Goal: Task Accomplishment & Management: Manage account settings

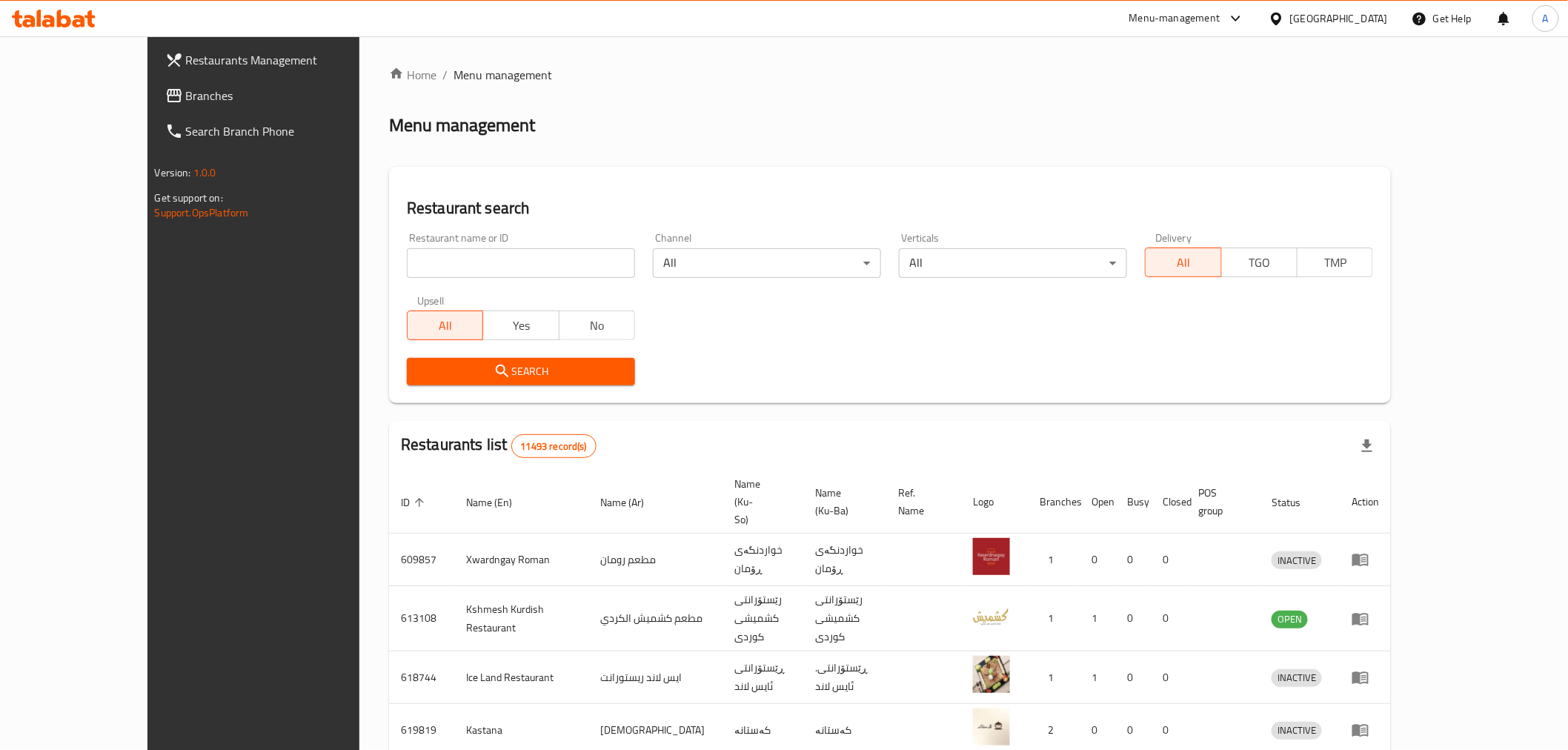
click at [447, 258] on input "search" at bounding box center [521, 263] width 228 height 30
type input "h"
type input "الواصف"
click button "Search" at bounding box center [521, 372] width 228 height 27
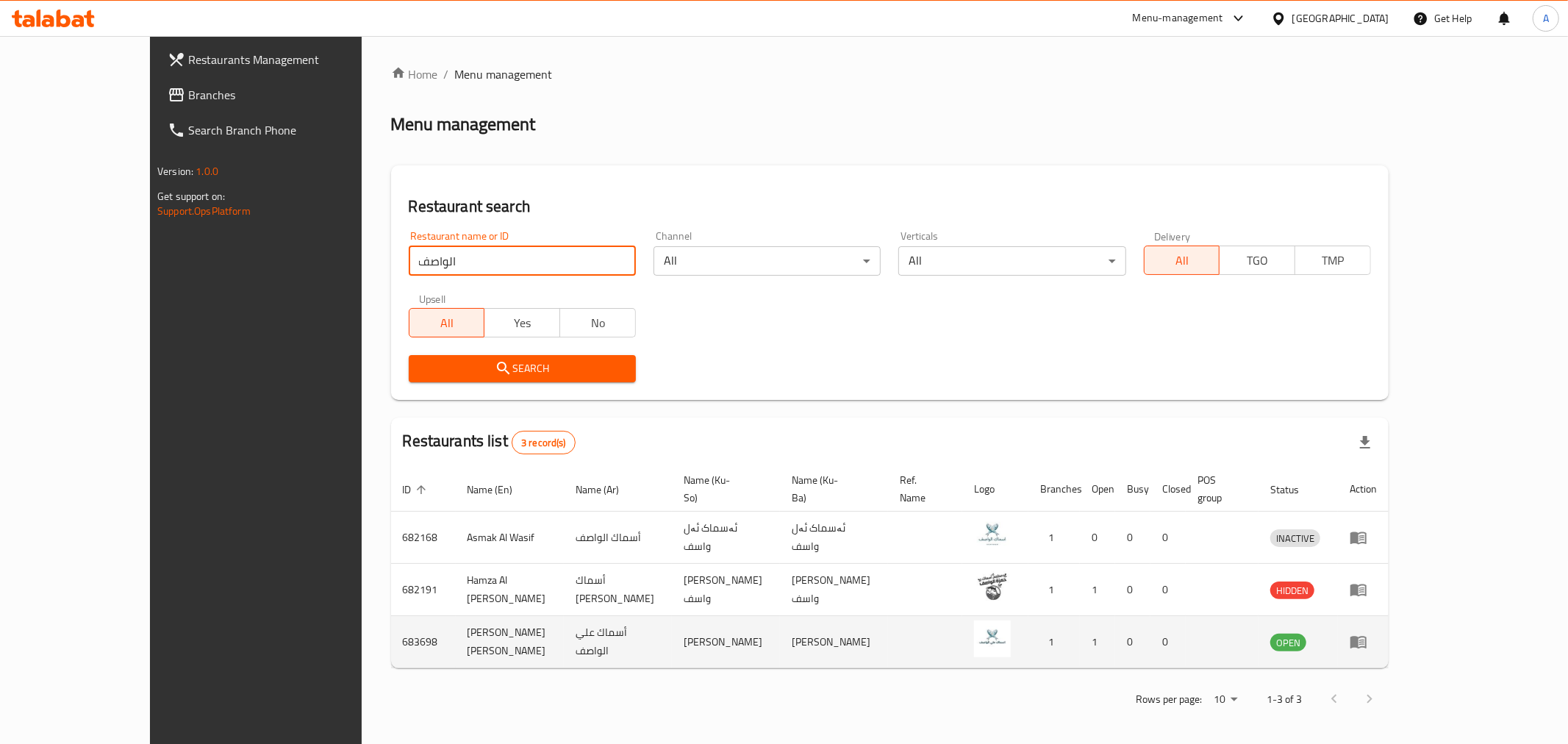
click at [1367, 633] on icon "enhanced table" at bounding box center [1359, 642] width 18 height 18
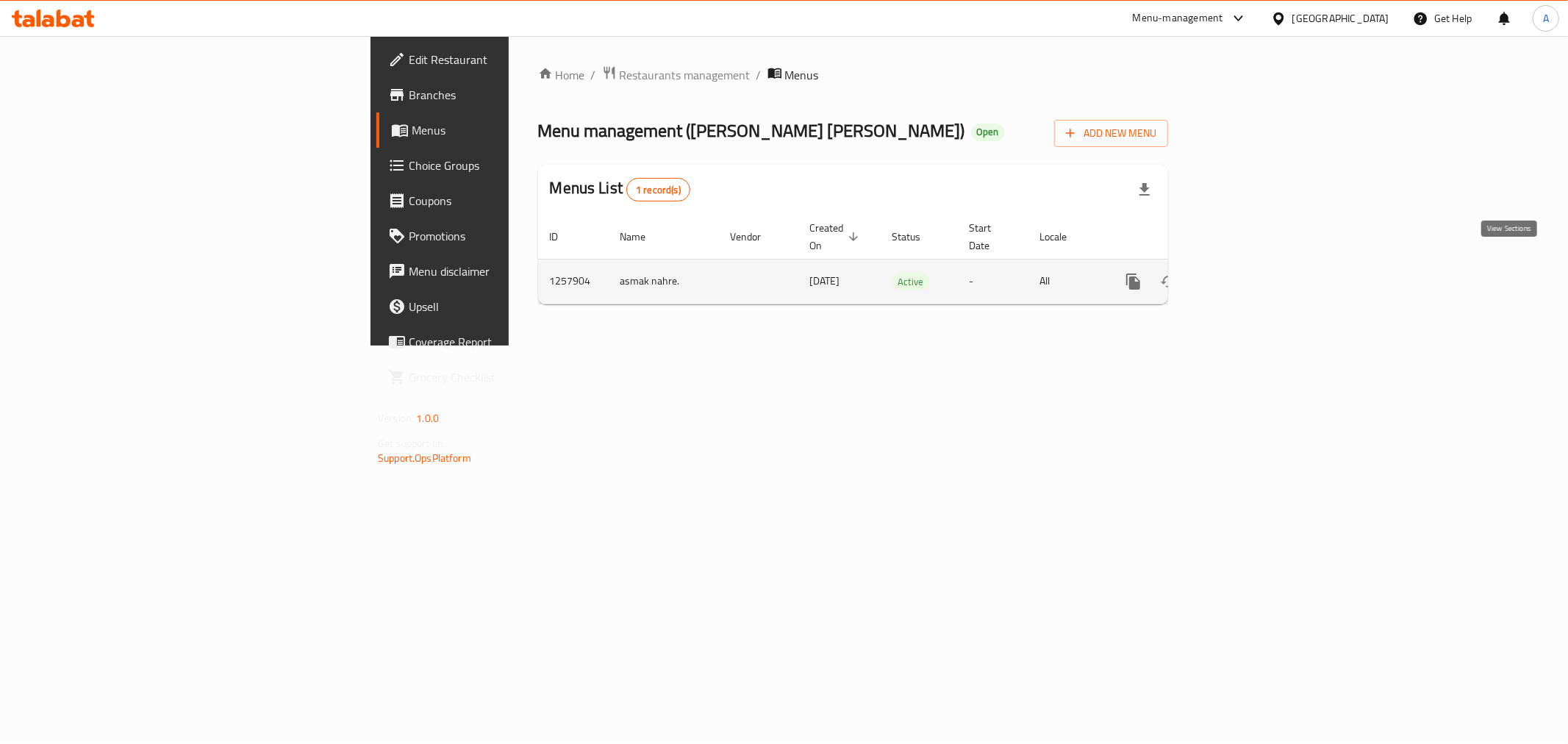
click at [1257, 264] on link "enhanced table" at bounding box center [1239, 281] width 35 height 35
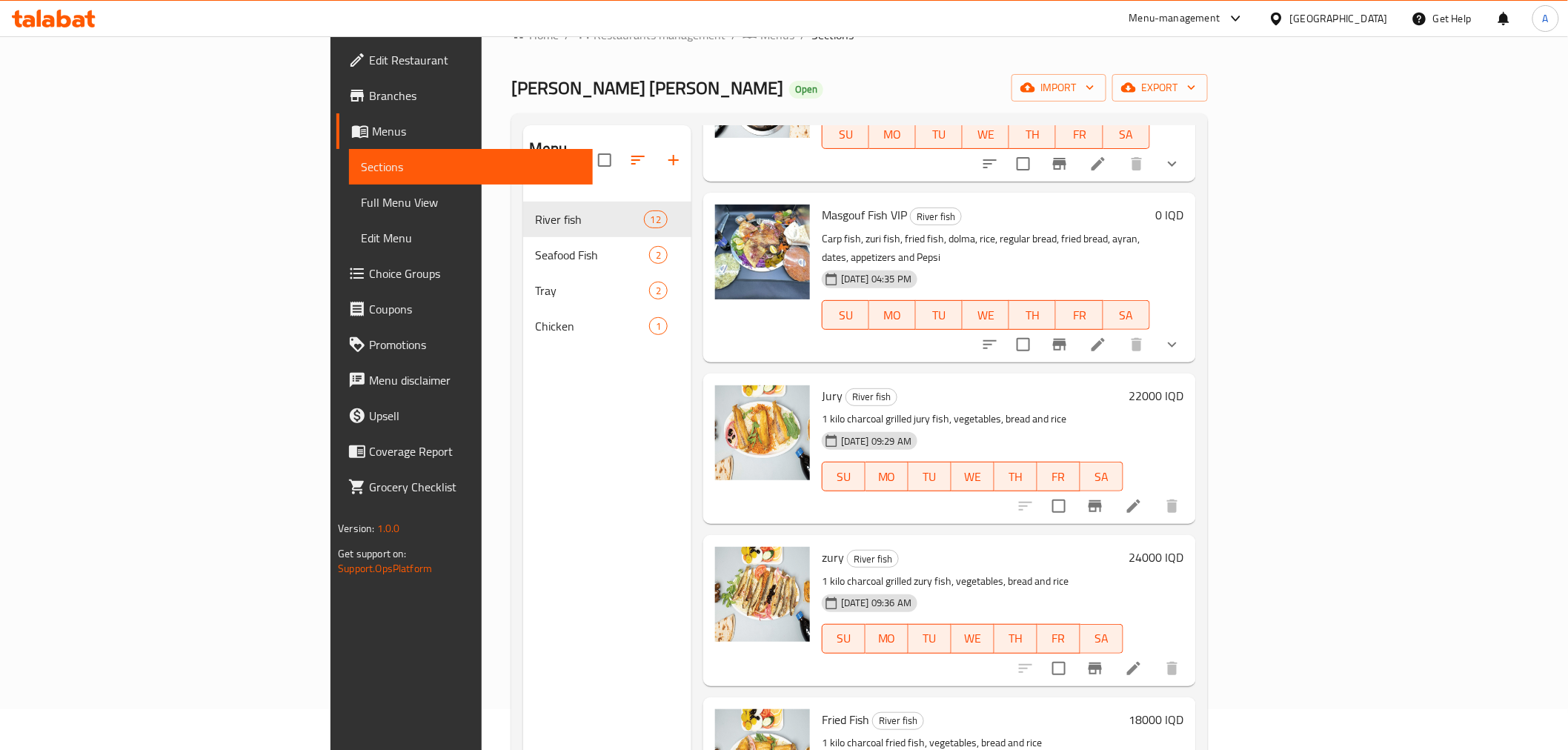
scroll to position [82, 0]
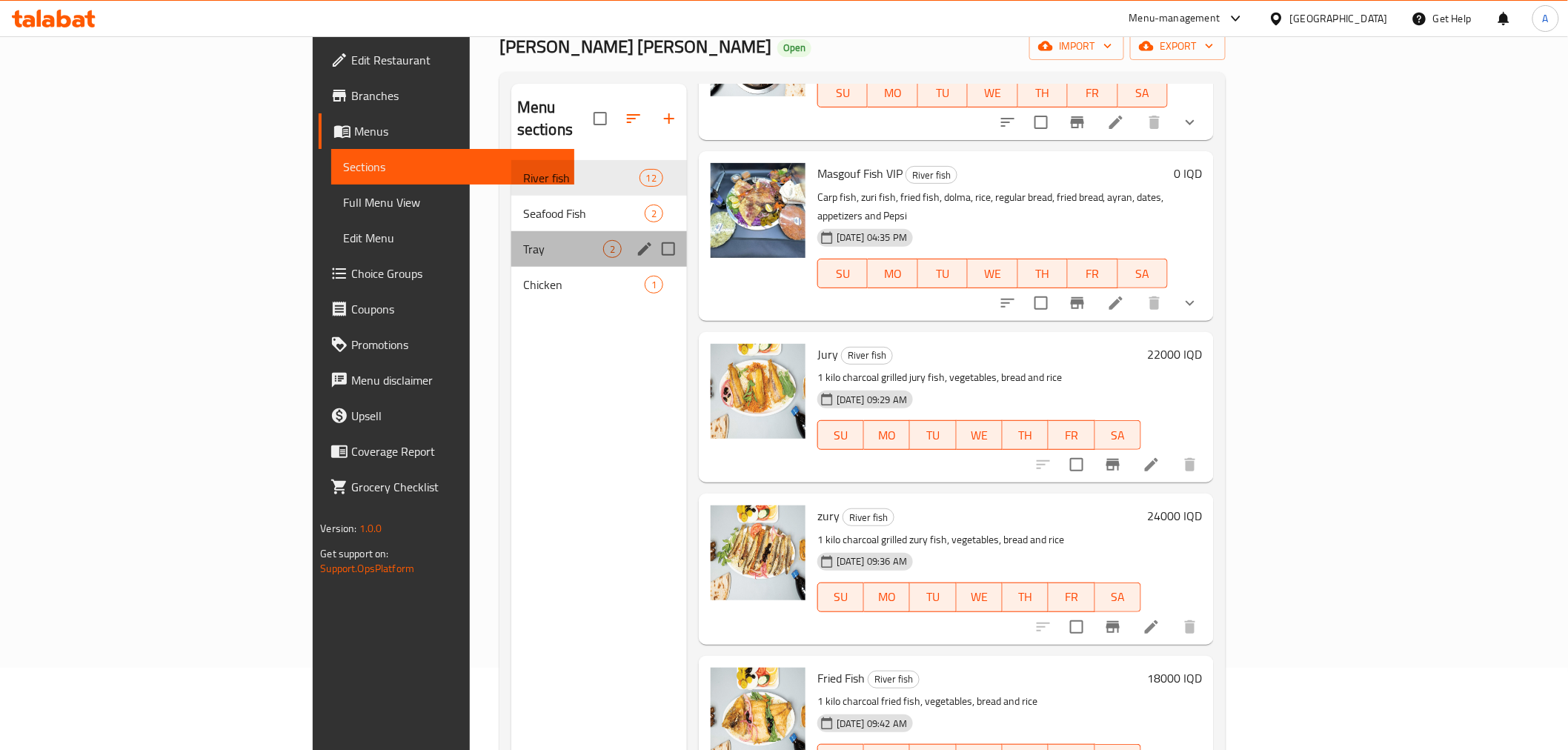
click at [512, 231] on div "Tray 2" at bounding box center [599, 248] width 176 height 35
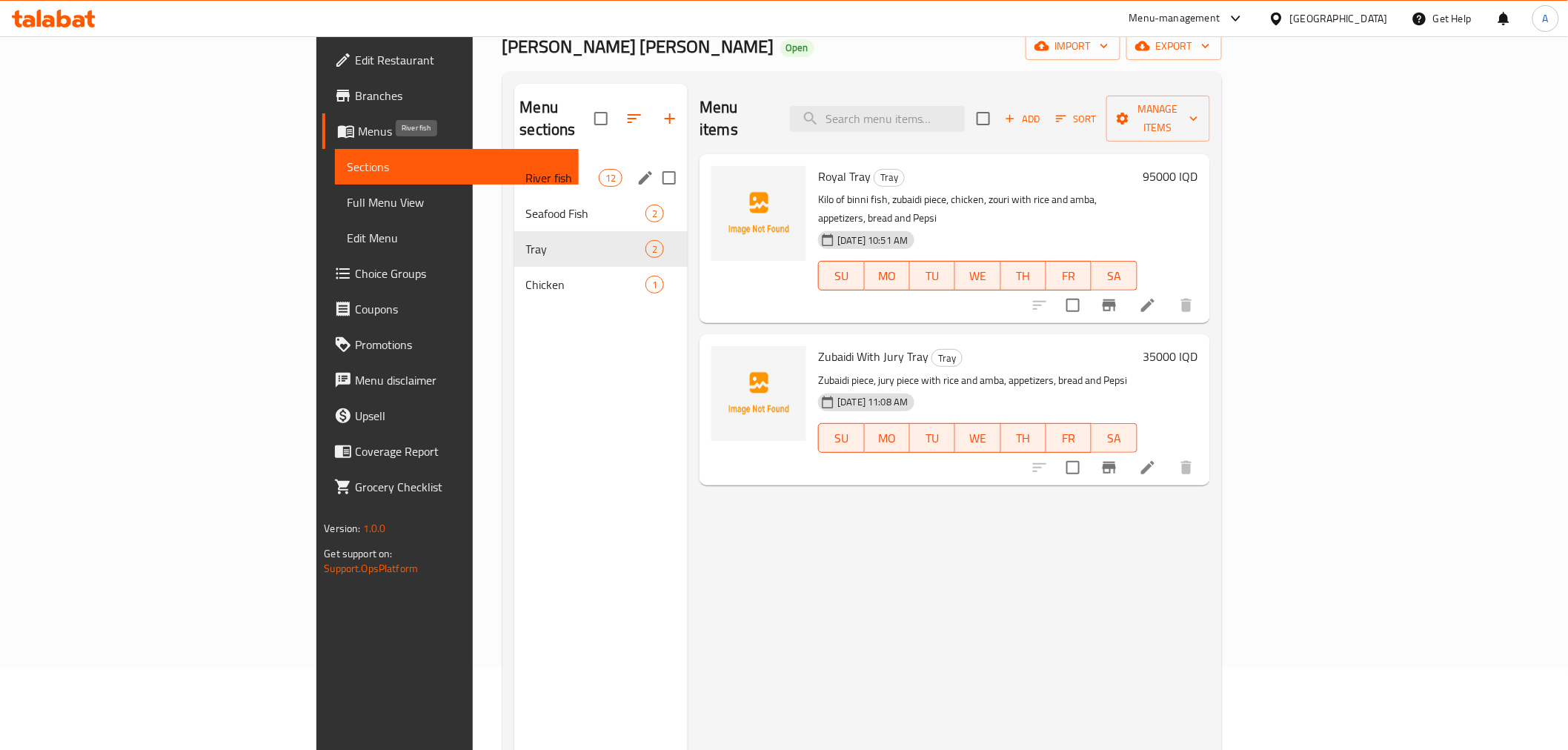
click at [526, 169] on span "River fish" at bounding box center [562, 178] width 72 height 18
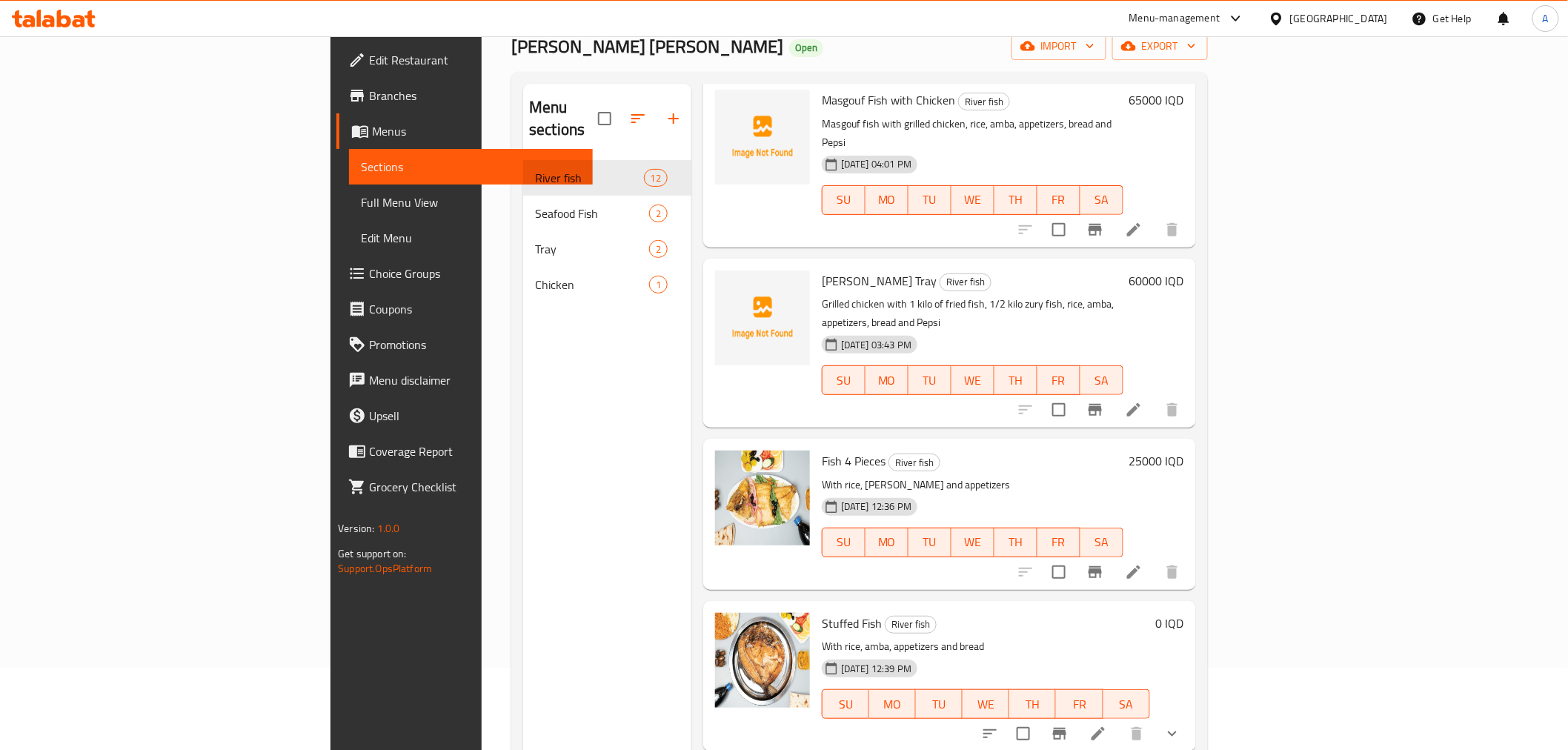
drag, startPoint x: 724, startPoint y: 282, endPoint x: 734, endPoint y: 483, distance: 201.2
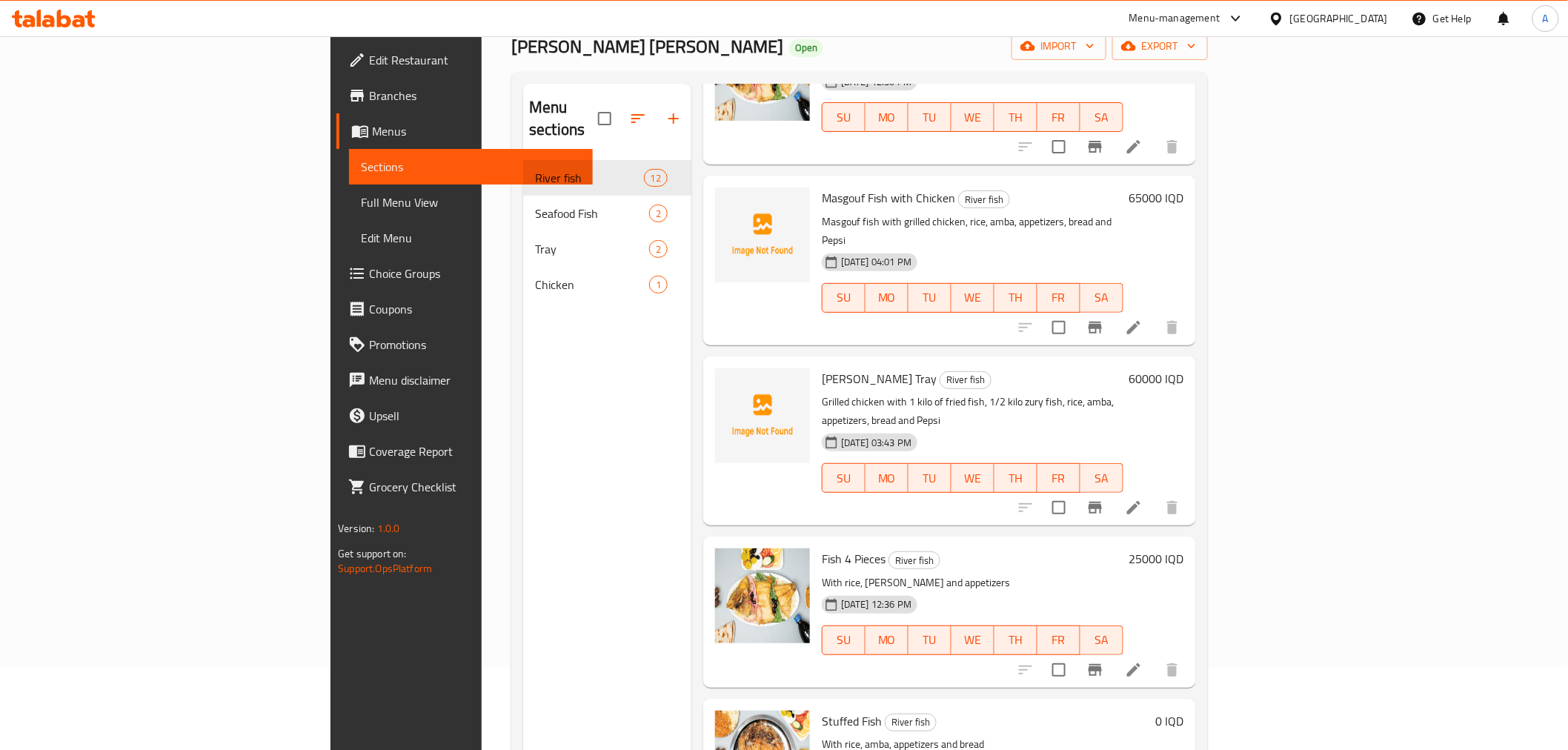
scroll to position [1063, 0]
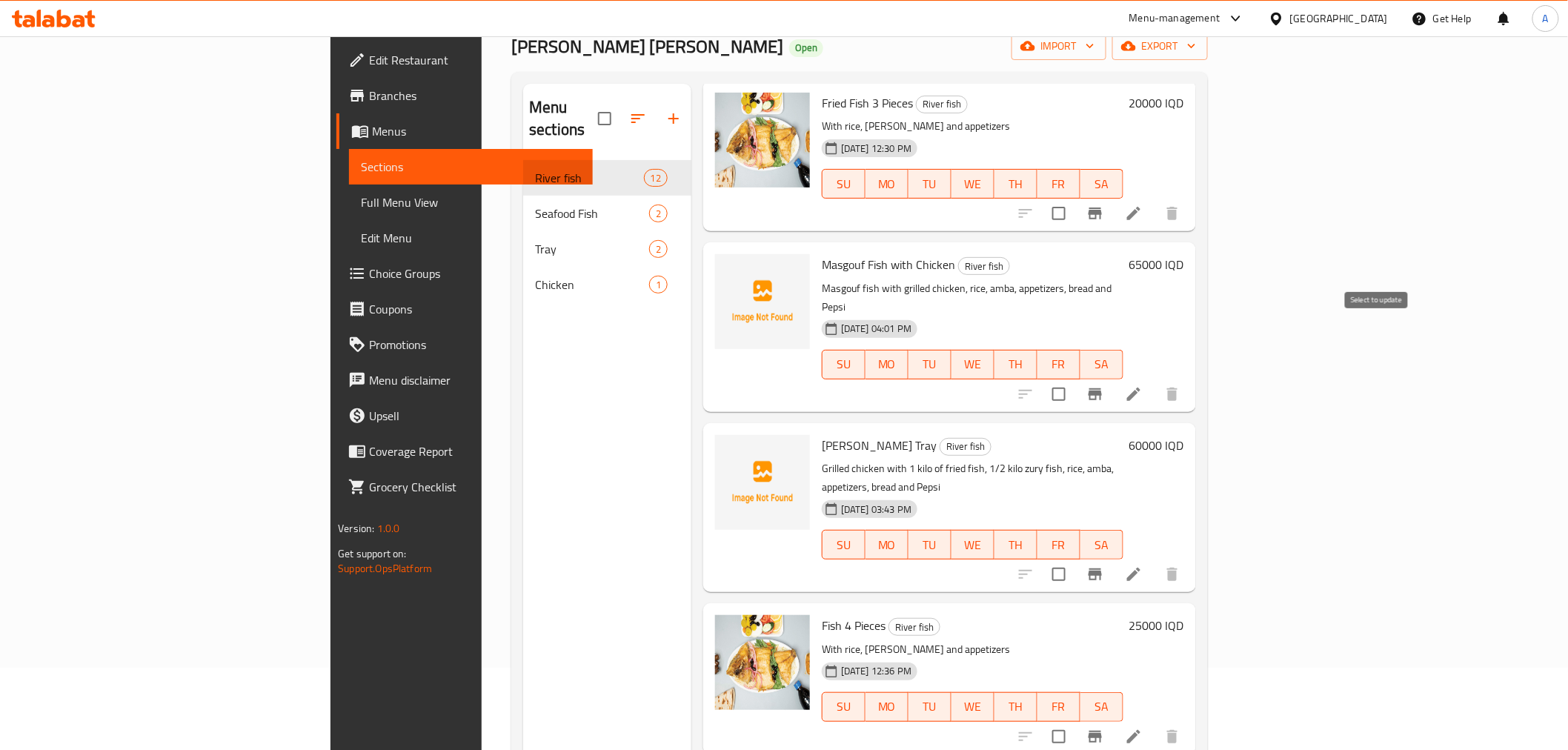
click at [1075, 379] on input "checkbox" at bounding box center [1059, 394] width 31 height 31
checkbox input "true"
click at [1075, 559] on input "checkbox" at bounding box center [1059, 574] width 31 height 31
checkbox input "true"
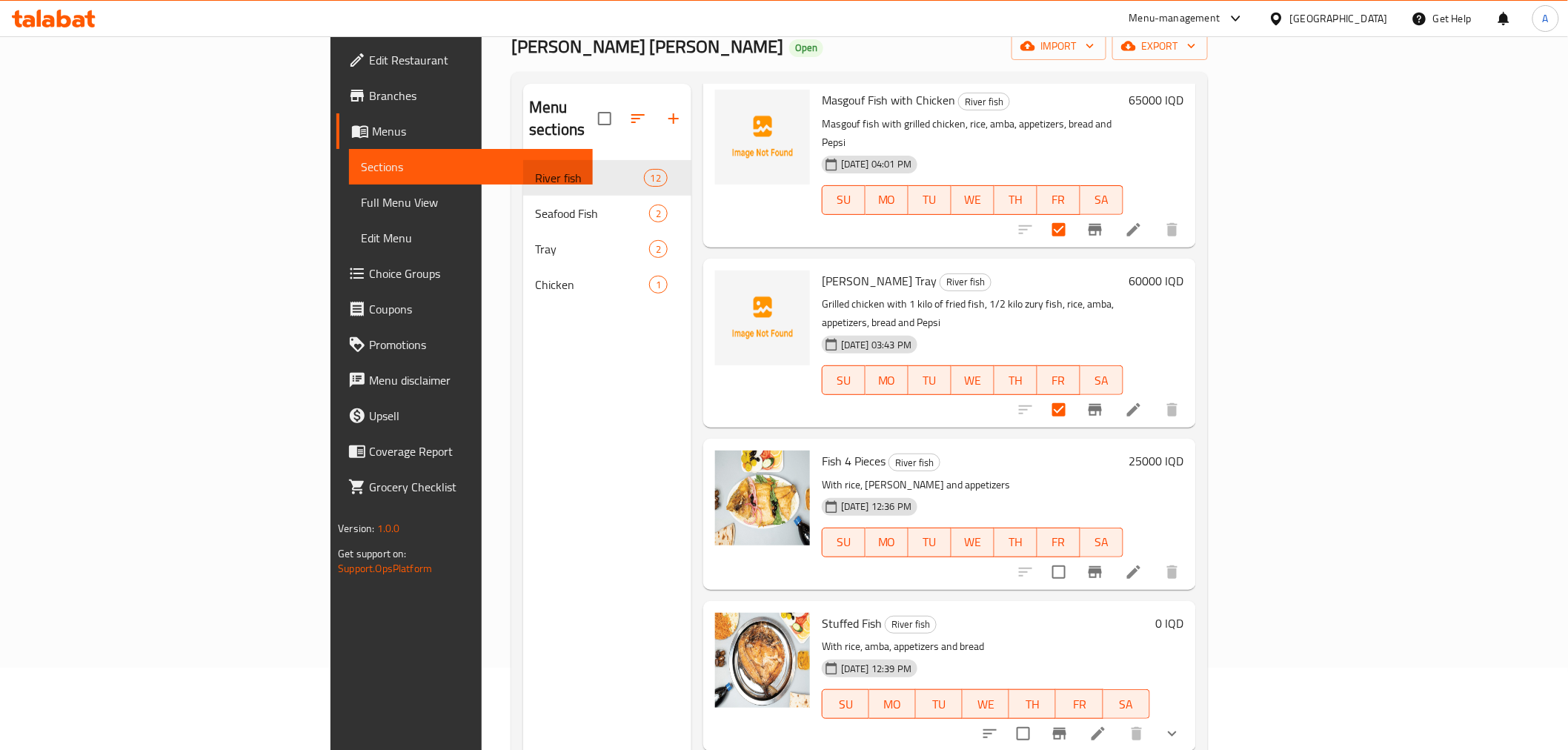
drag, startPoint x: 1211, startPoint y: 381, endPoint x: 1241, endPoint y: 519, distance: 141.2
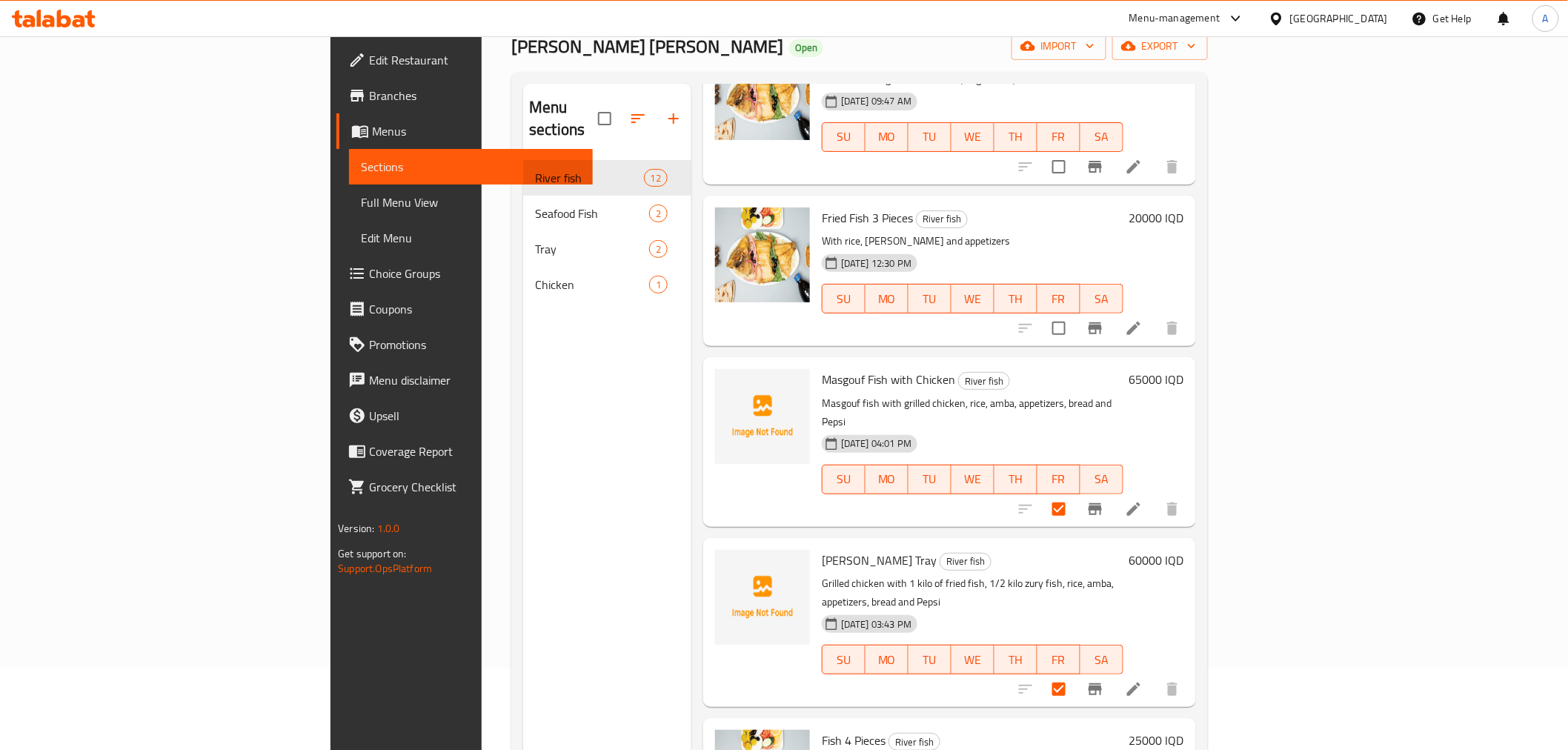
scroll to position [1098, 0]
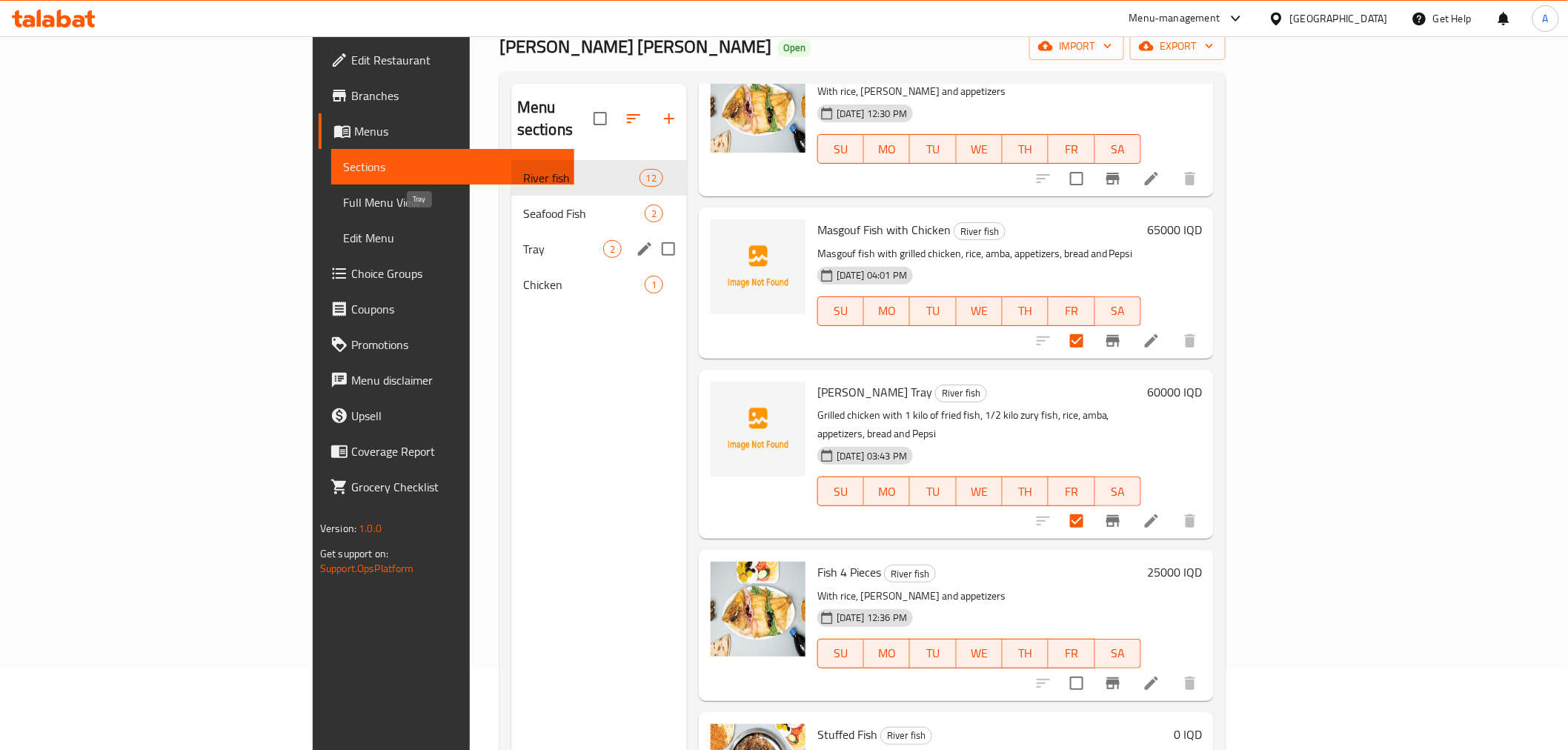
click at [524, 240] on span "Tray" at bounding box center [563, 249] width 80 height 18
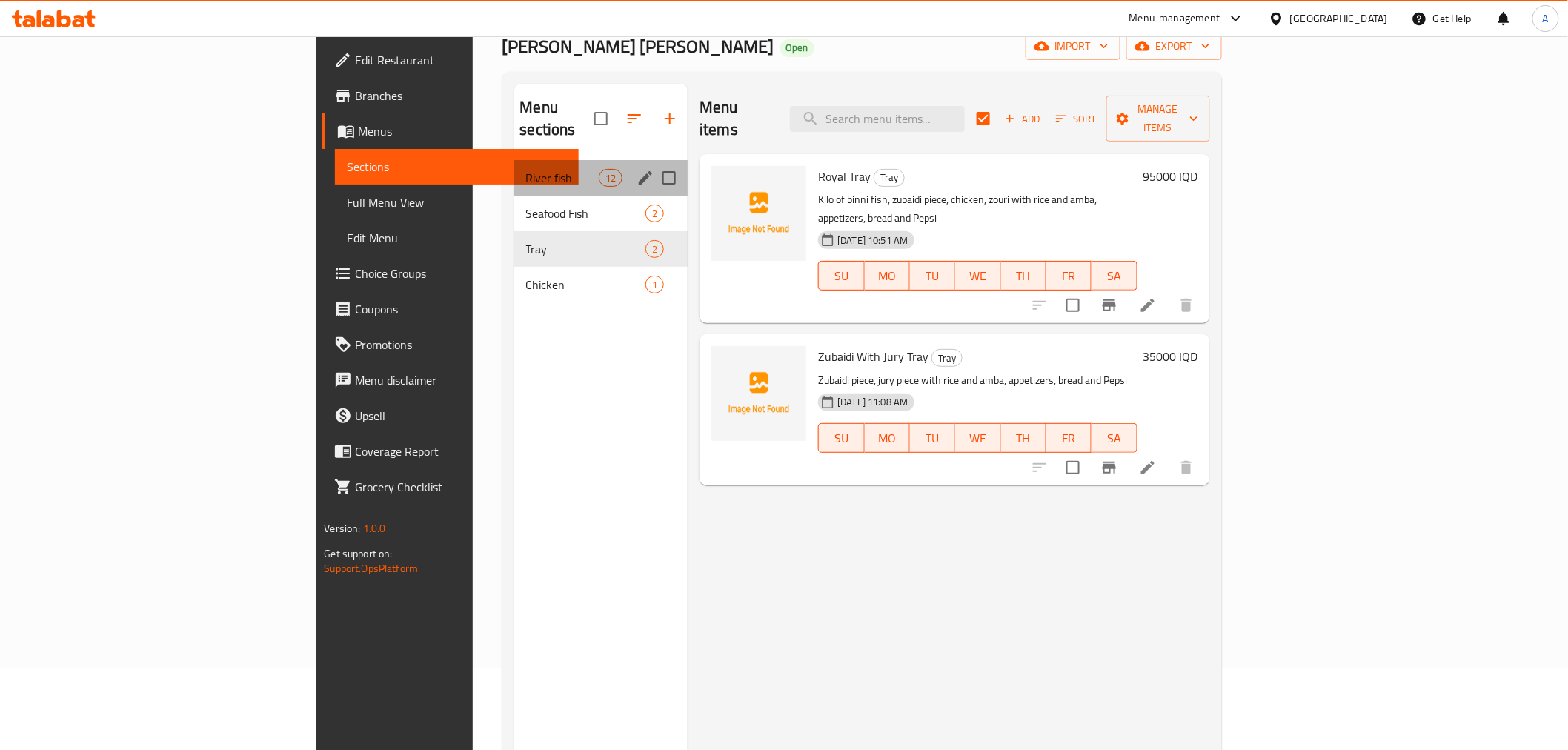
click at [515, 160] on div "River fish 12" at bounding box center [601, 177] width 174 height 35
checkbox input "false"
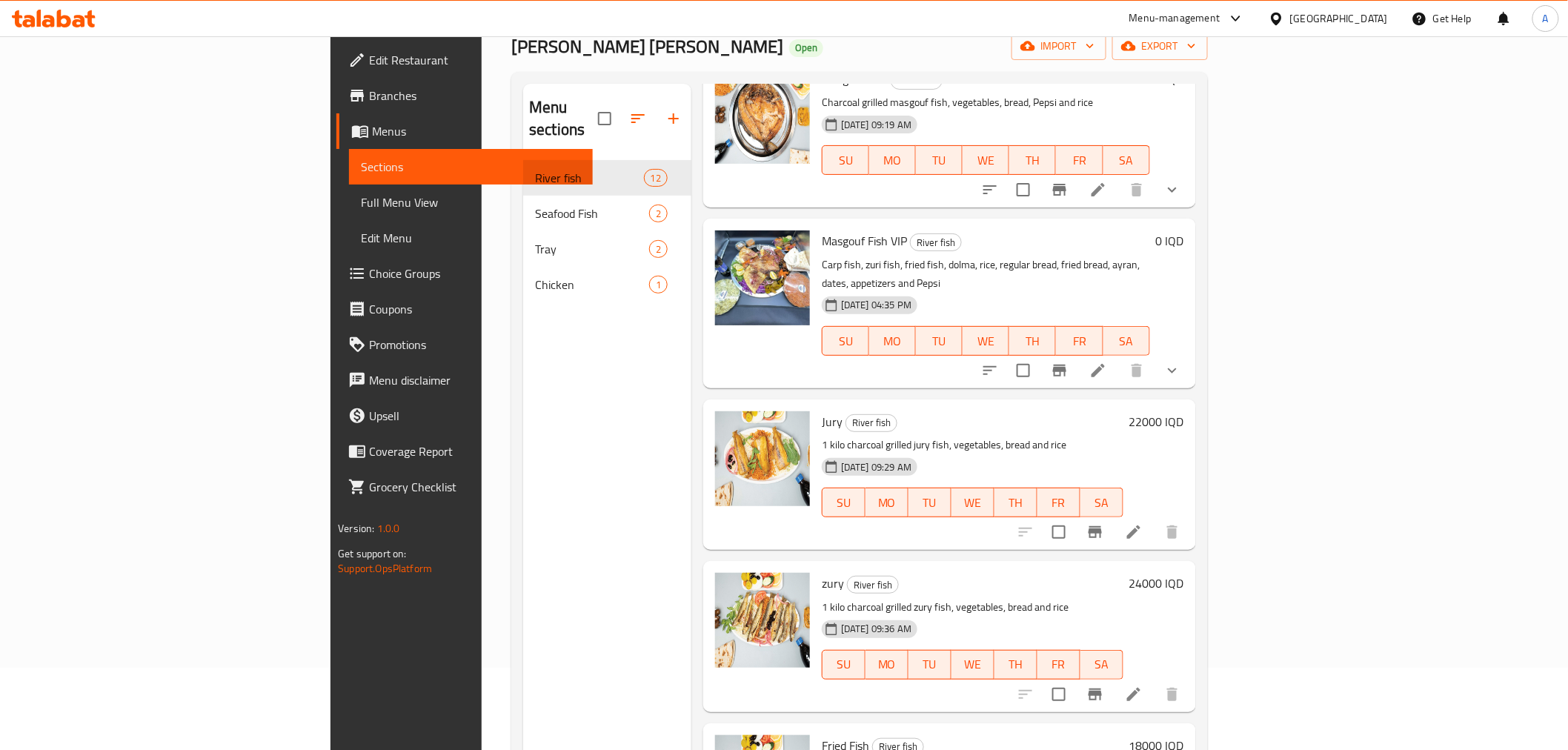
scroll to position [82, 0]
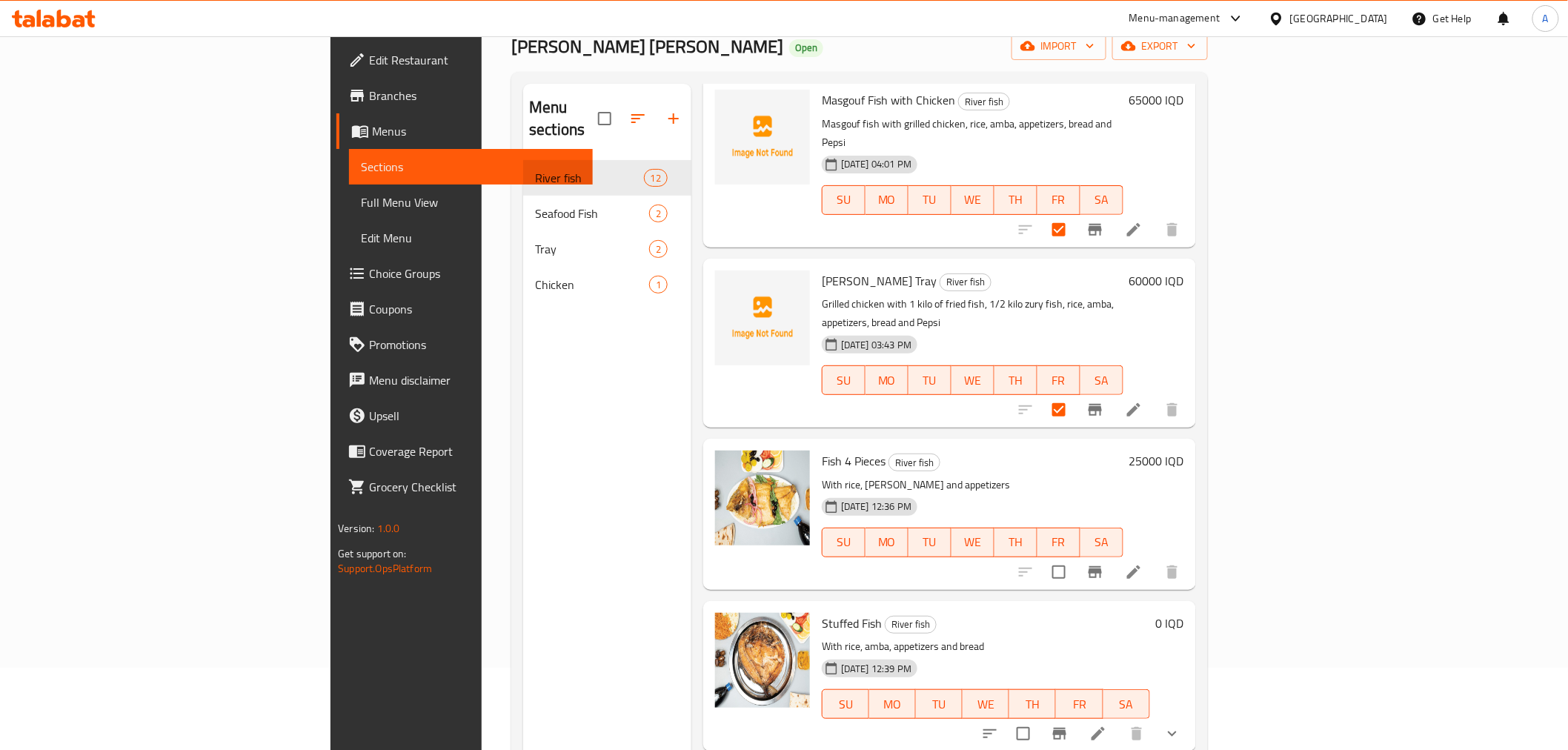
drag, startPoint x: 1206, startPoint y: 240, endPoint x: 1196, endPoint y: 412, distance: 172.3
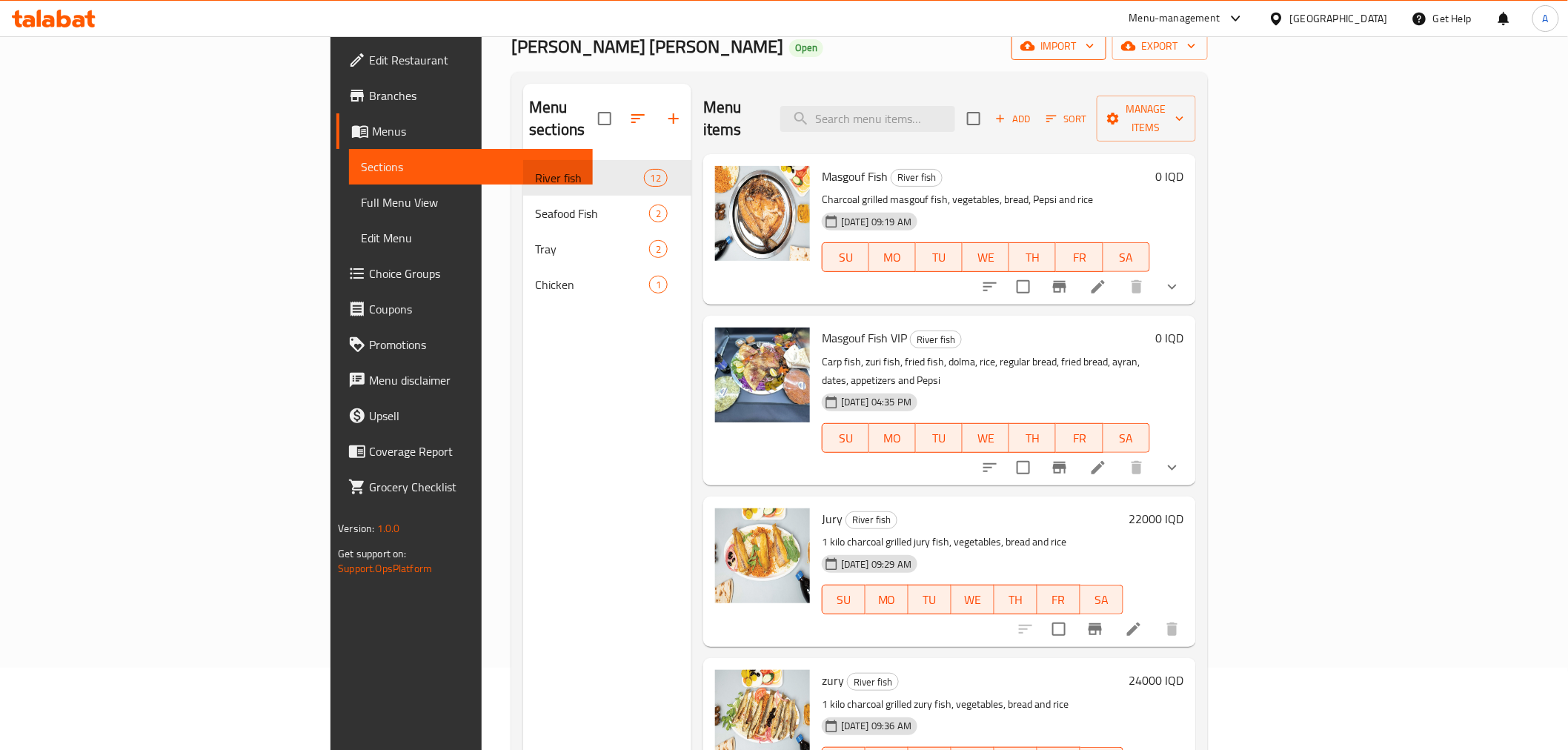
scroll to position [0, 0]
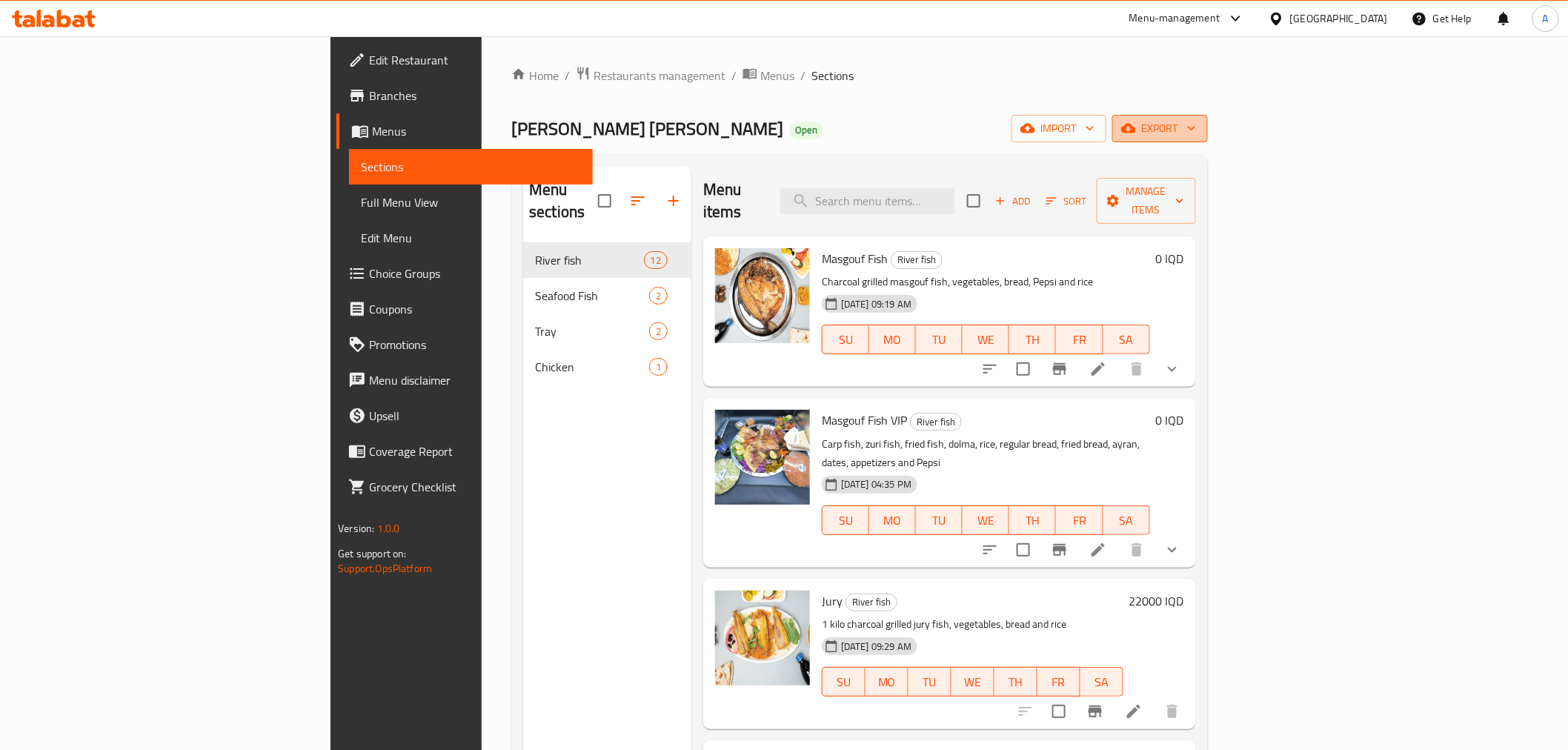
click at [1196, 126] on span "export" at bounding box center [1161, 128] width 72 height 19
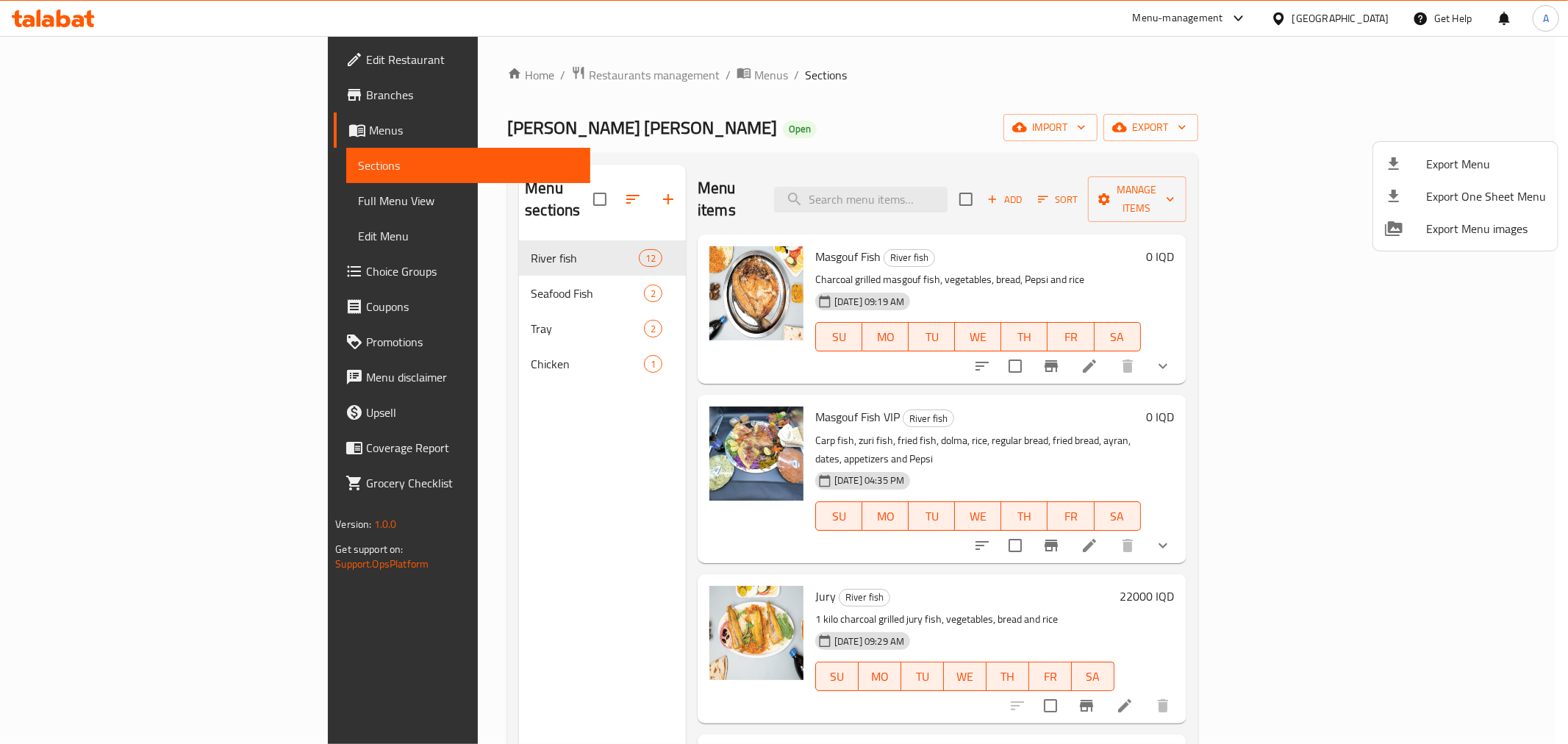
click at [1284, 138] on div at bounding box center [784, 372] width 1568 height 744
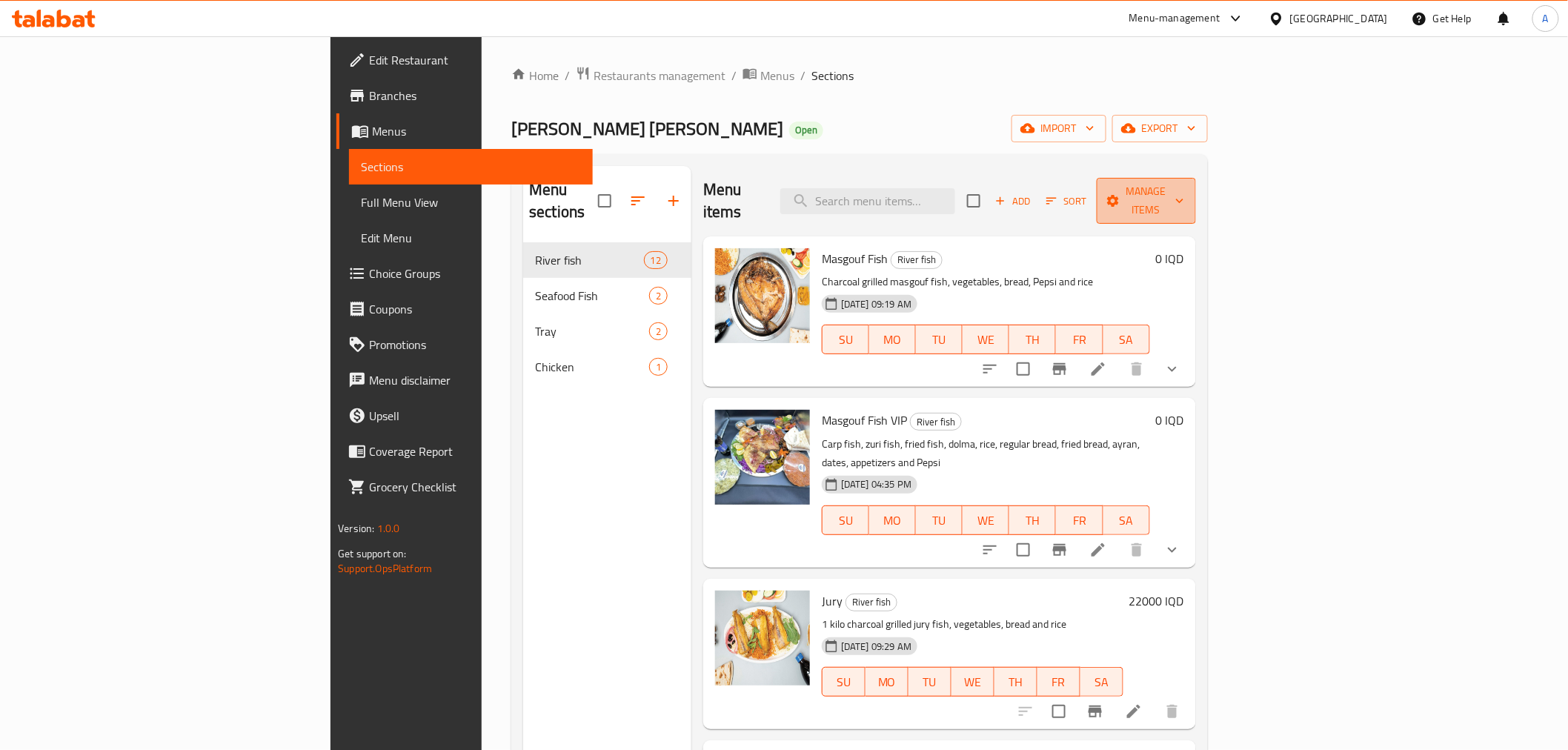
click at [1184, 187] on span "Manage items" at bounding box center [1146, 200] width 76 height 37
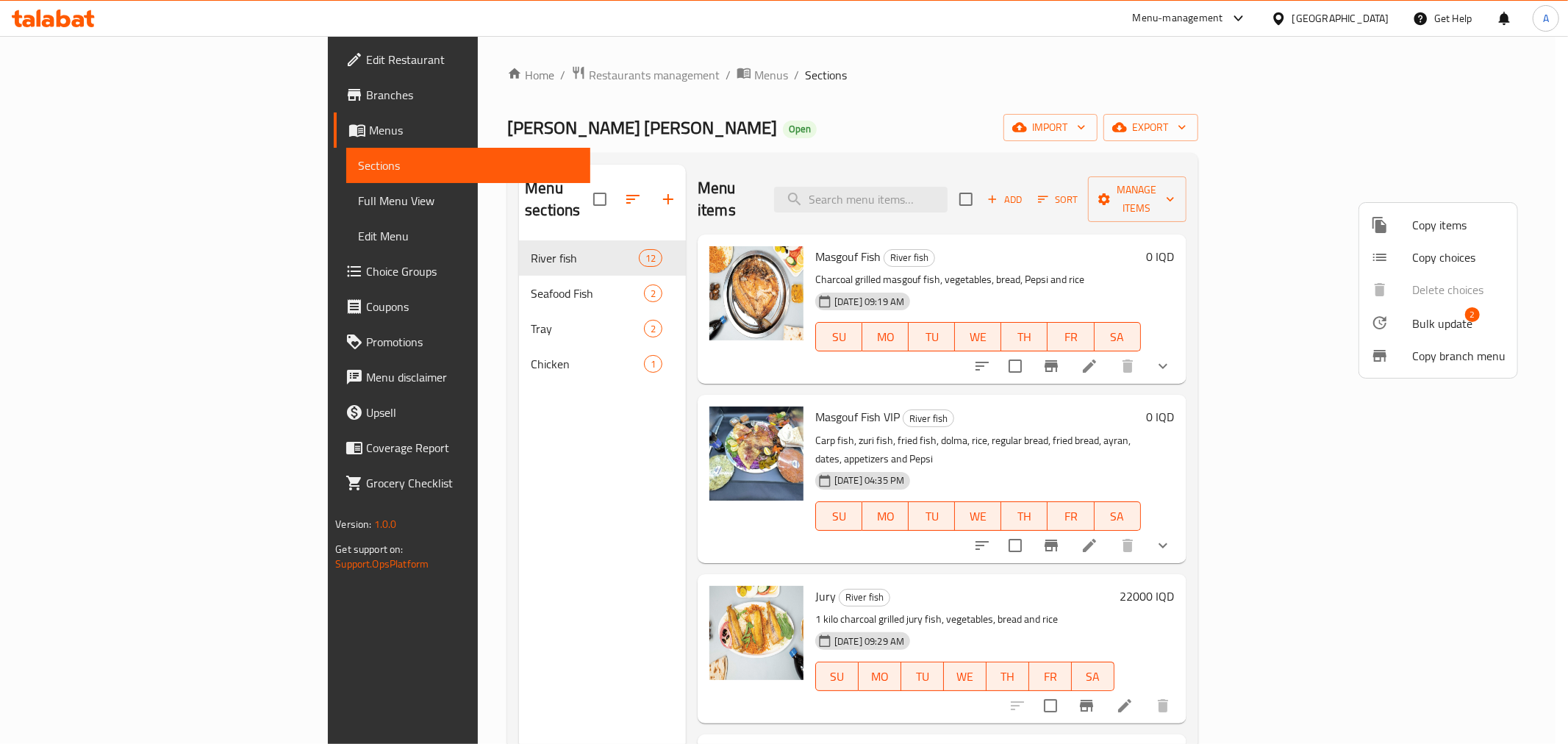
click at [1442, 329] on span "Bulk update" at bounding box center [1442, 323] width 60 height 18
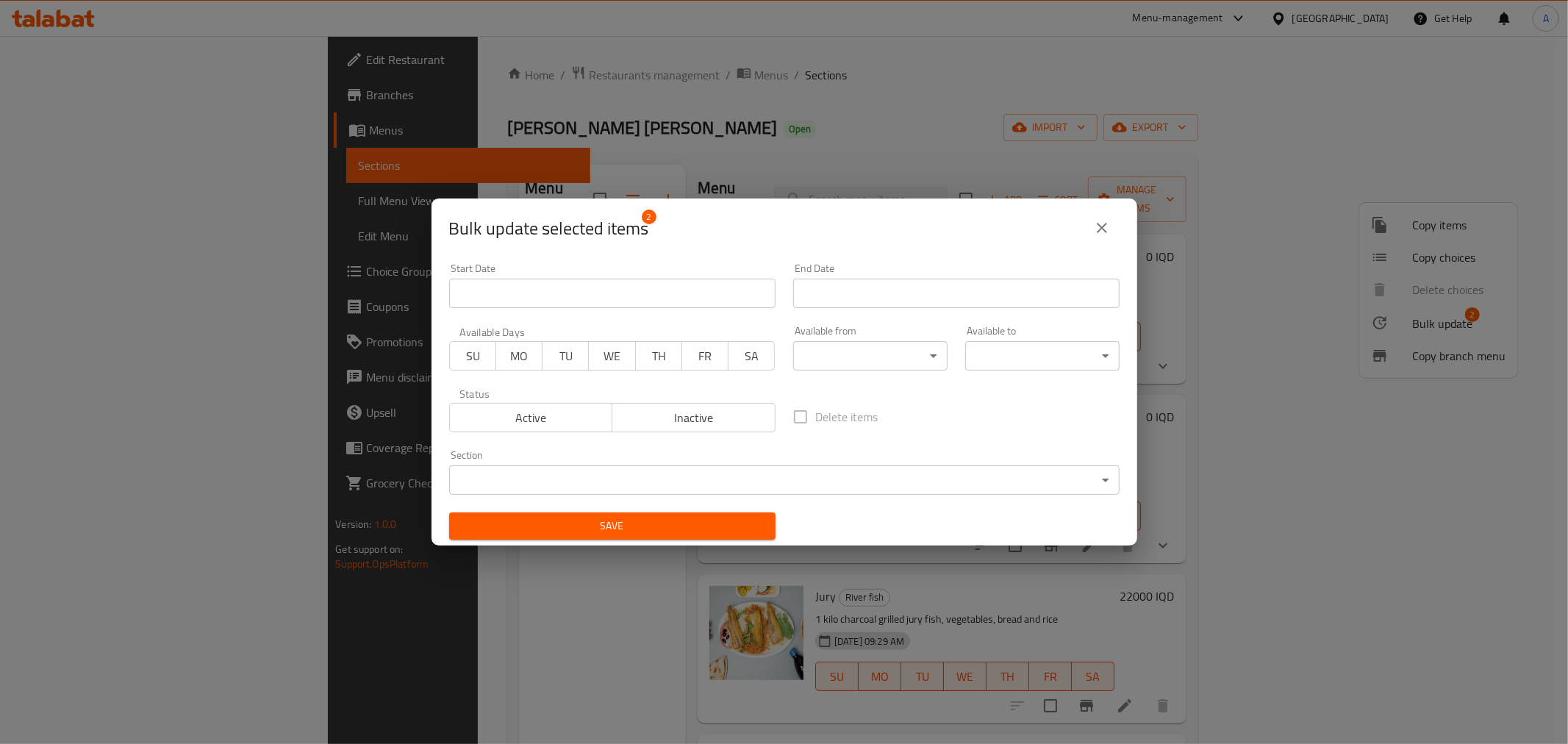
click at [684, 475] on body "​ Menu-management [GEOGRAPHIC_DATA] Get Help A Edit Restaurant Branches Menus S…" at bounding box center [784, 389] width 1568 height 708
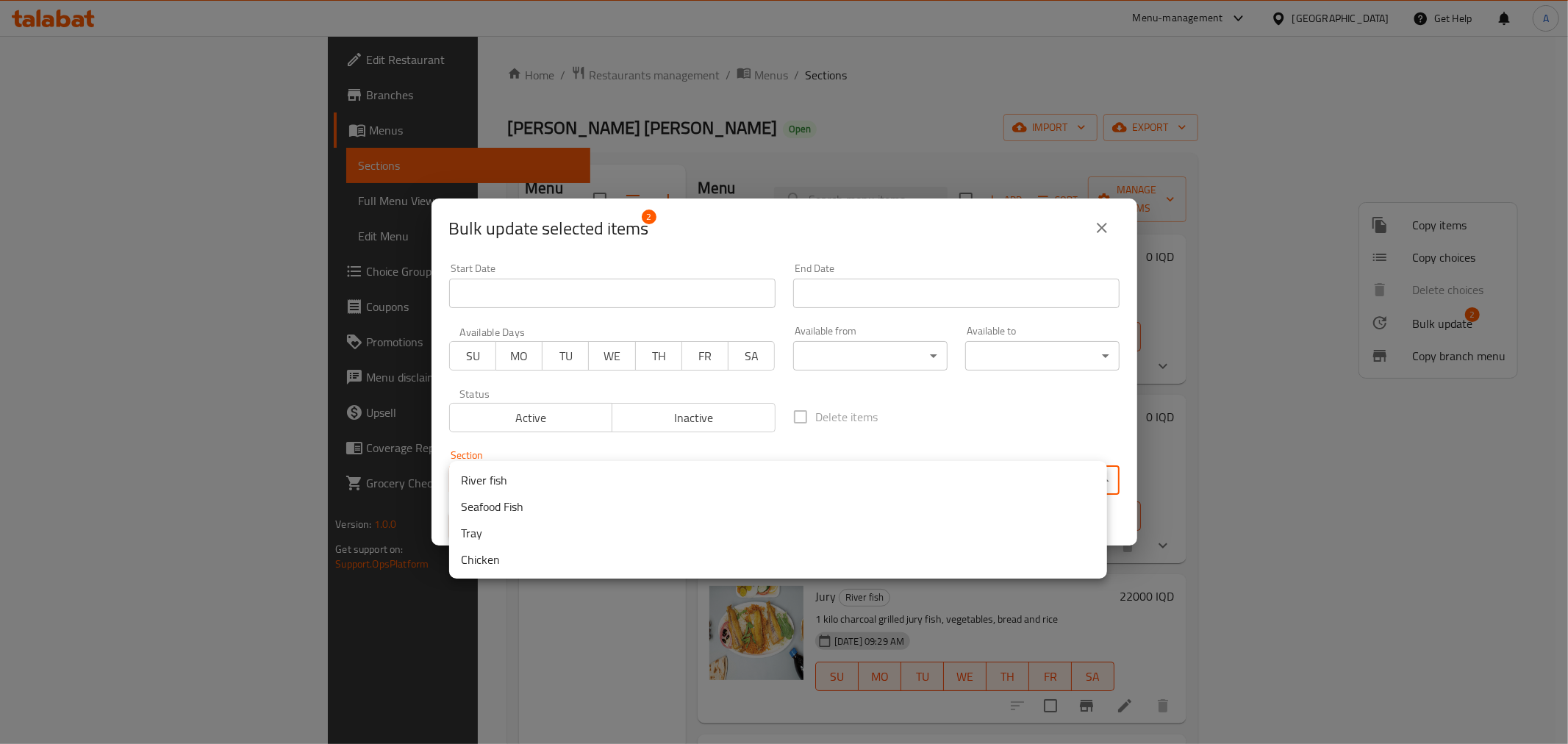
click at [592, 536] on li "Tray" at bounding box center [778, 534] width 658 height 27
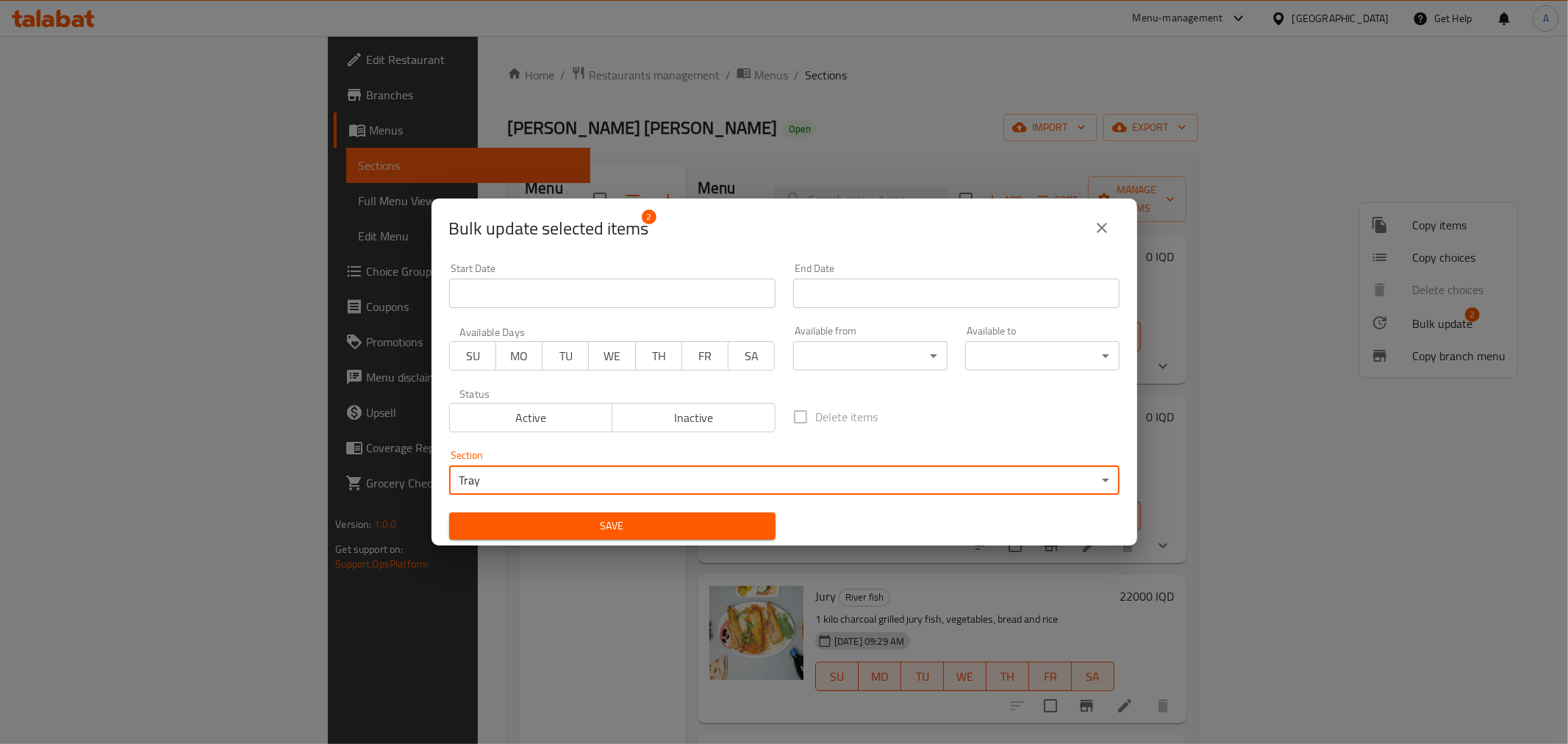
click at [631, 524] on span "Save" at bounding box center [613, 526] width 303 height 19
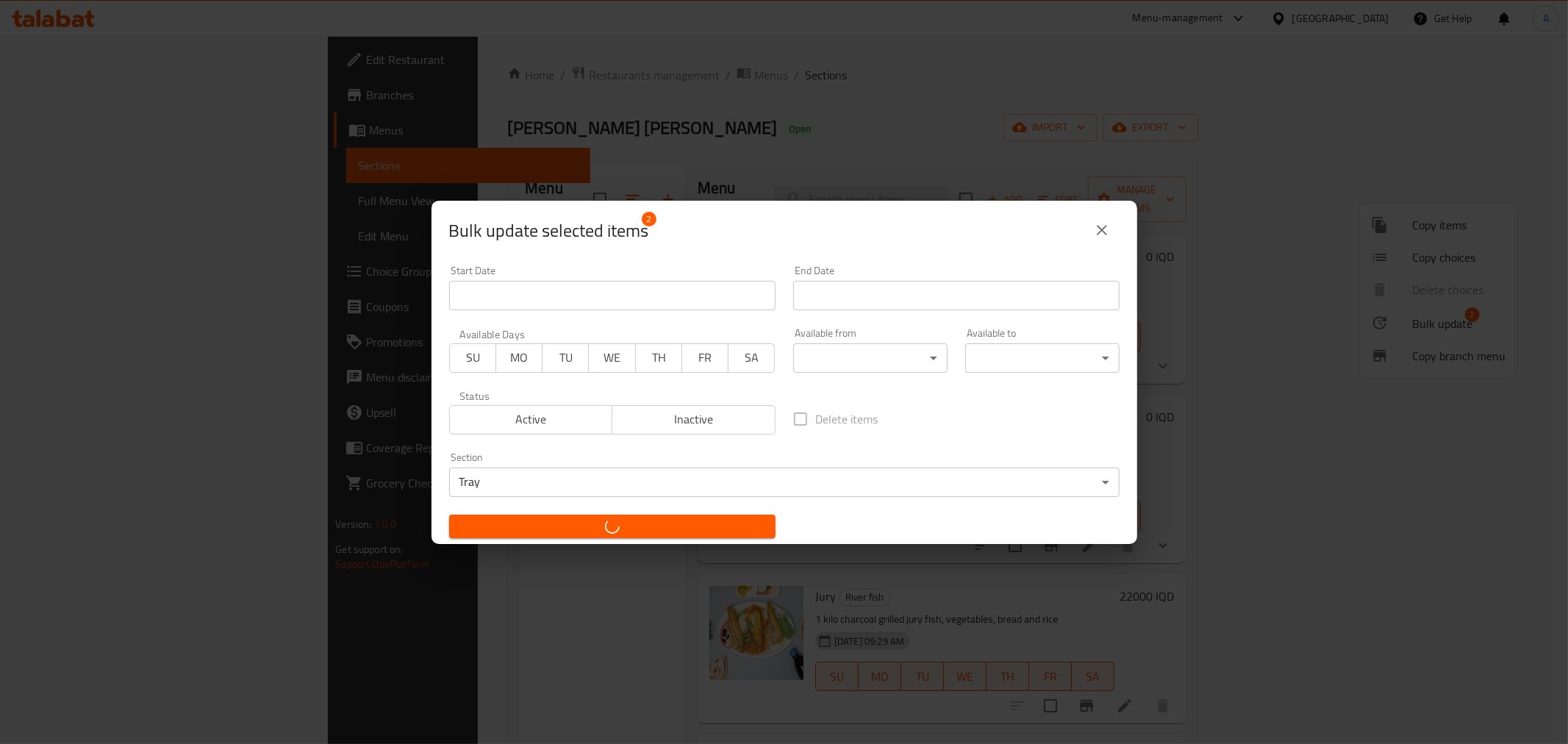
checkbox input "false"
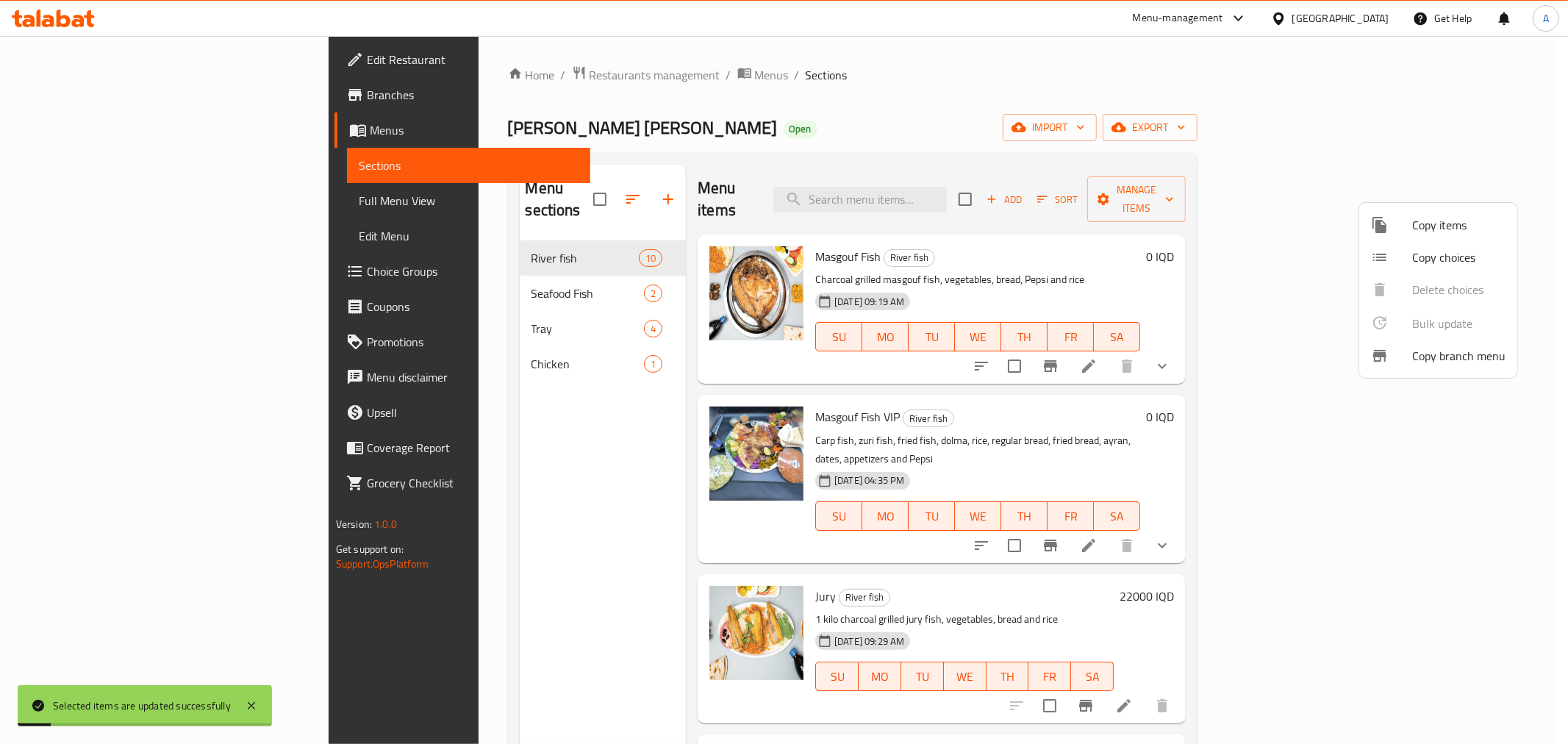
click at [491, 485] on div at bounding box center [784, 372] width 1568 height 744
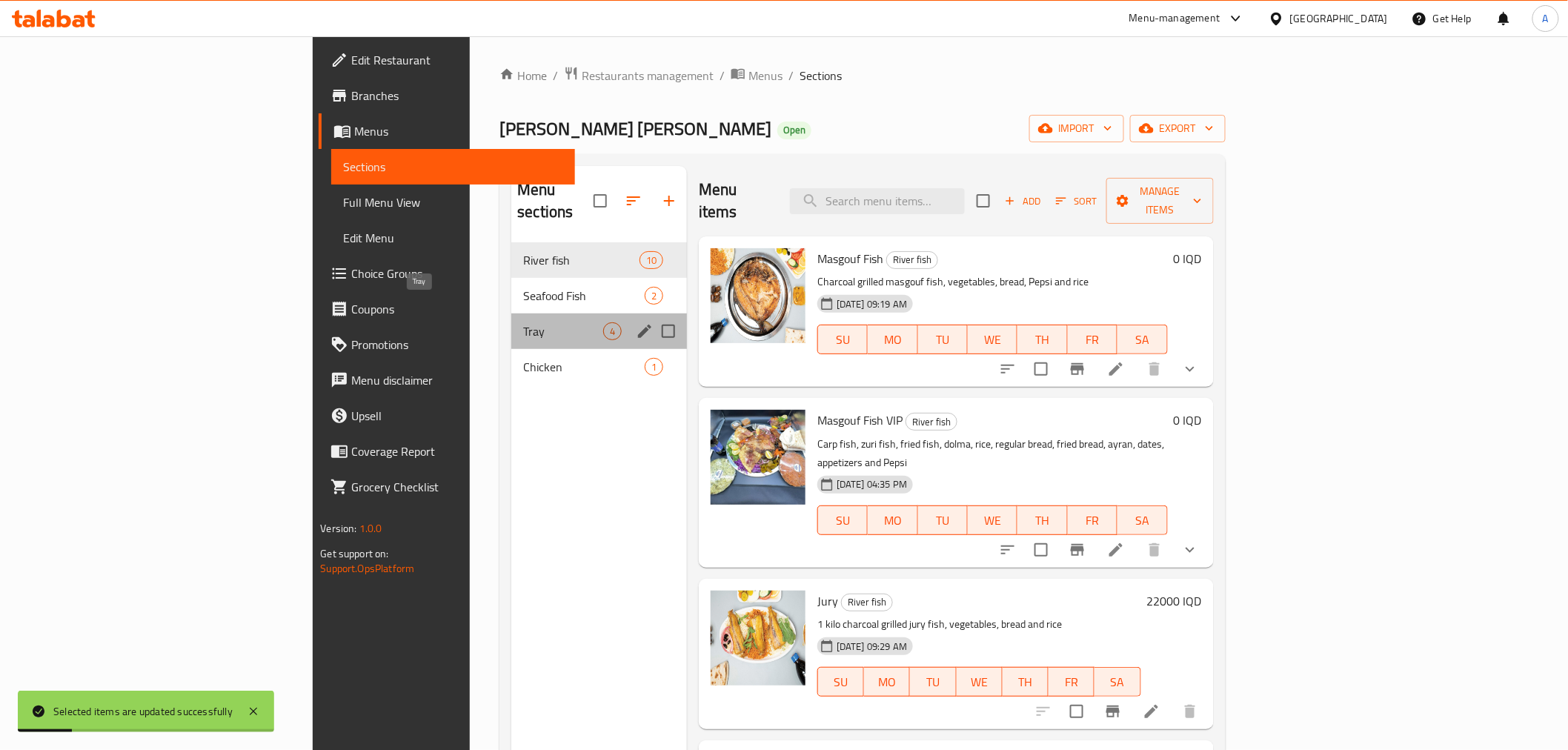
click at [524, 322] on span "Tray" at bounding box center [563, 331] width 80 height 18
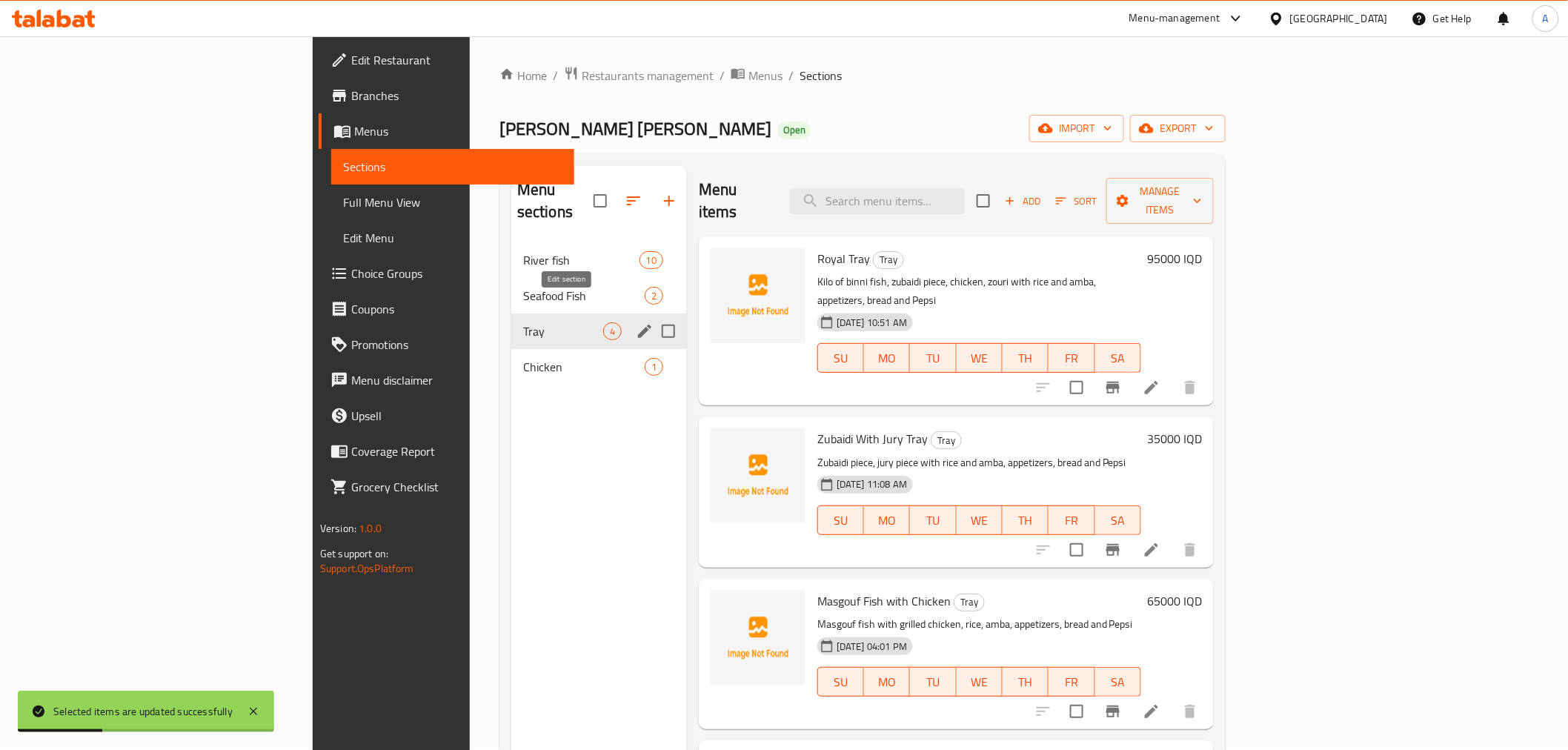
click at [638, 325] on icon "edit" at bounding box center [645, 331] width 14 height 14
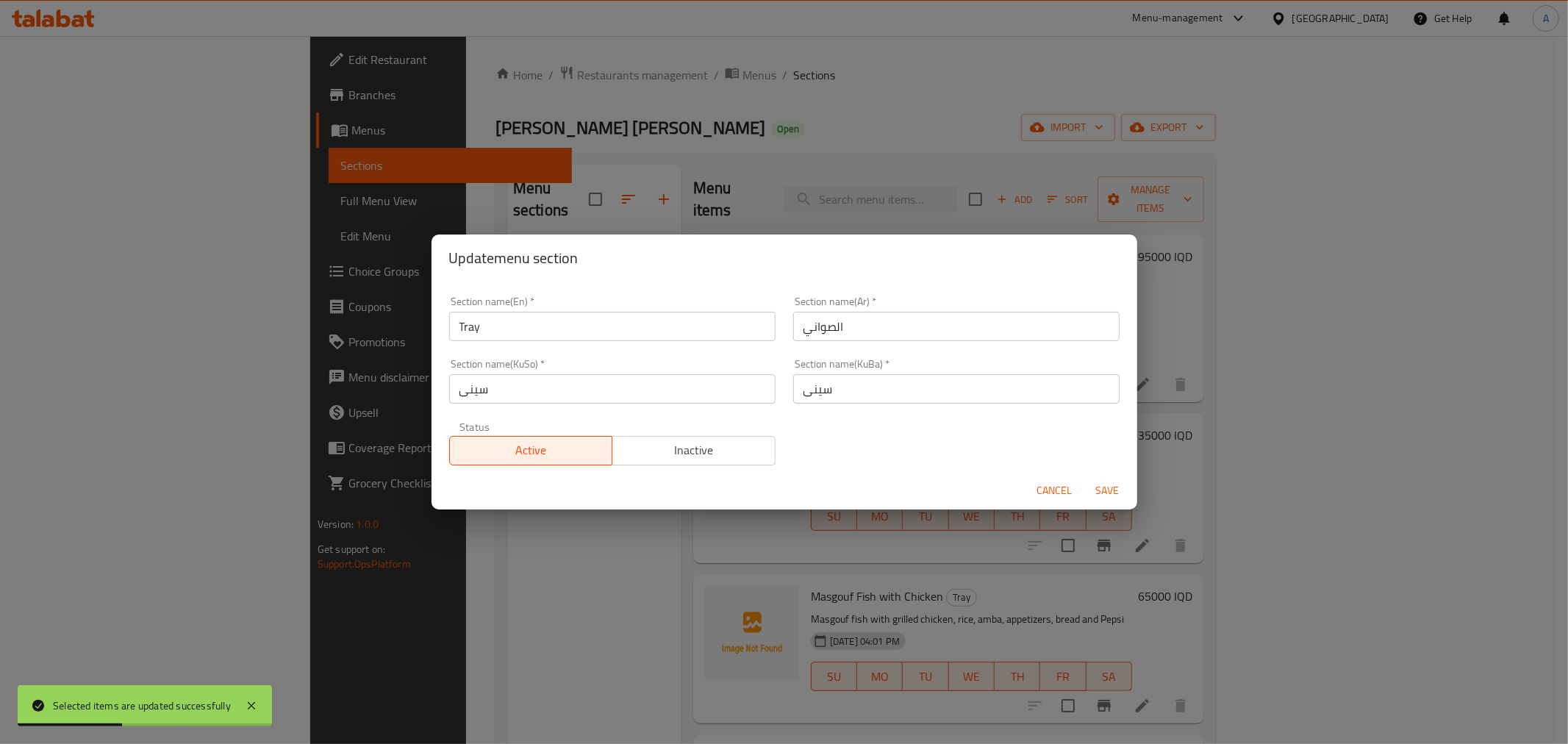
click at [664, 454] on span "Inactive" at bounding box center [694, 450] width 151 height 21
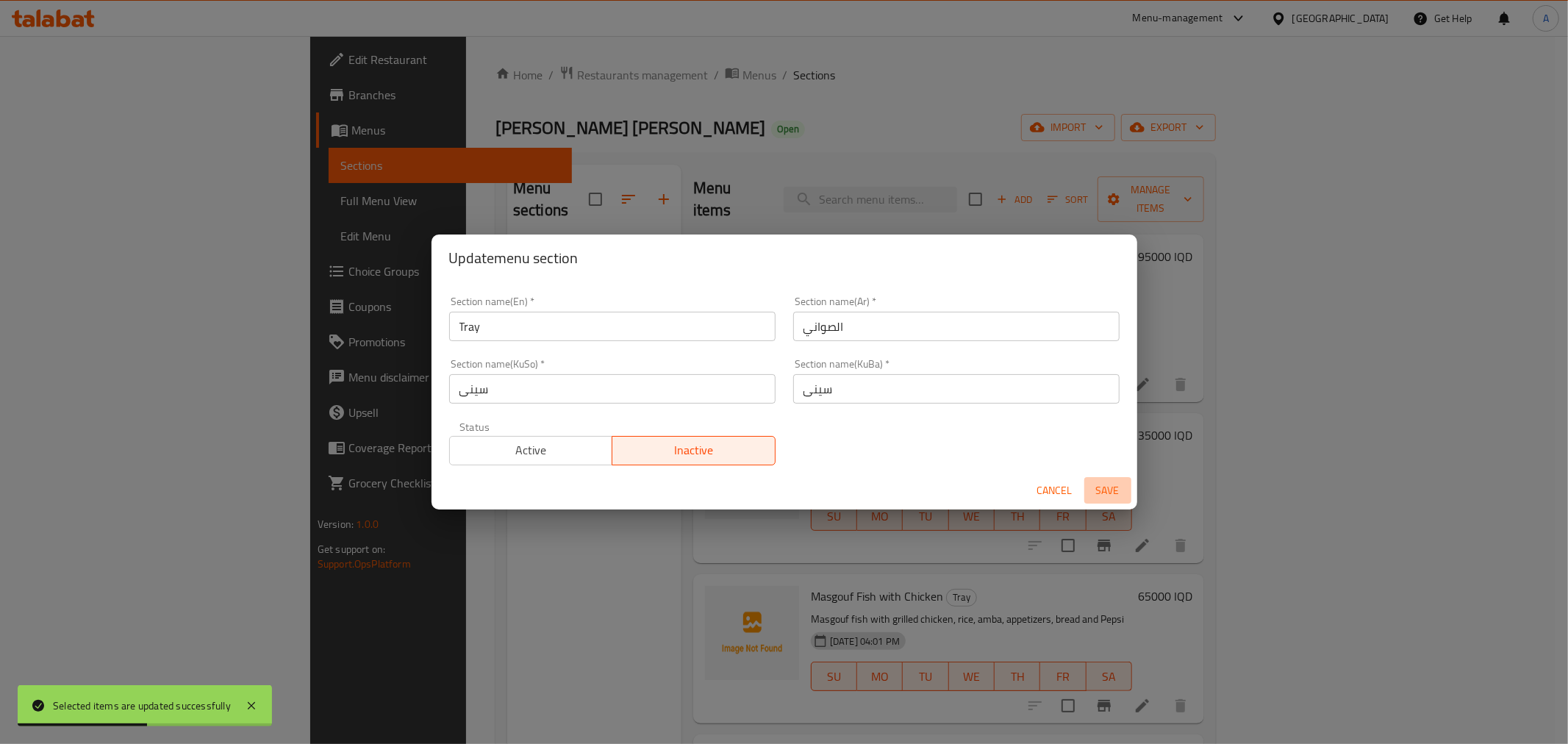
click at [1096, 489] on span "Save" at bounding box center [1108, 491] width 35 height 19
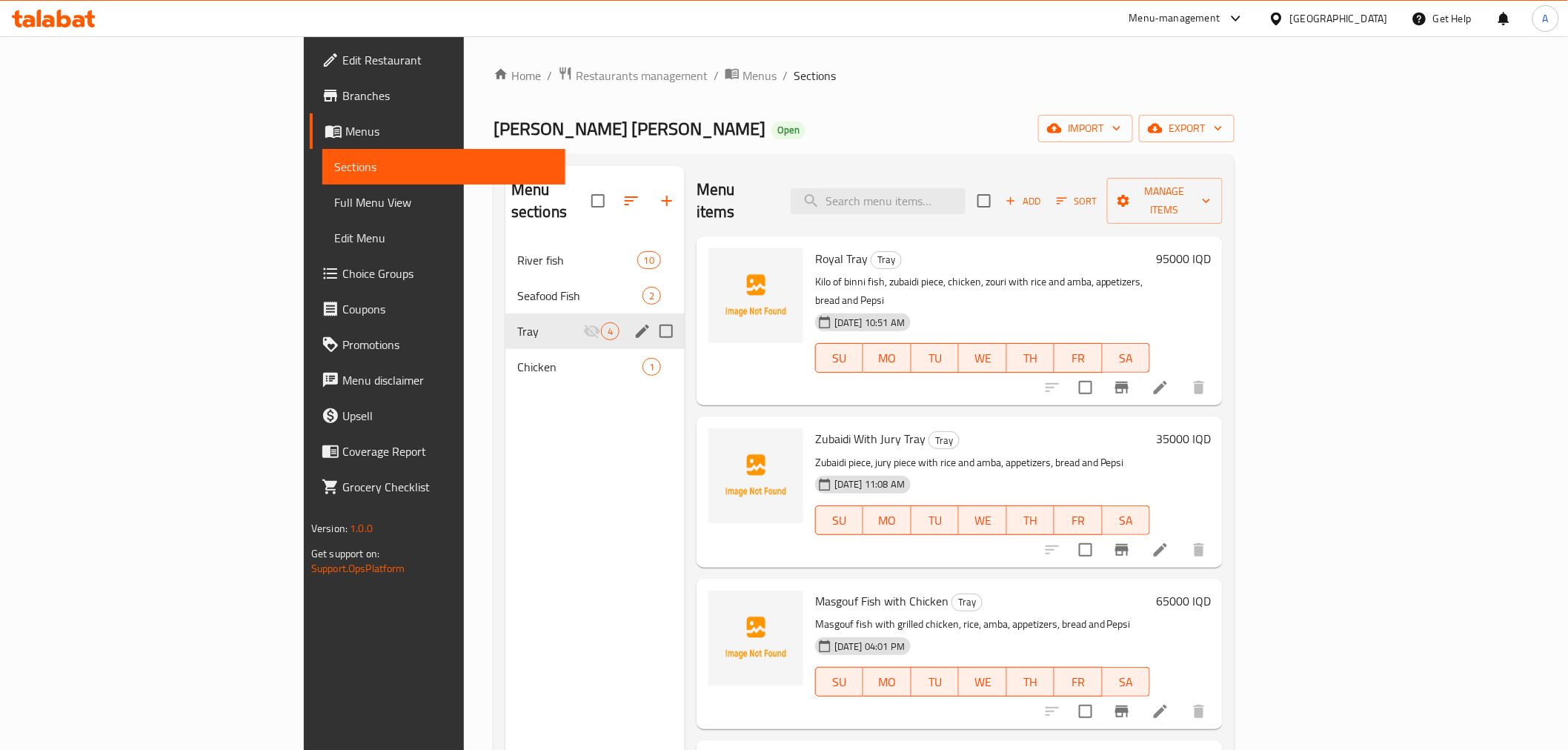
click at [649, 116] on div "[PERSON_NAME] [PERSON_NAME] Open import export" at bounding box center [864, 128] width 741 height 27
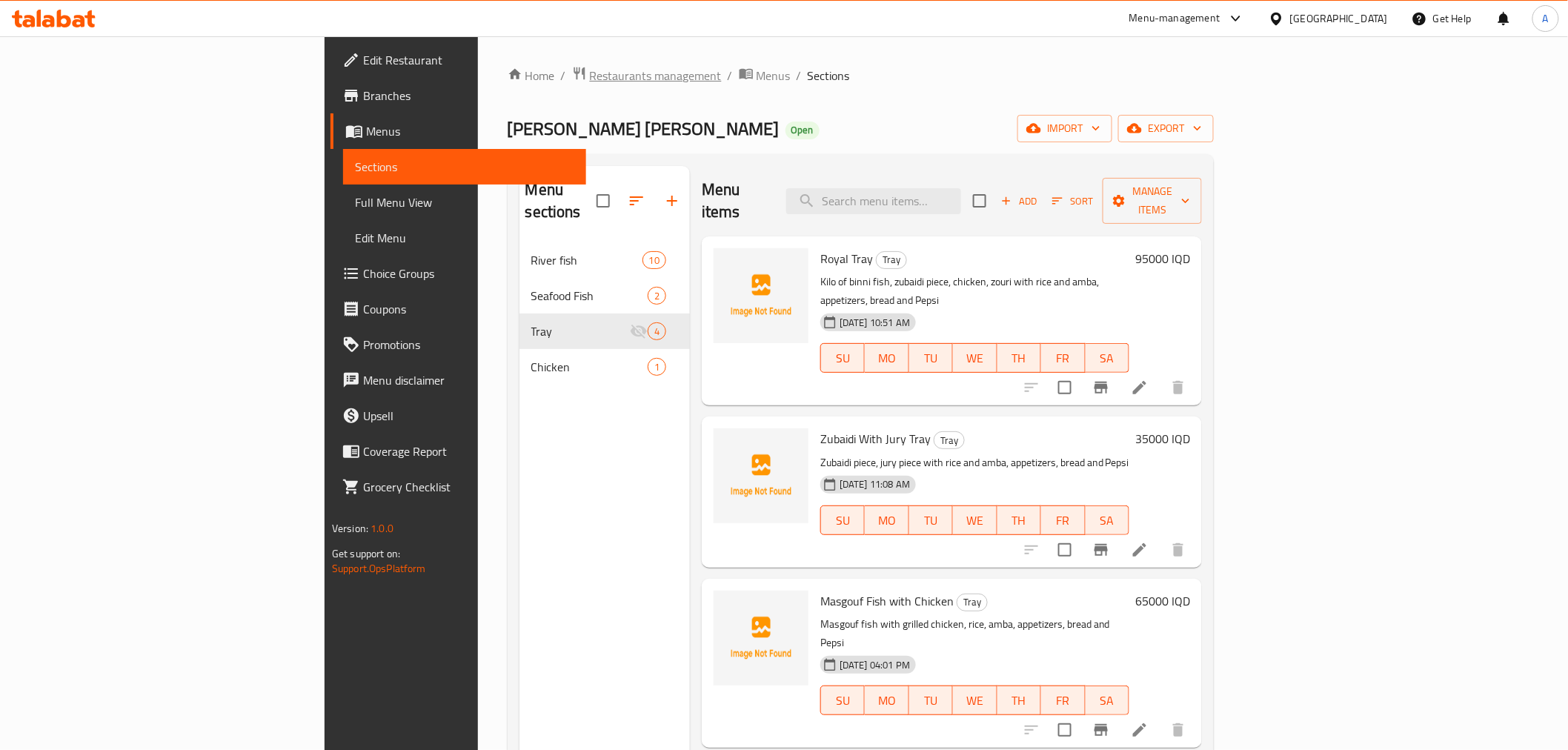
click at [590, 74] on span "Restaurants management" at bounding box center [656, 76] width 132 height 18
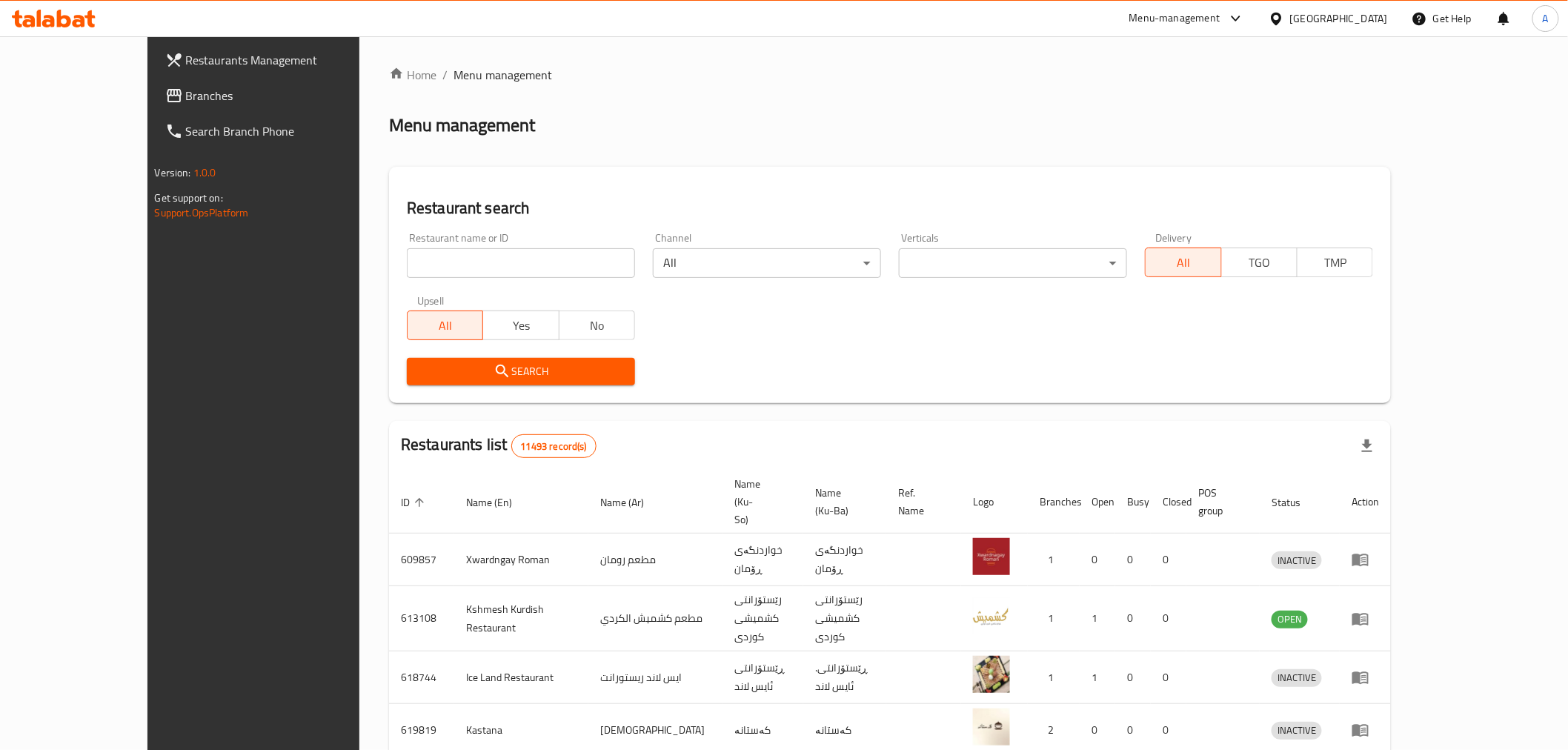
click at [434, 263] on input "search" at bounding box center [521, 263] width 228 height 30
paste input "655861"
type input "655861"
click button "Search" at bounding box center [521, 372] width 228 height 27
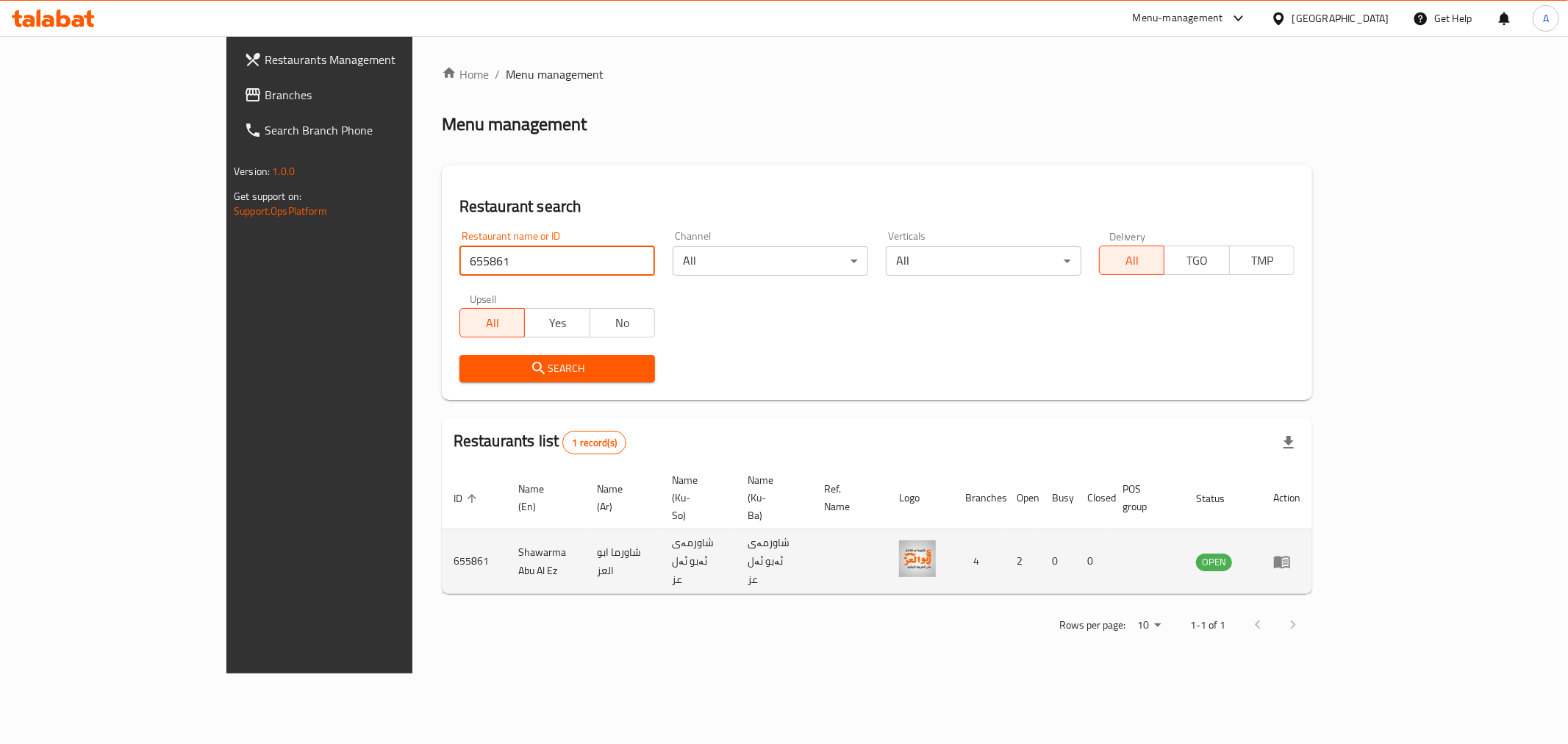
click at [1313, 529] on td "enhanced table" at bounding box center [1287, 561] width 51 height 64
click at [1290, 556] on icon "enhanced table" at bounding box center [1282, 562] width 16 height 13
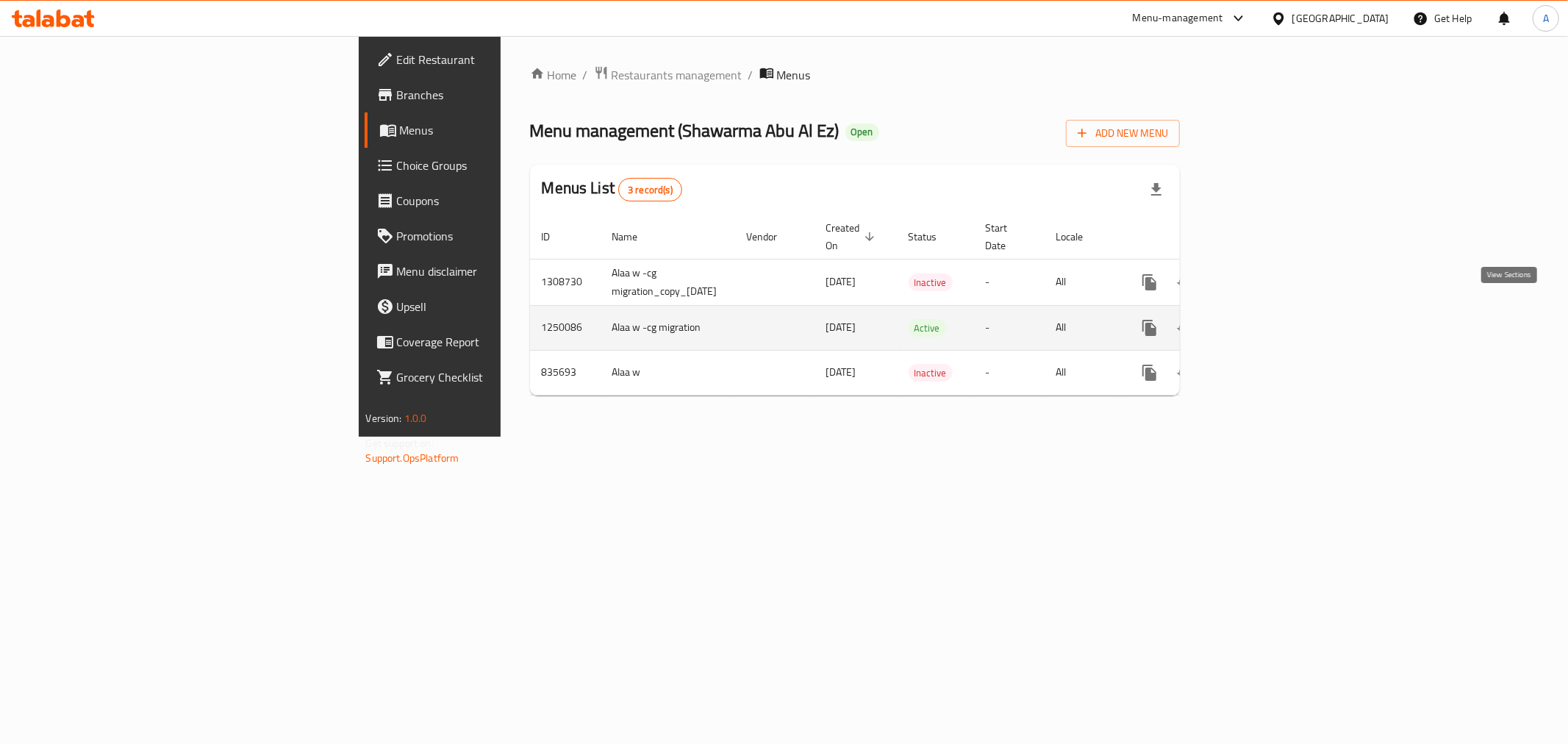
click at [1264, 319] on icon "enhanced table" at bounding box center [1256, 328] width 18 height 18
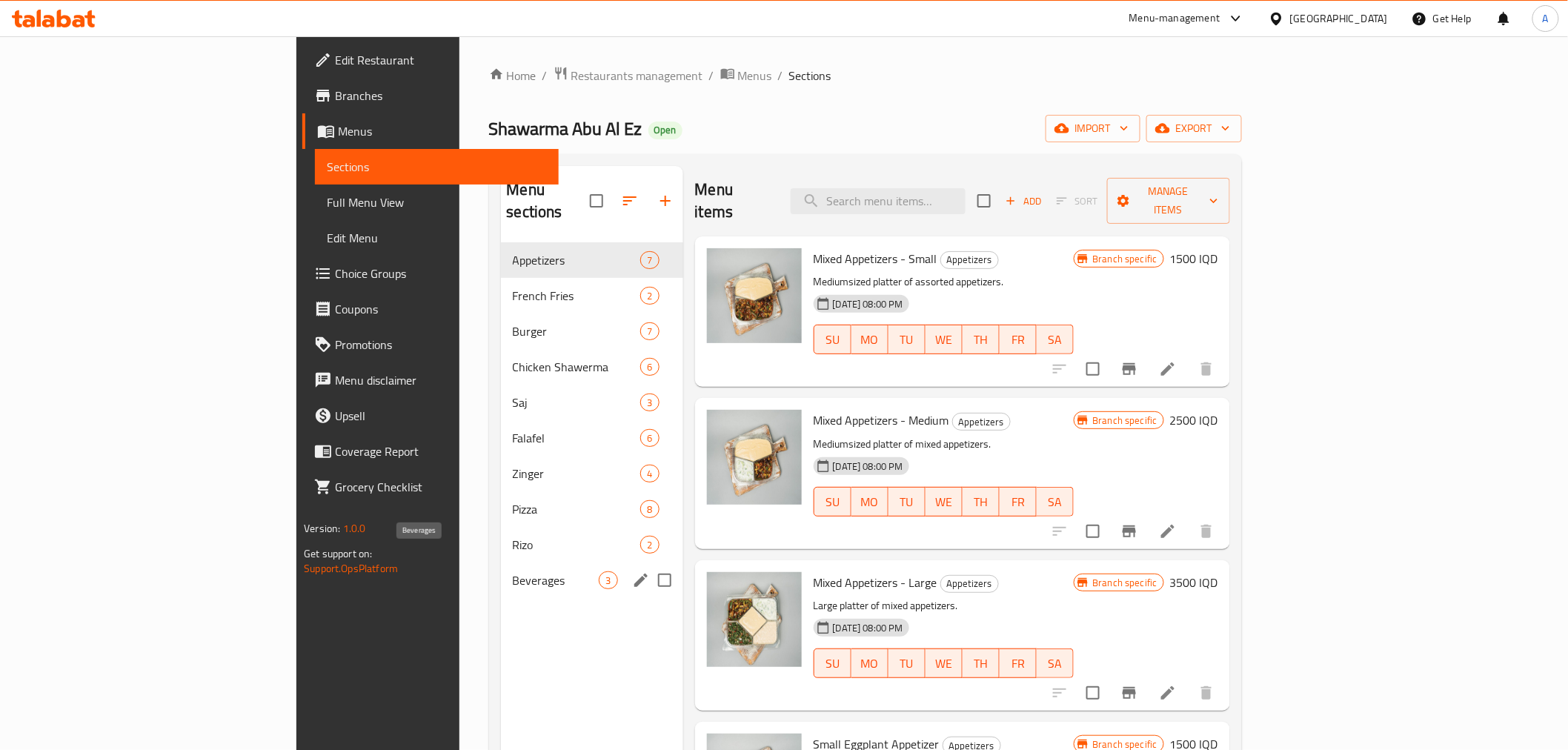
click at [513, 571] on span "Beverages" at bounding box center [556, 580] width 87 height 18
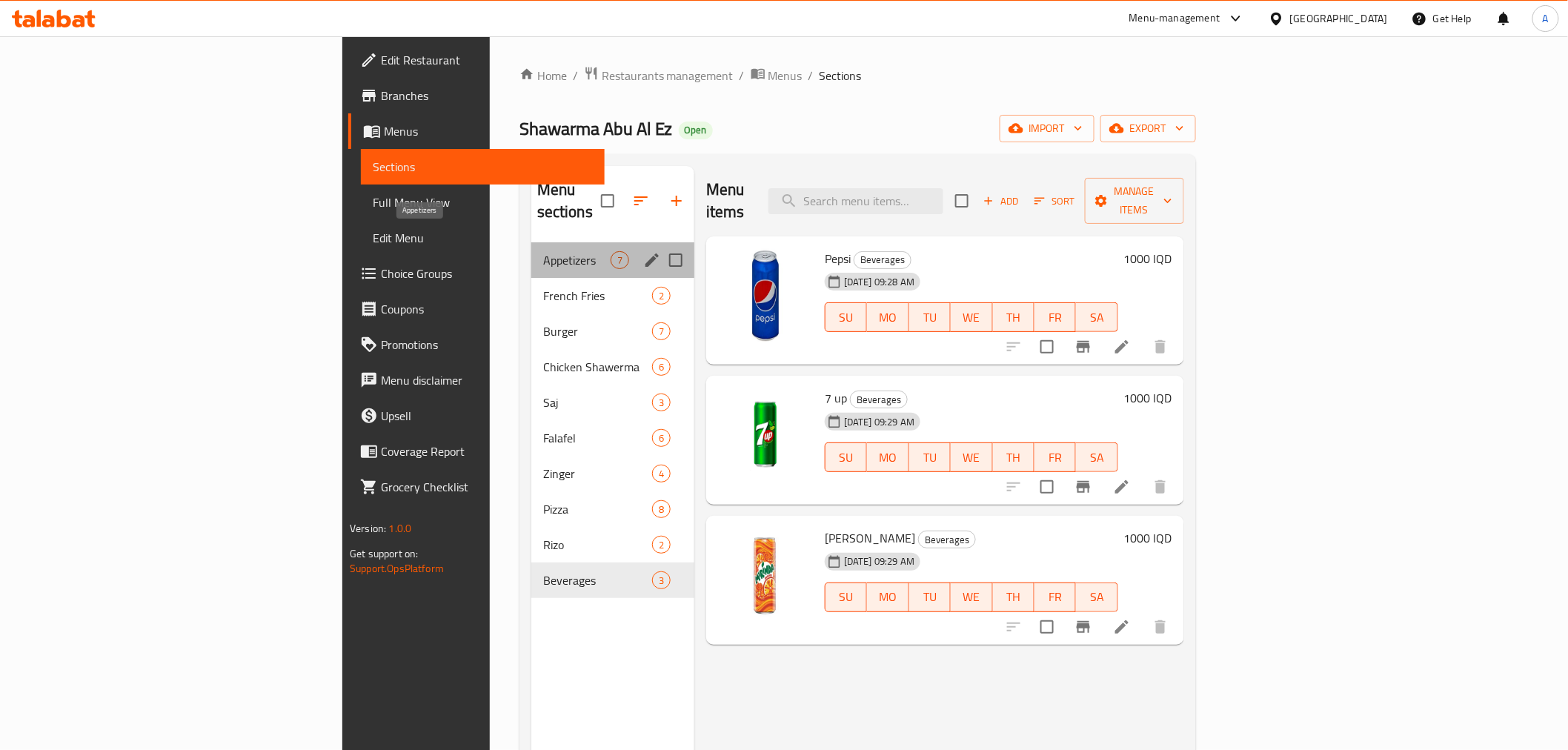
click at [543, 251] on span "Appetizers" at bounding box center [577, 260] width 68 height 18
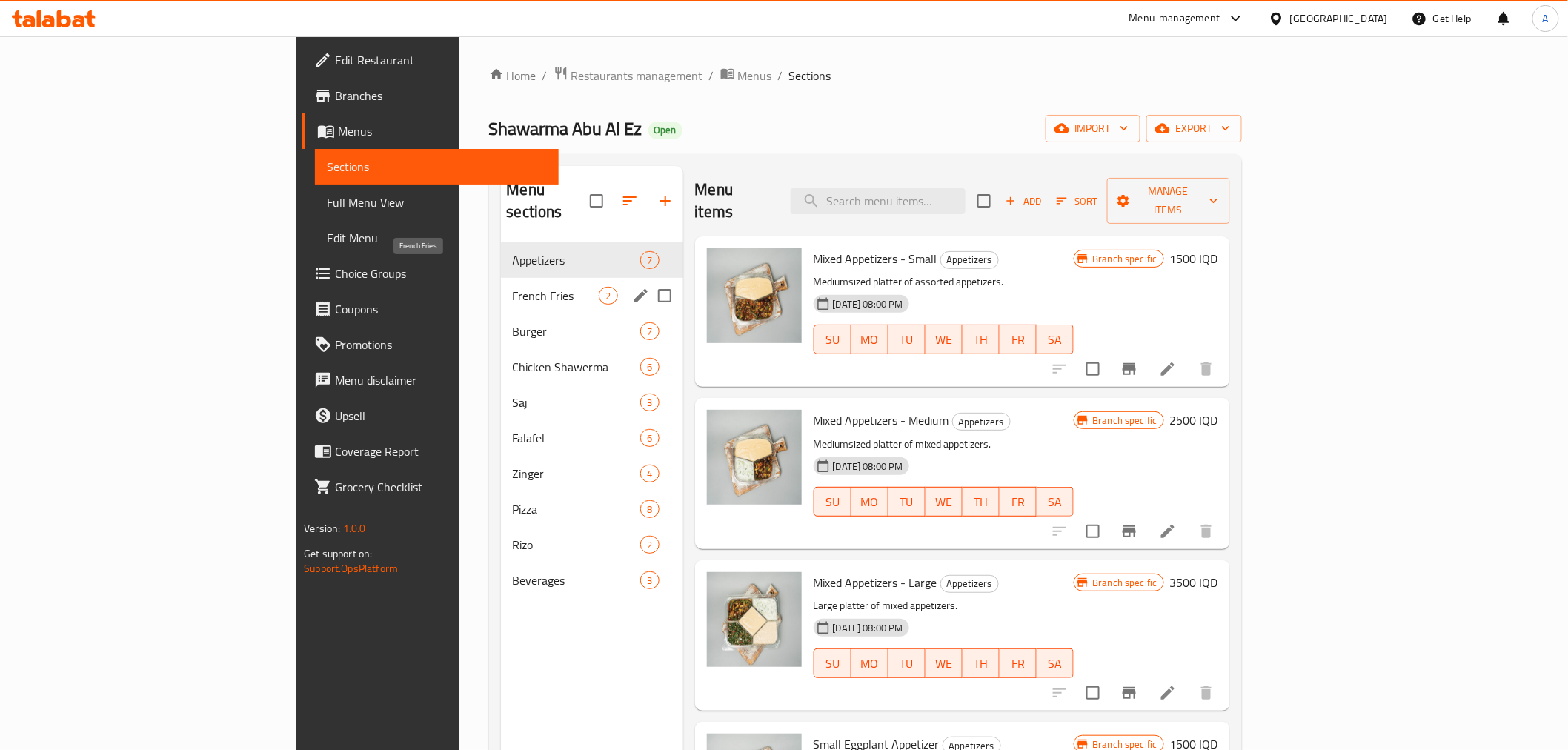
click at [513, 287] on span "French Fries" at bounding box center [556, 296] width 87 height 18
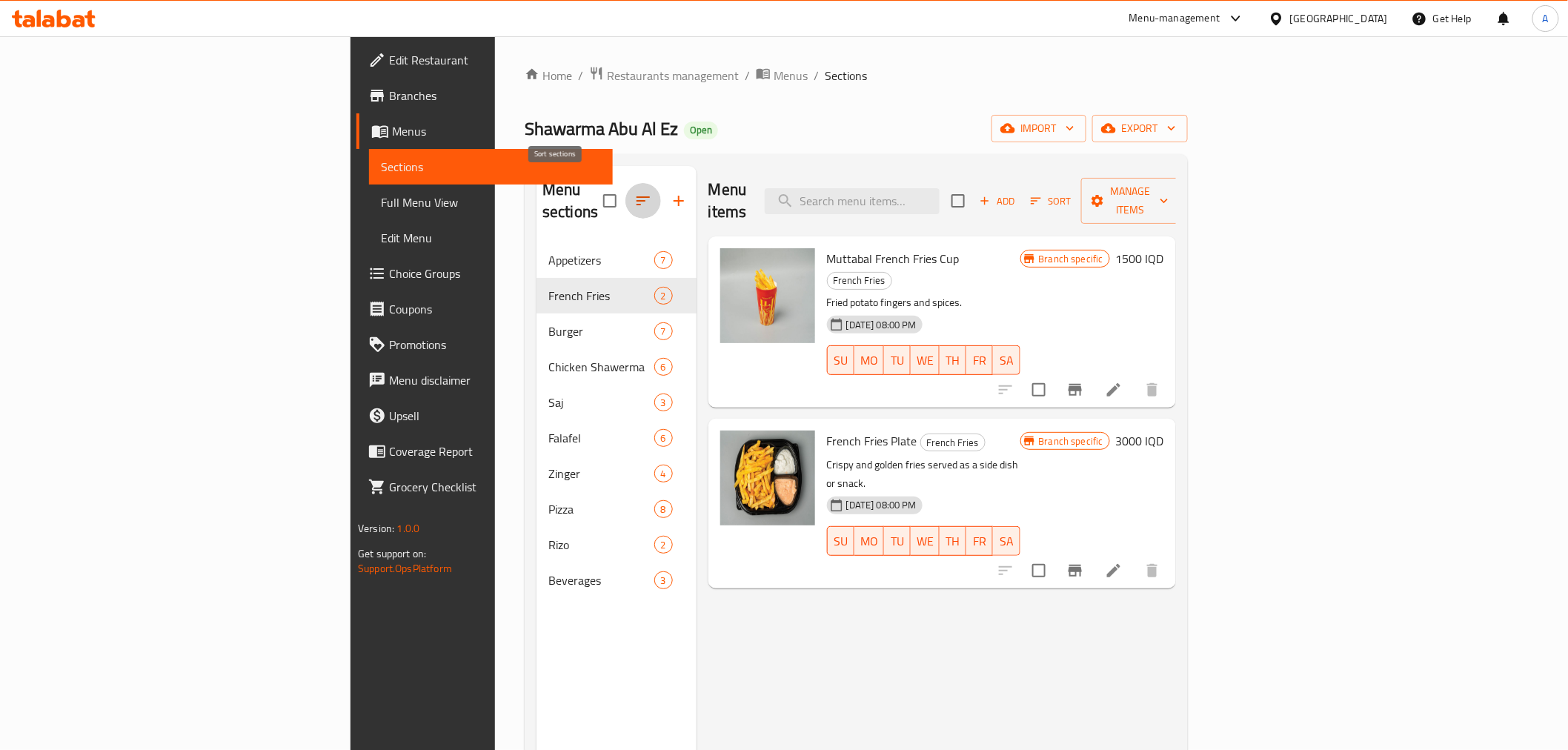
click at [635, 192] on icon "button" at bounding box center [644, 201] width 18 height 18
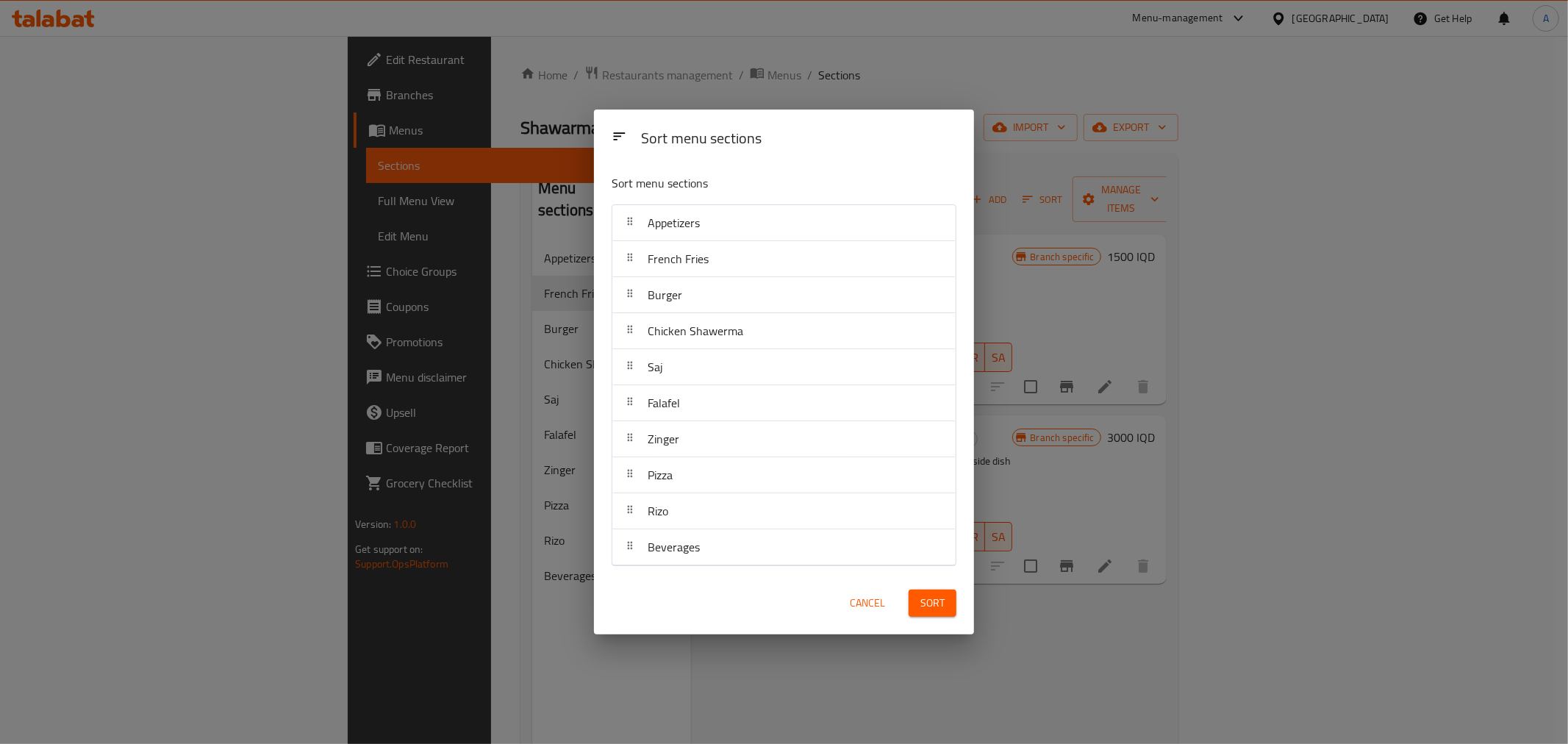
click at [870, 595] on span "Cancel" at bounding box center [867, 603] width 35 height 19
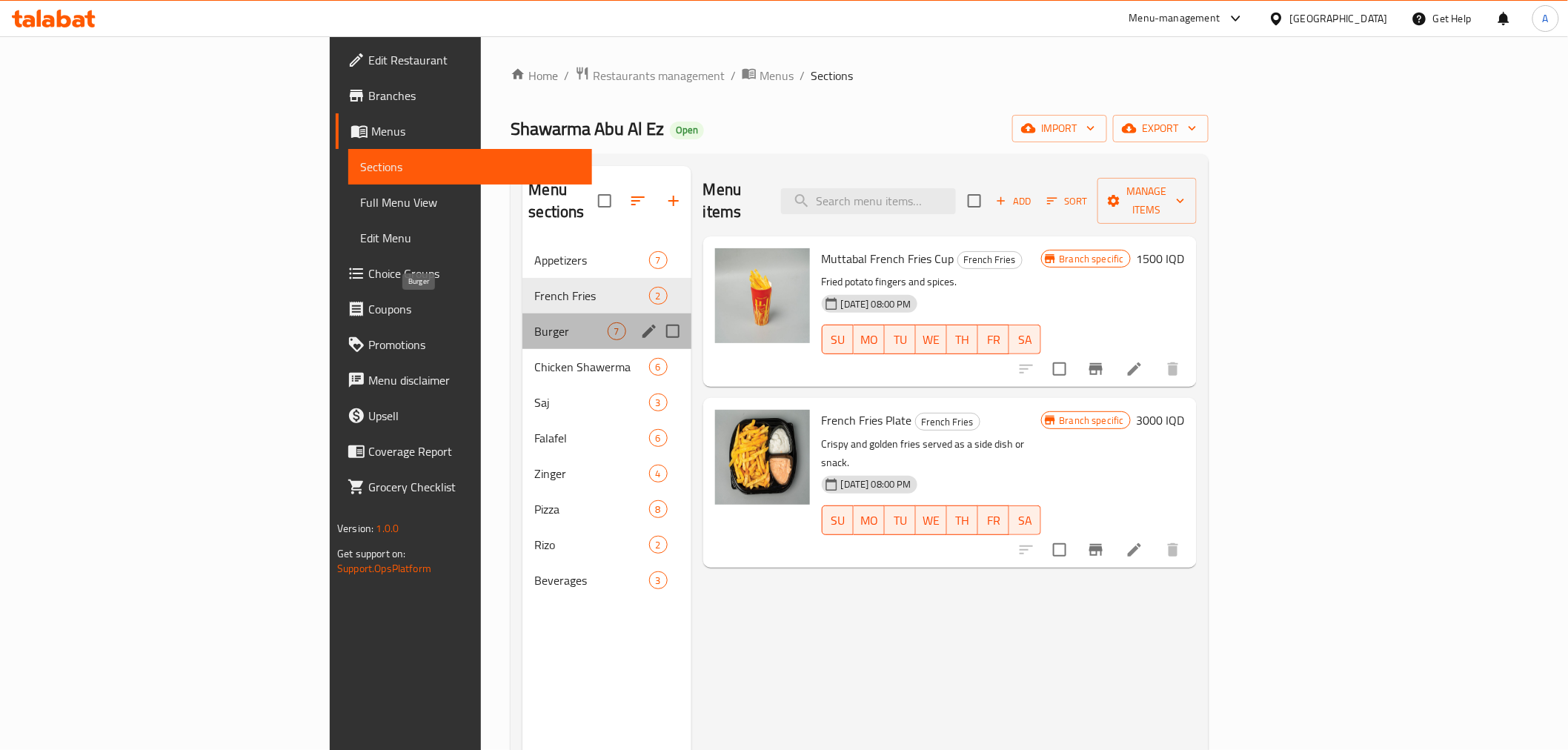
click at [534, 322] on span "Burger" at bounding box center [571, 331] width 72 height 18
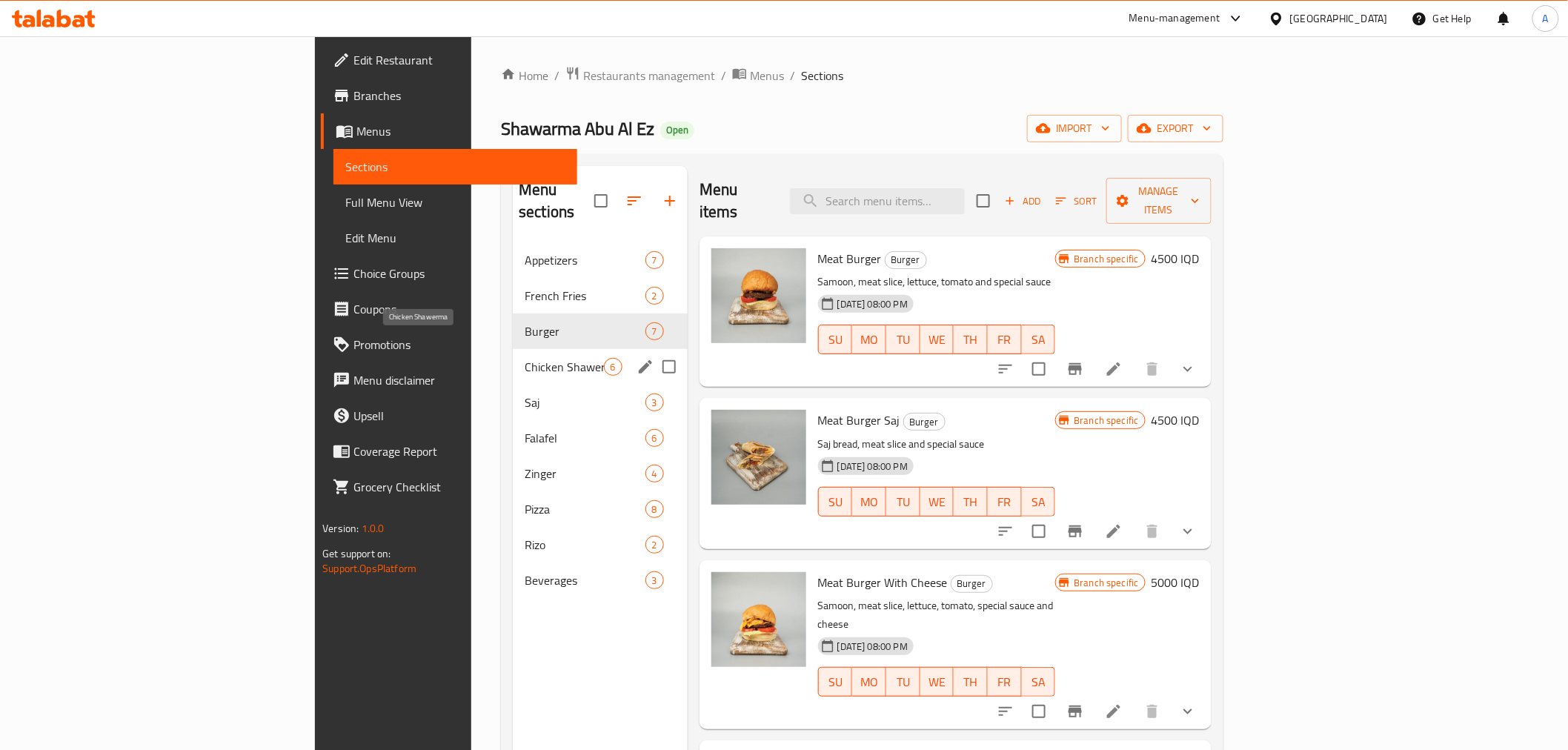
click at [524, 358] on span "Chicken Shawerma" at bounding box center [563, 367] width 79 height 18
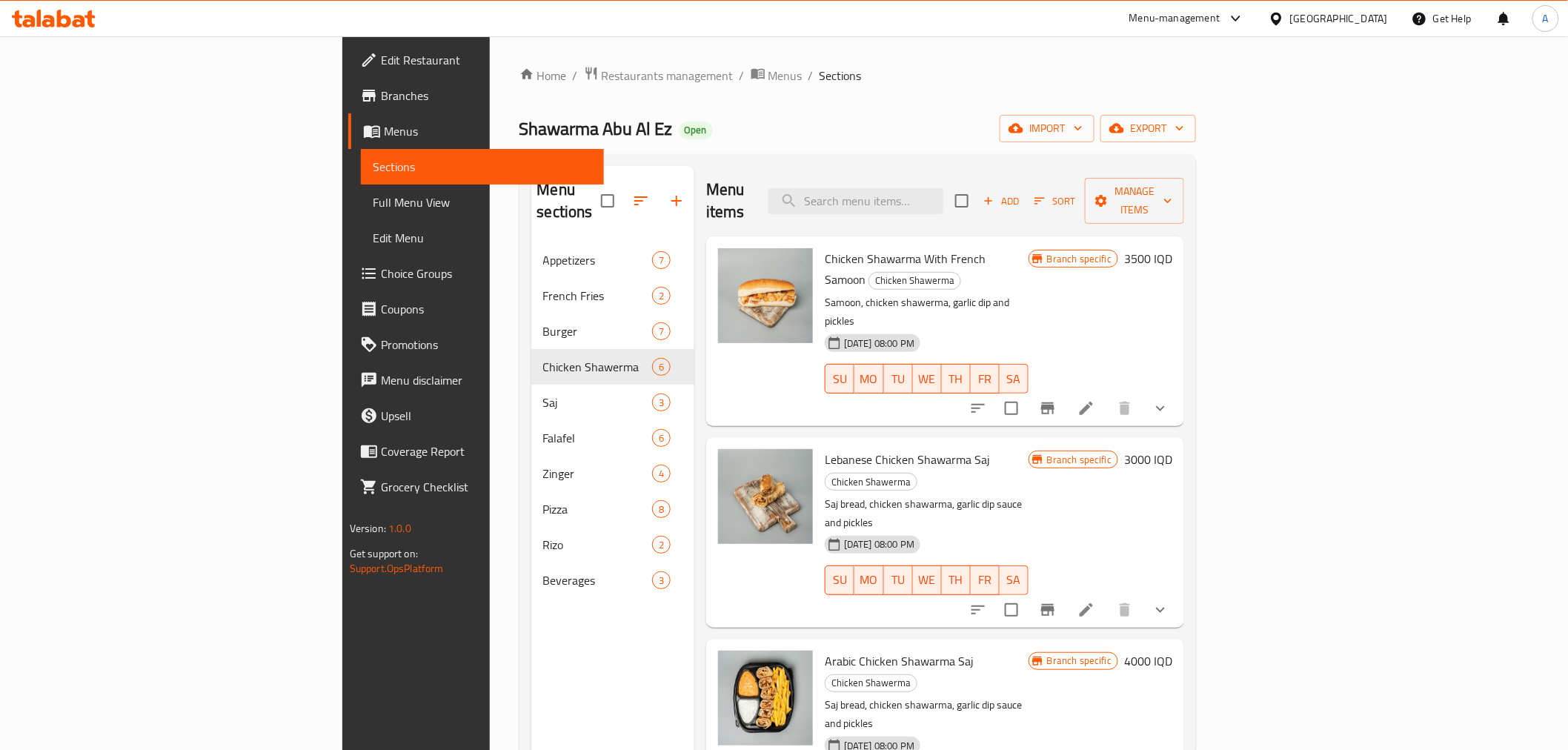
scroll to position [257, 0]
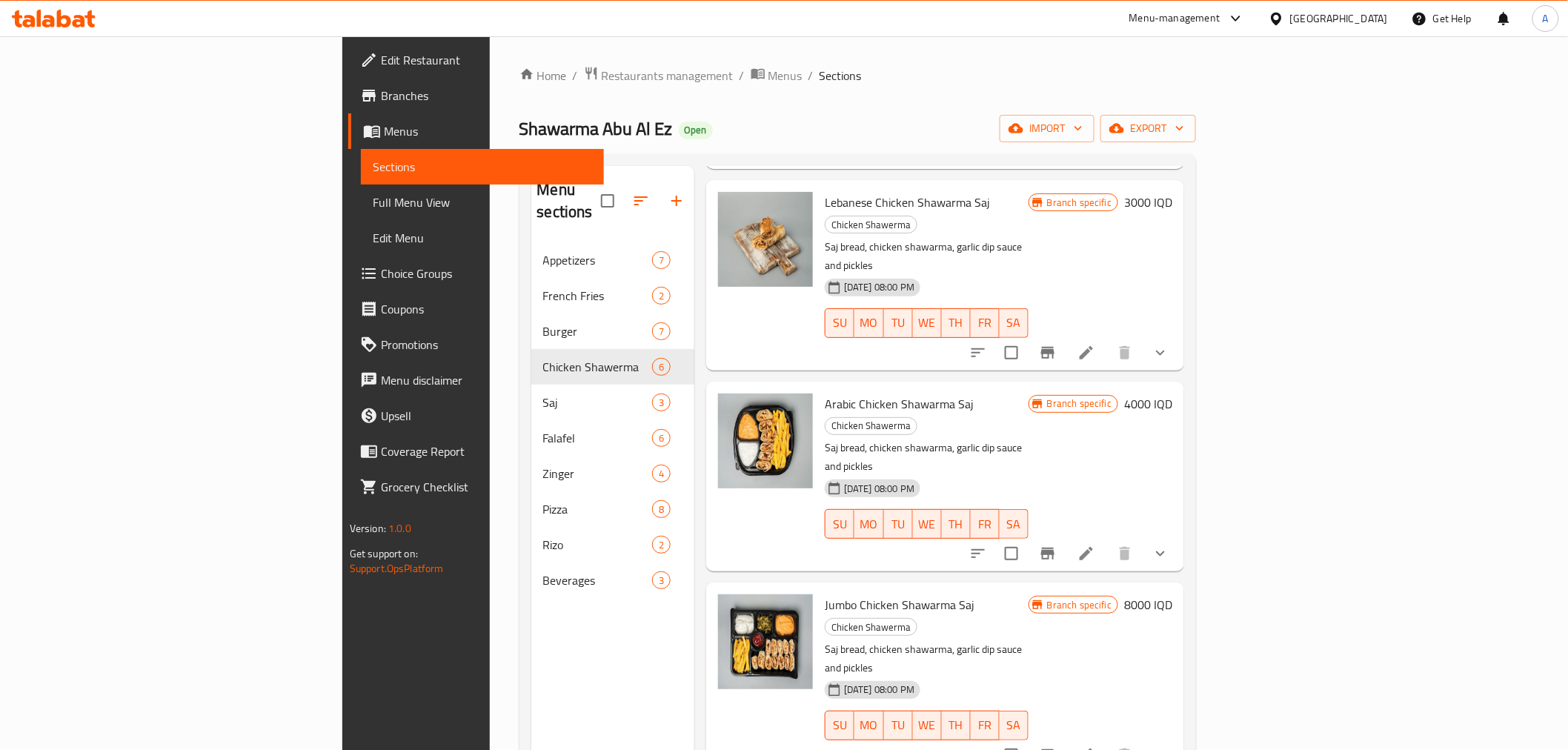
drag, startPoint x: 822, startPoint y: 193, endPoint x: 823, endPoint y: 501, distance: 308.0
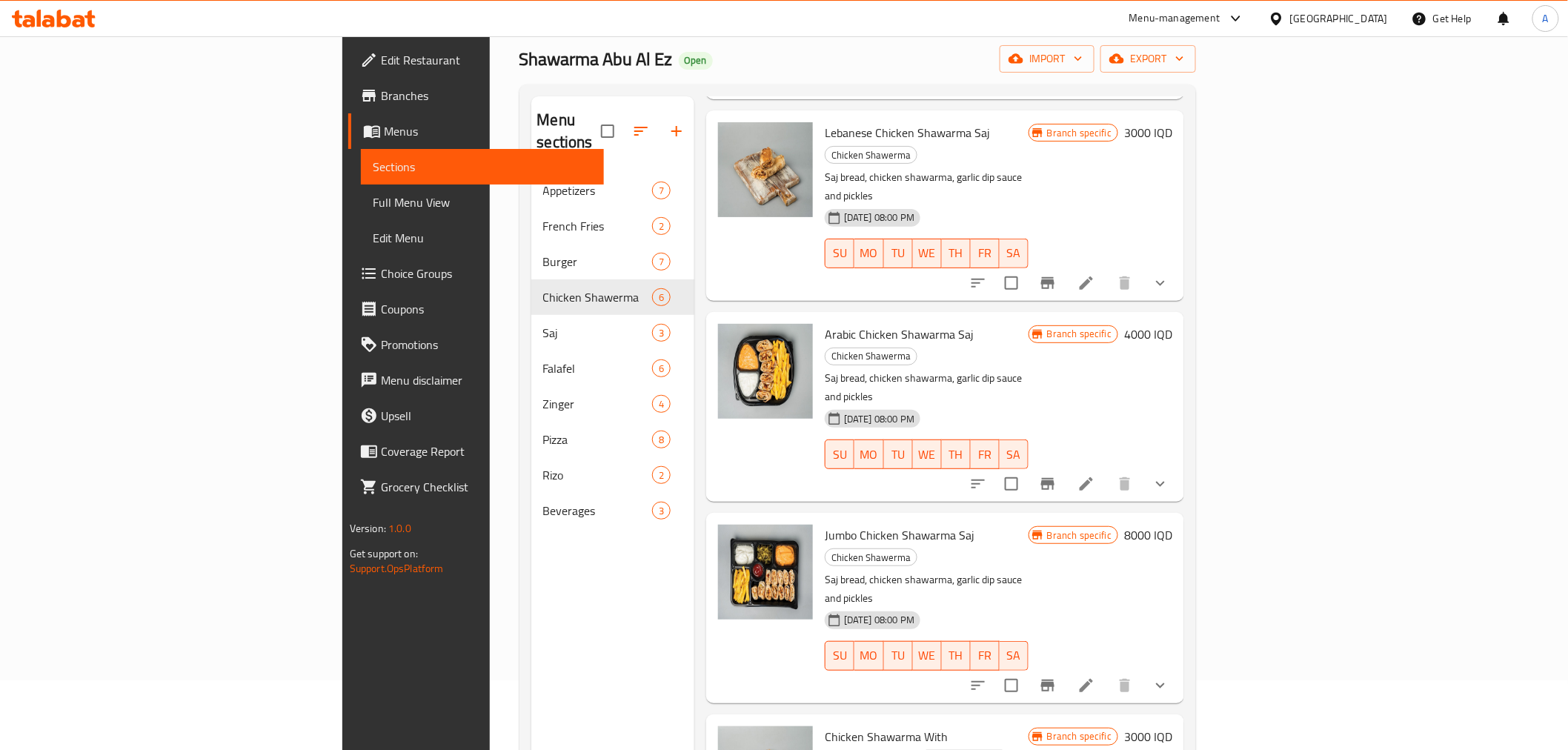
scroll to position [0, 0]
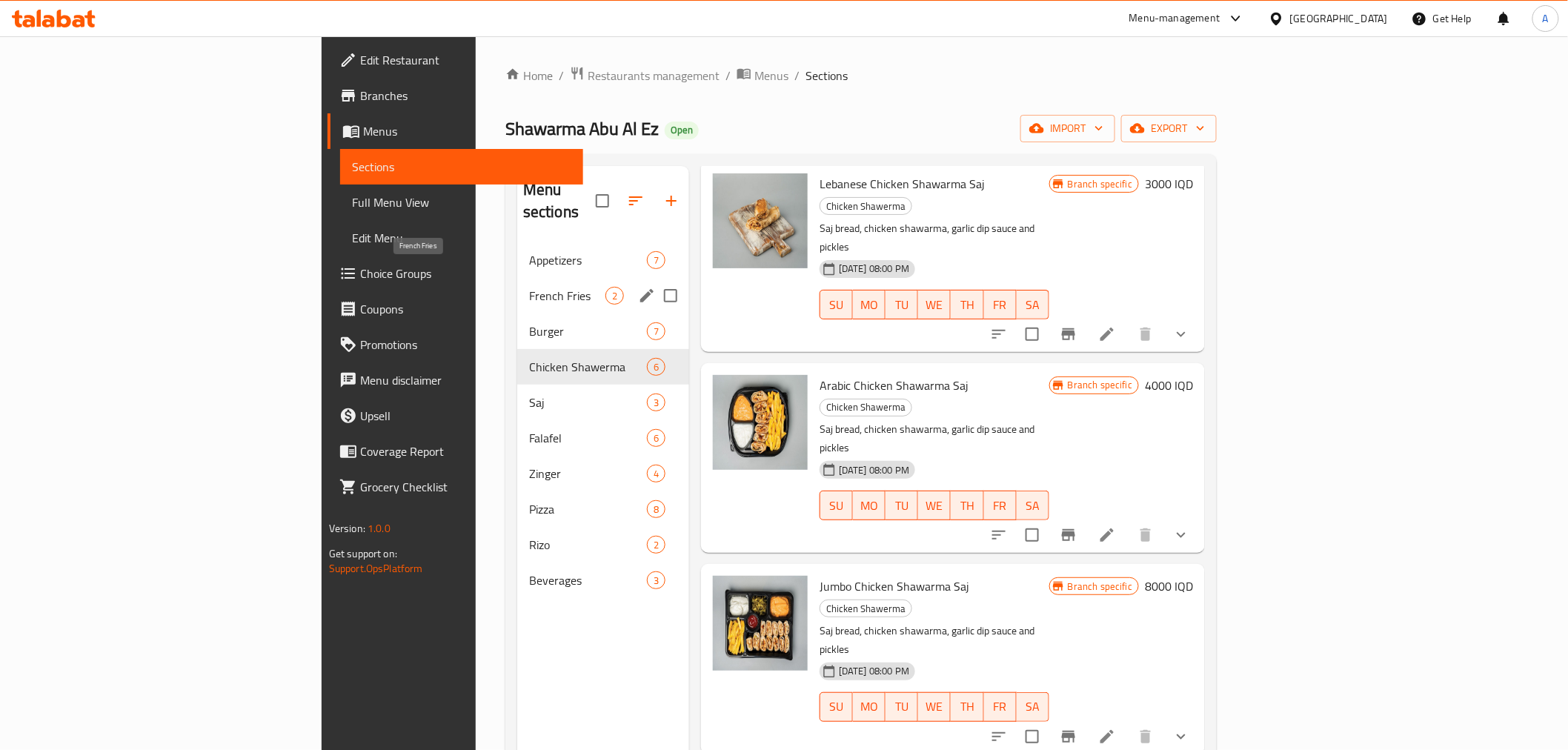
click at [529, 287] on span "French Fries" at bounding box center [567, 296] width 77 height 18
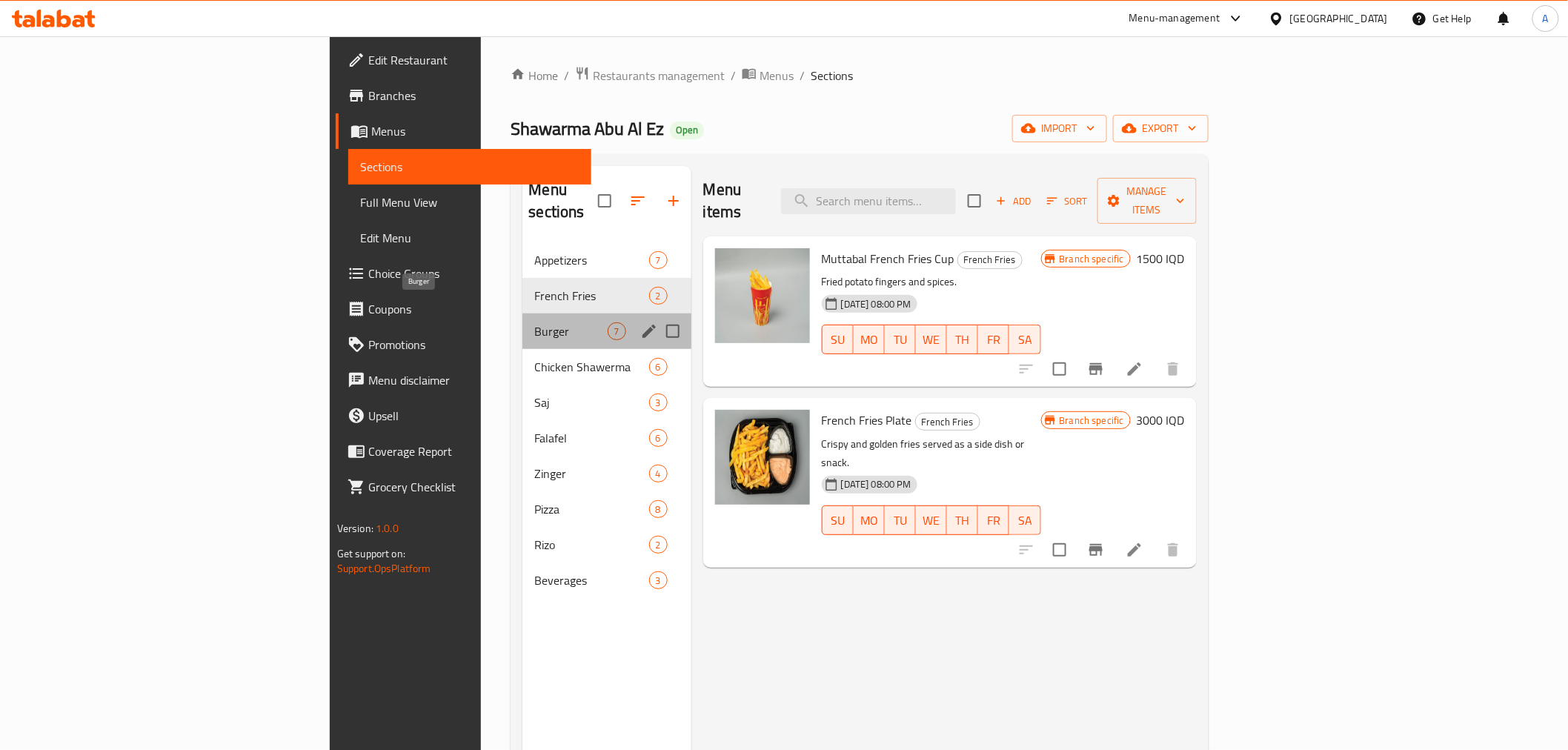
click at [534, 322] on span "Burger" at bounding box center [571, 331] width 72 height 18
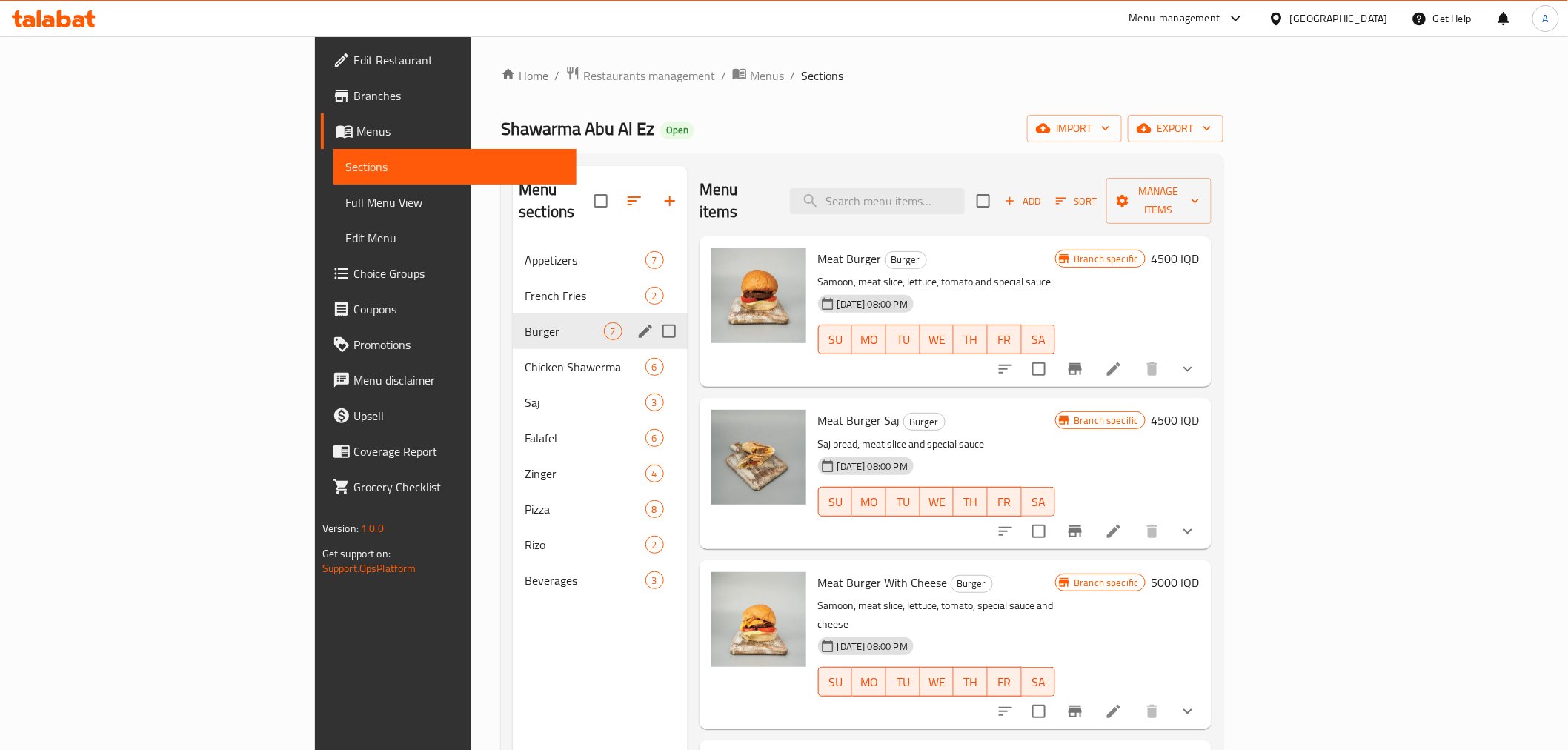
click at [513, 326] on div "Burger 7" at bounding box center [600, 330] width 175 height 35
click at [513, 356] on div "Chicken Shawerma 6" at bounding box center [600, 366] width 175 height 35
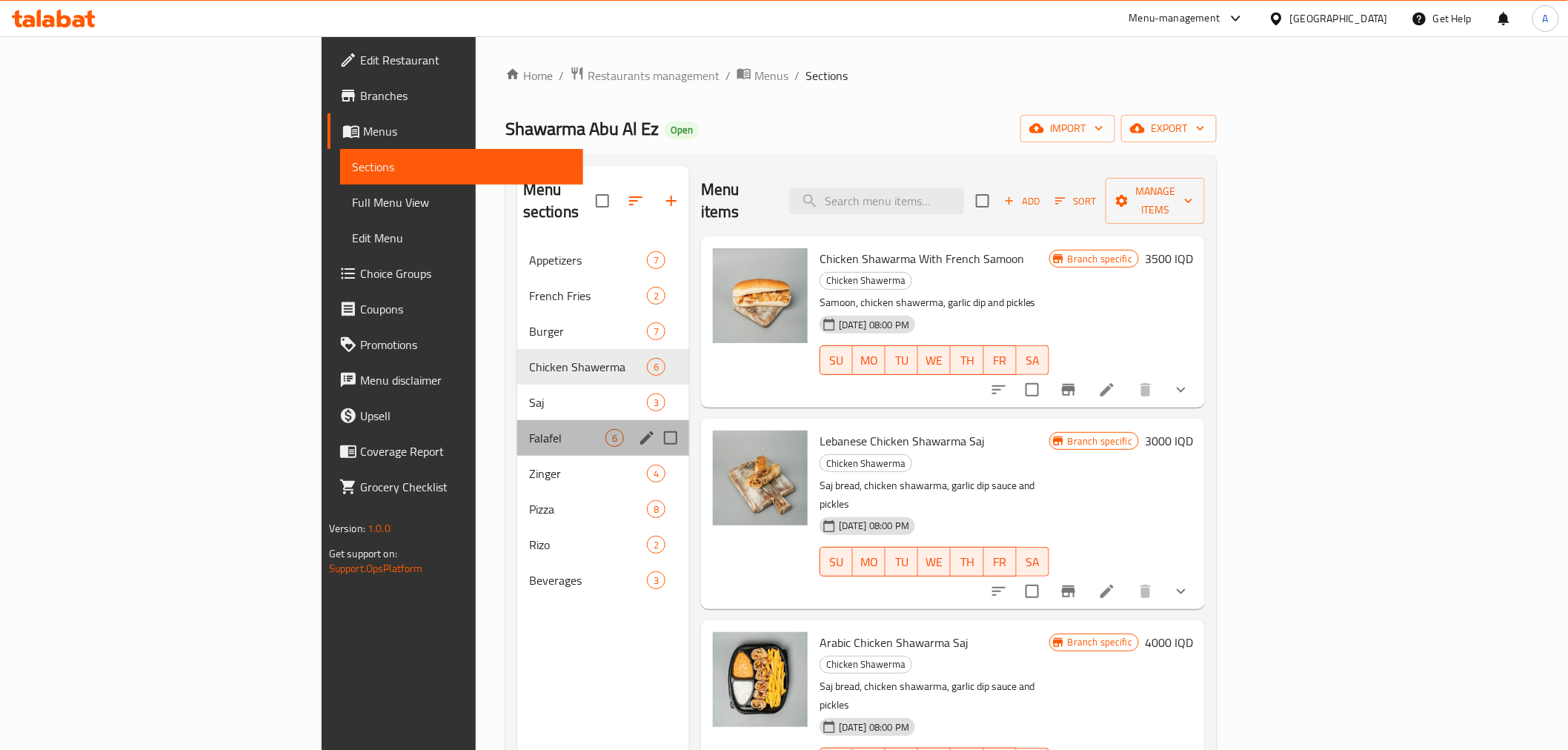
click at [517, 421] on div "Falafel 6" at bounding box center [603, 438] width 172 height 35
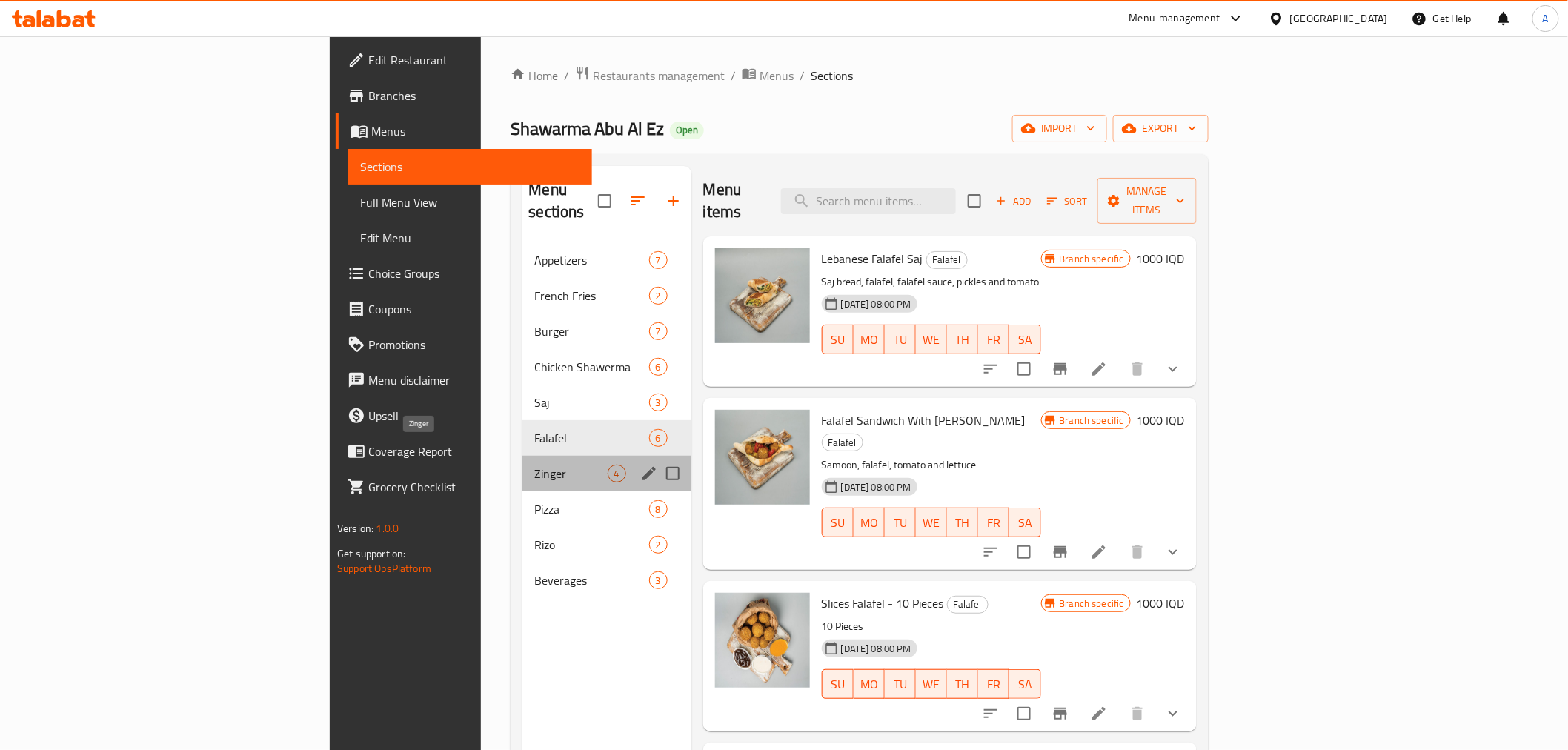
click at [534, 465] on span "Zinger" at bounding box center [571, 474] width 72 height 18
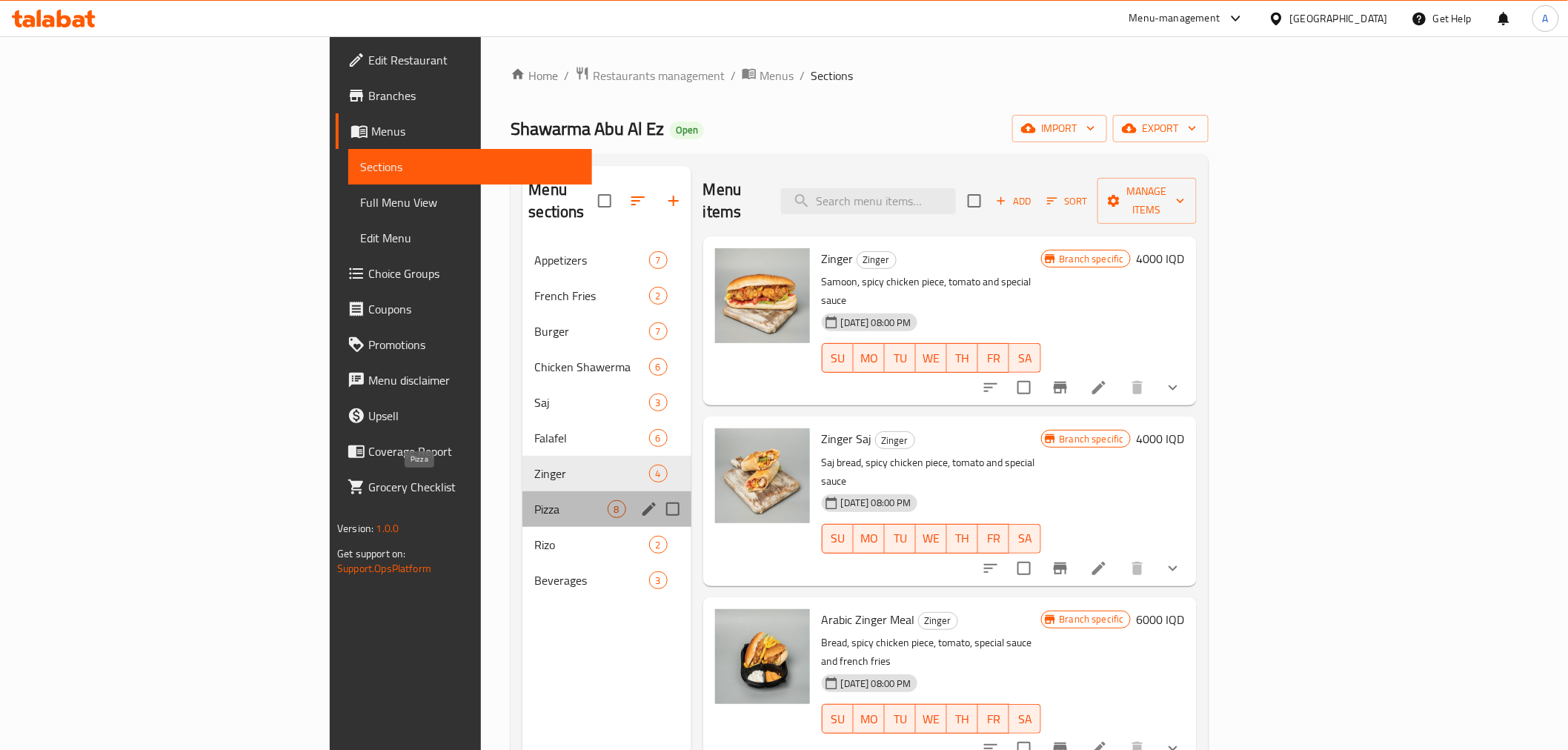
click at [534, 500] on span "Pizza" at bounding box center [571, 509] width 72 height 18
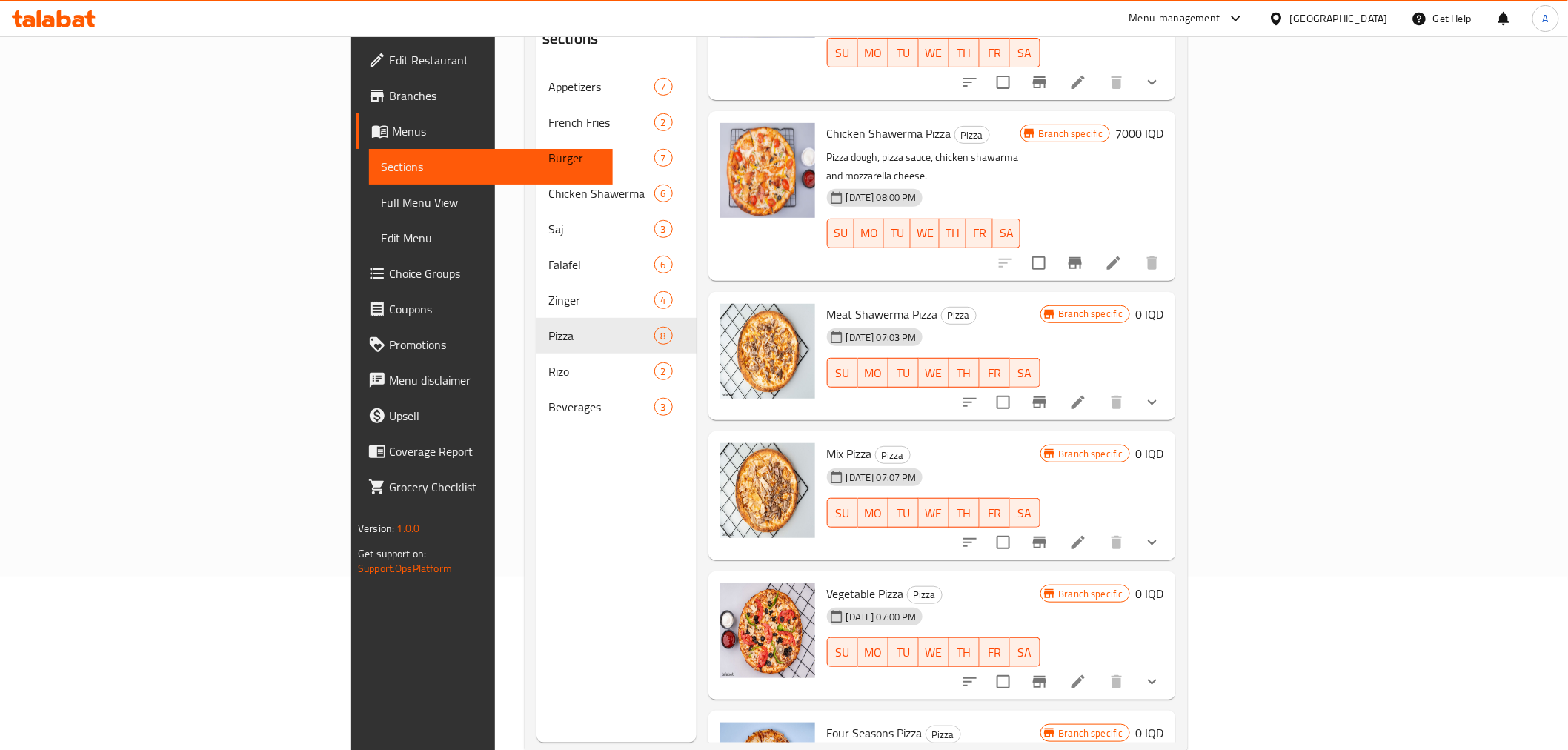
scroll to position [125, 0]
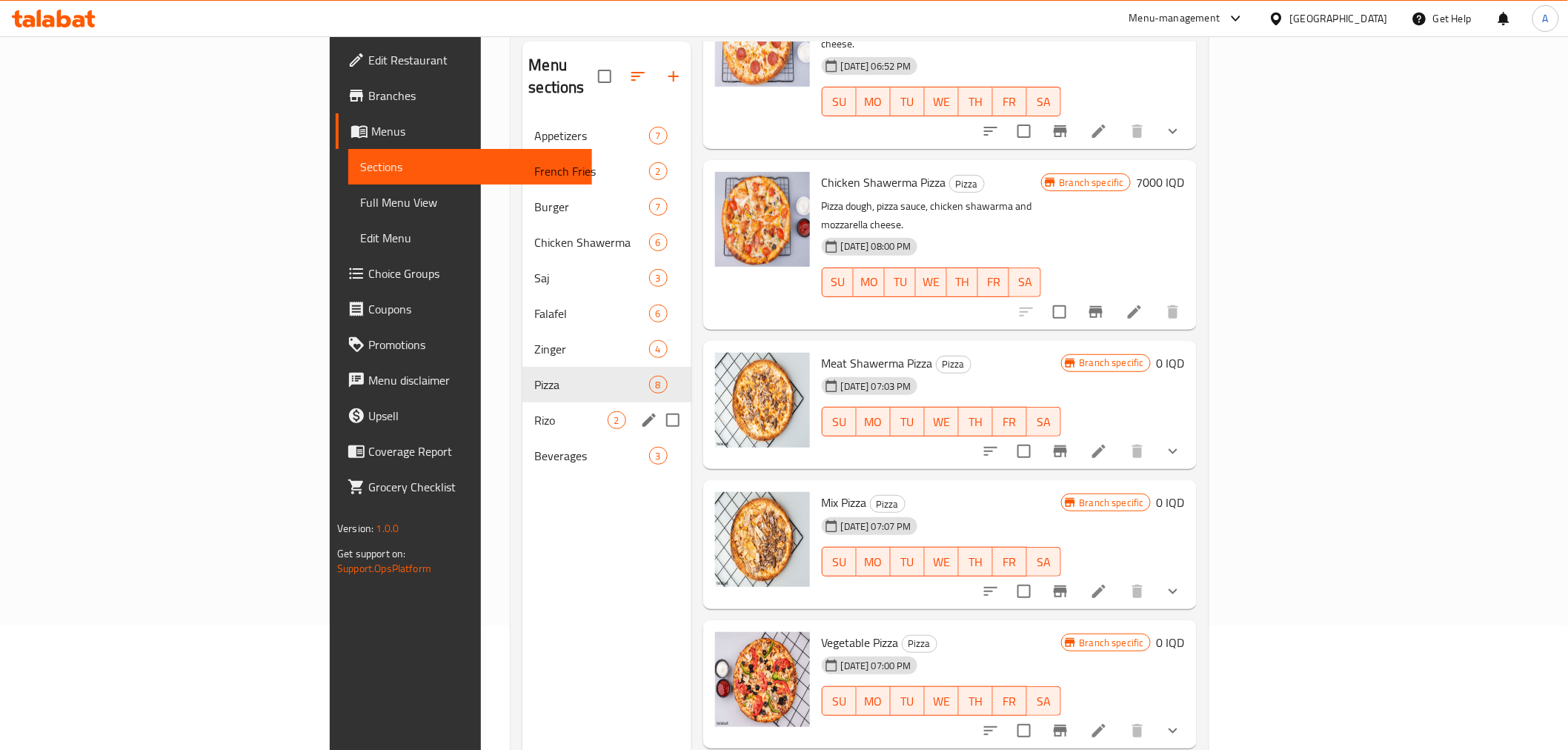
click at [534, 412] on span "Rizo" at bounding box center [571, 421] width 72 height 18
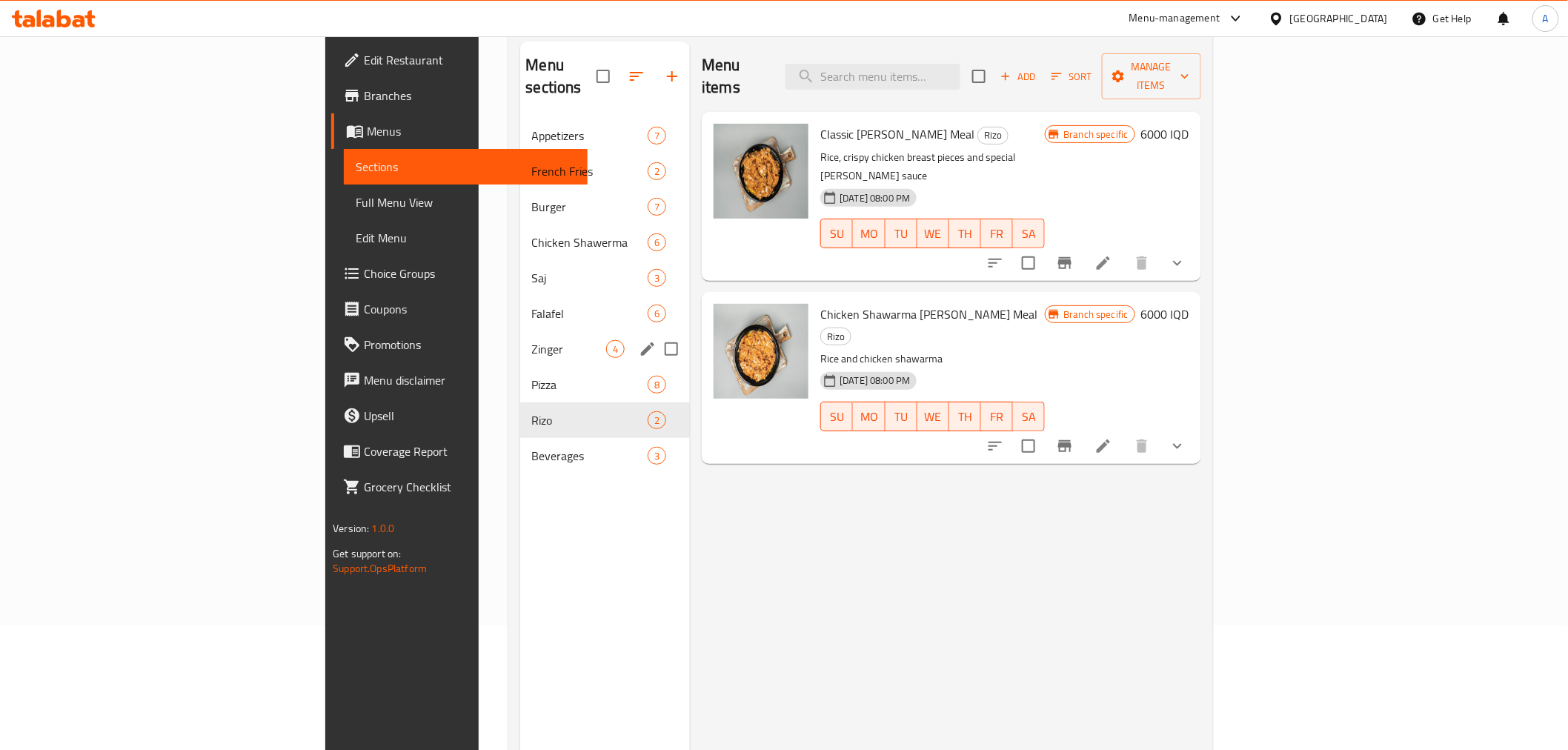
click at [533, 340] on span "Zinger" at bounding box center [570, 349] width 75 height 18
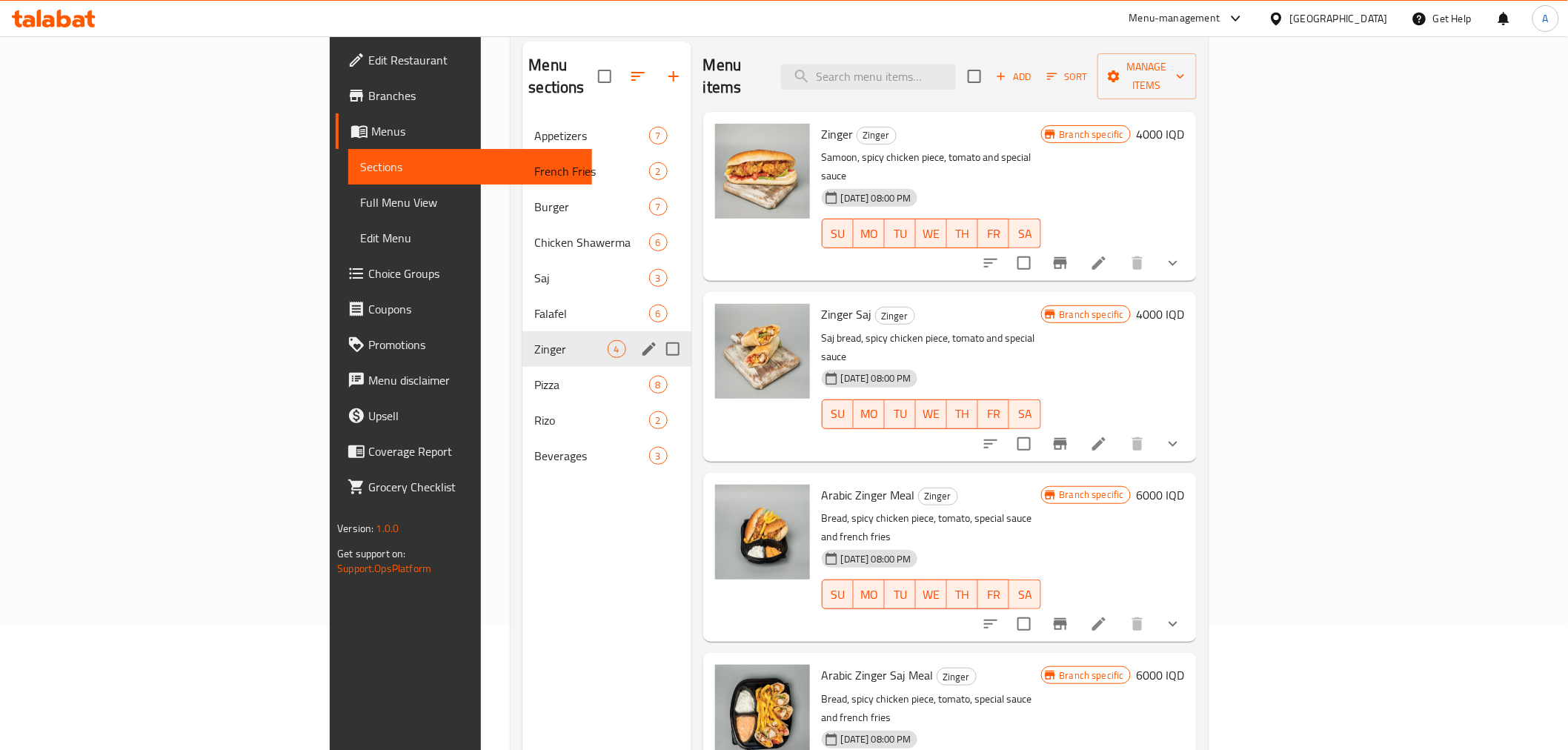
click at [523, 331] on div "Zinger 4" at bounding box center [607, 348] width 168 height 35
click at [523, 301] on div "Falafel 6" at bounding box center [607, 313] width 168 height 35
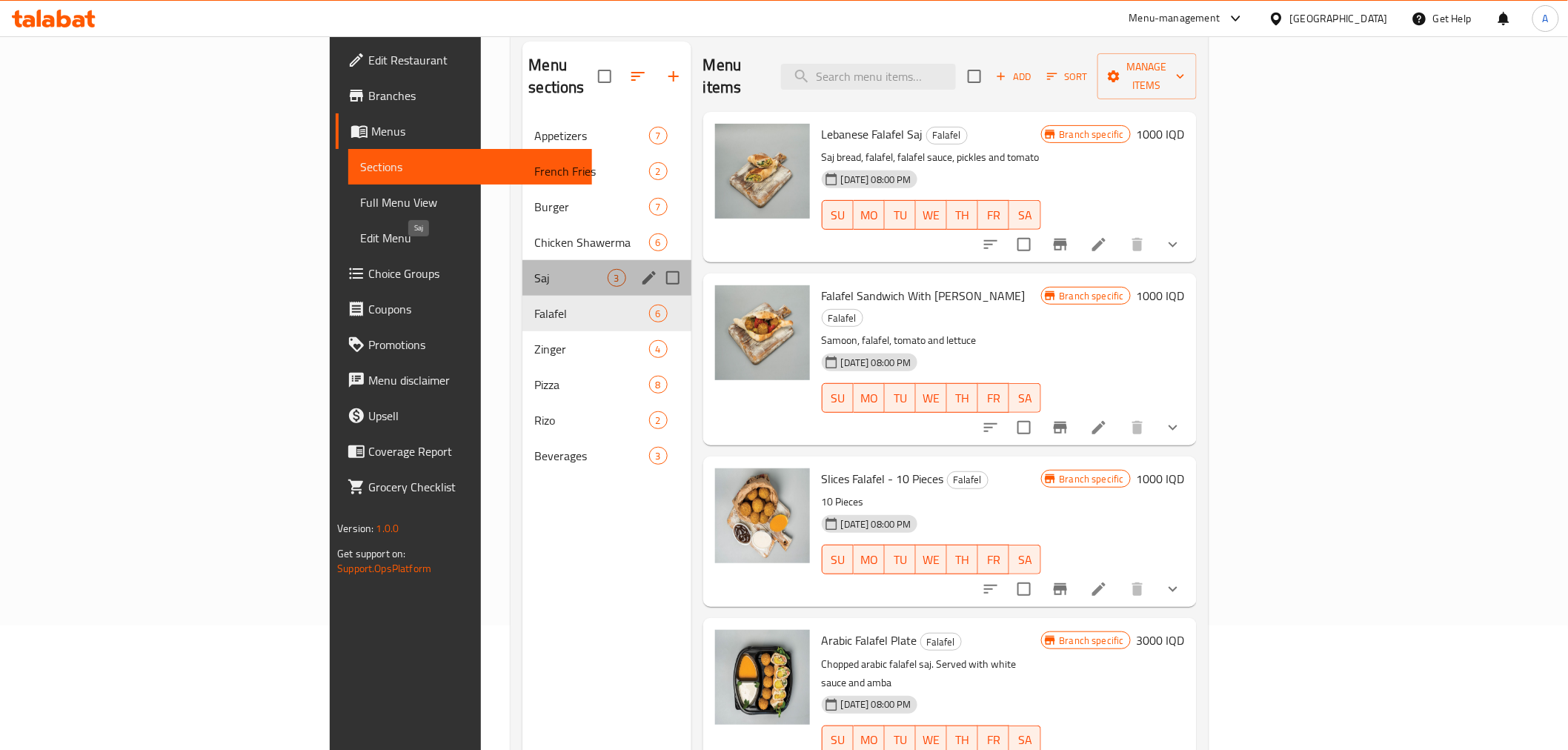
click at [534, 269] on span "Saj" at bounding box center [571, 278] width 72 height 18
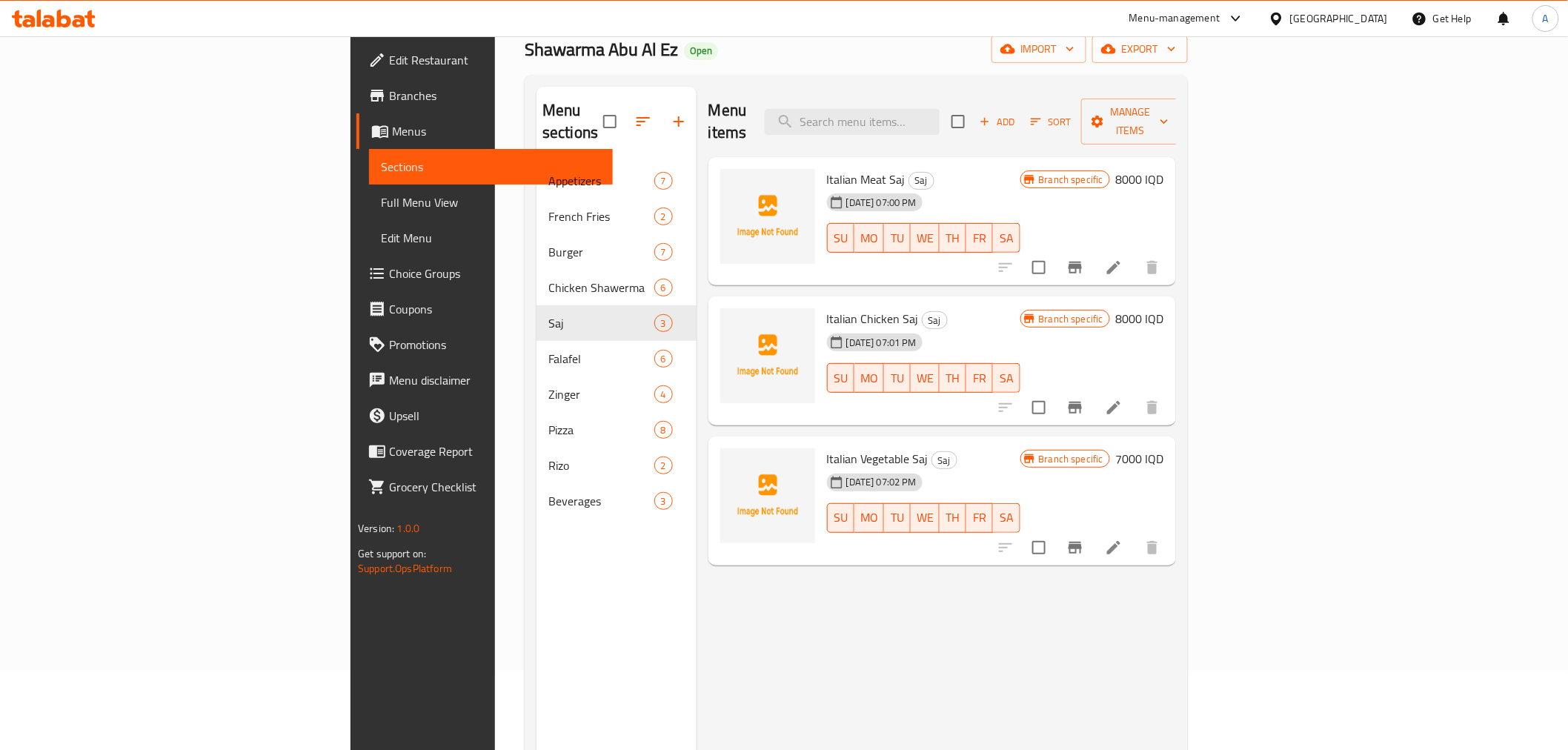
scroll to position [42, 0]
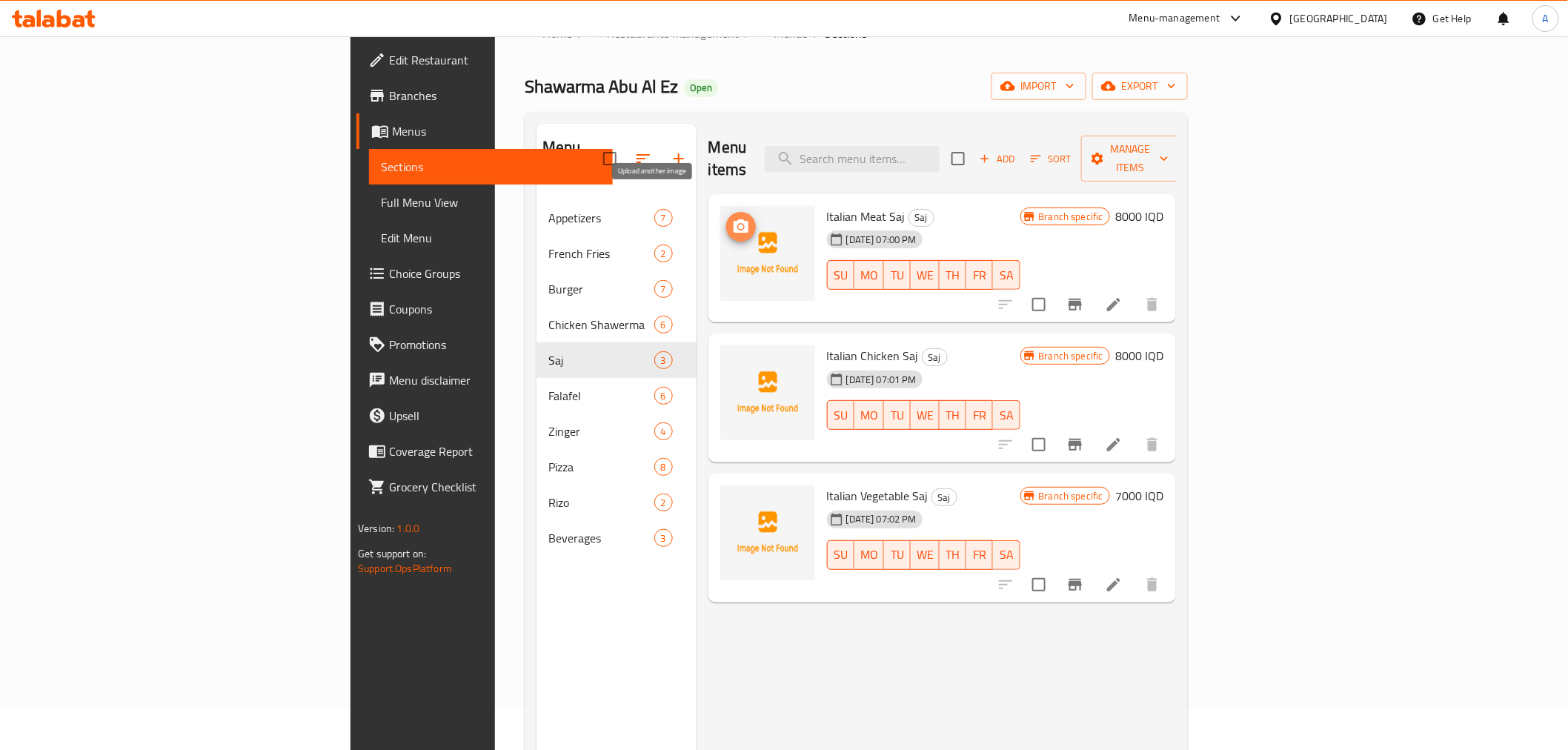
click at [727, 213] on button "upload picture" at bounding box center [741, 227] width 30 height 30
click at [795, 576] on div "Italian Vegetable Saj Saj [DATE] 07:02 PM SU MO TU WE TH FR [PERSON_NAME] speci…" at bounding box center [942, 538] width 468 height 129
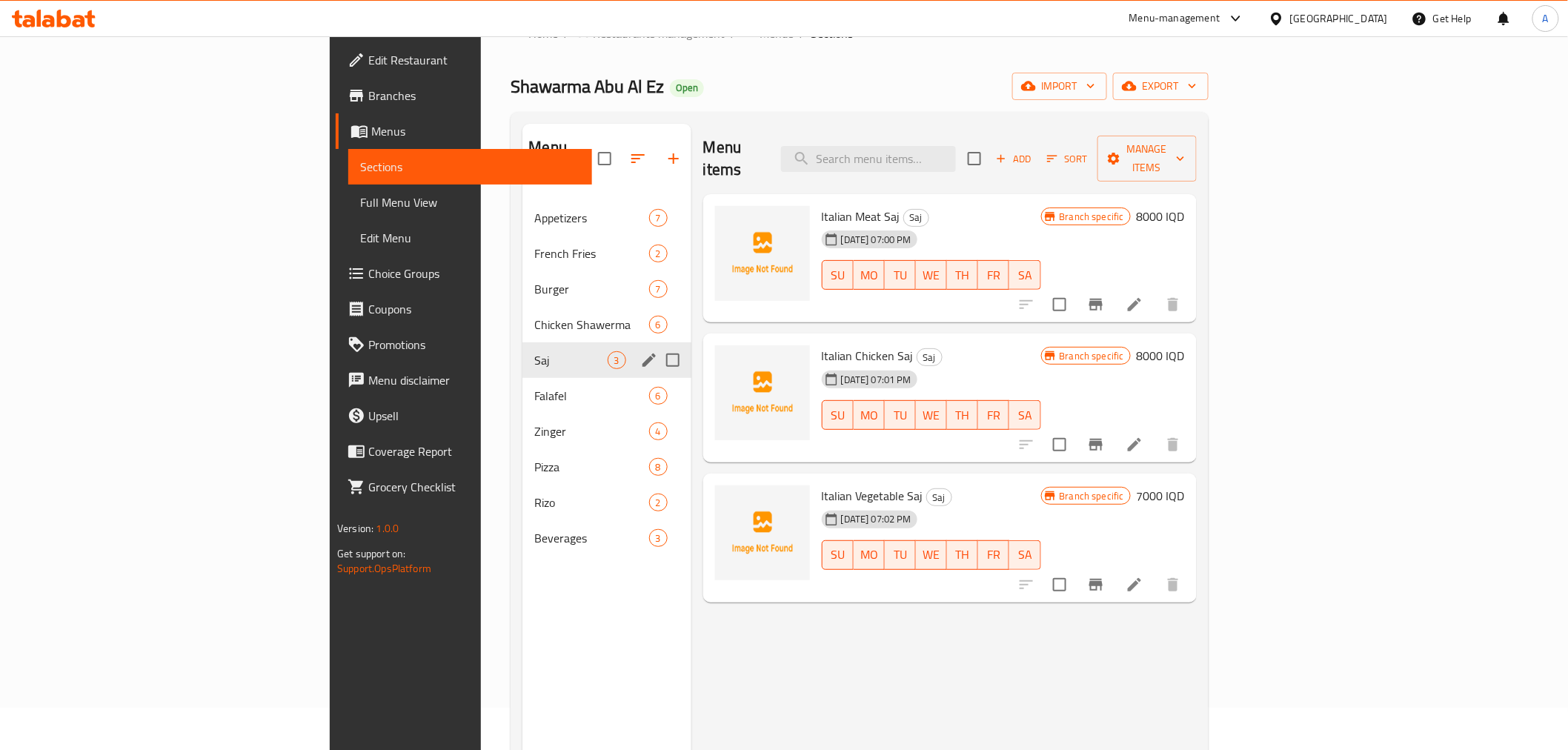
click at [534, 316] on span "Chicken Shawerma" at bounding box center [591, 325] width 114 height 18
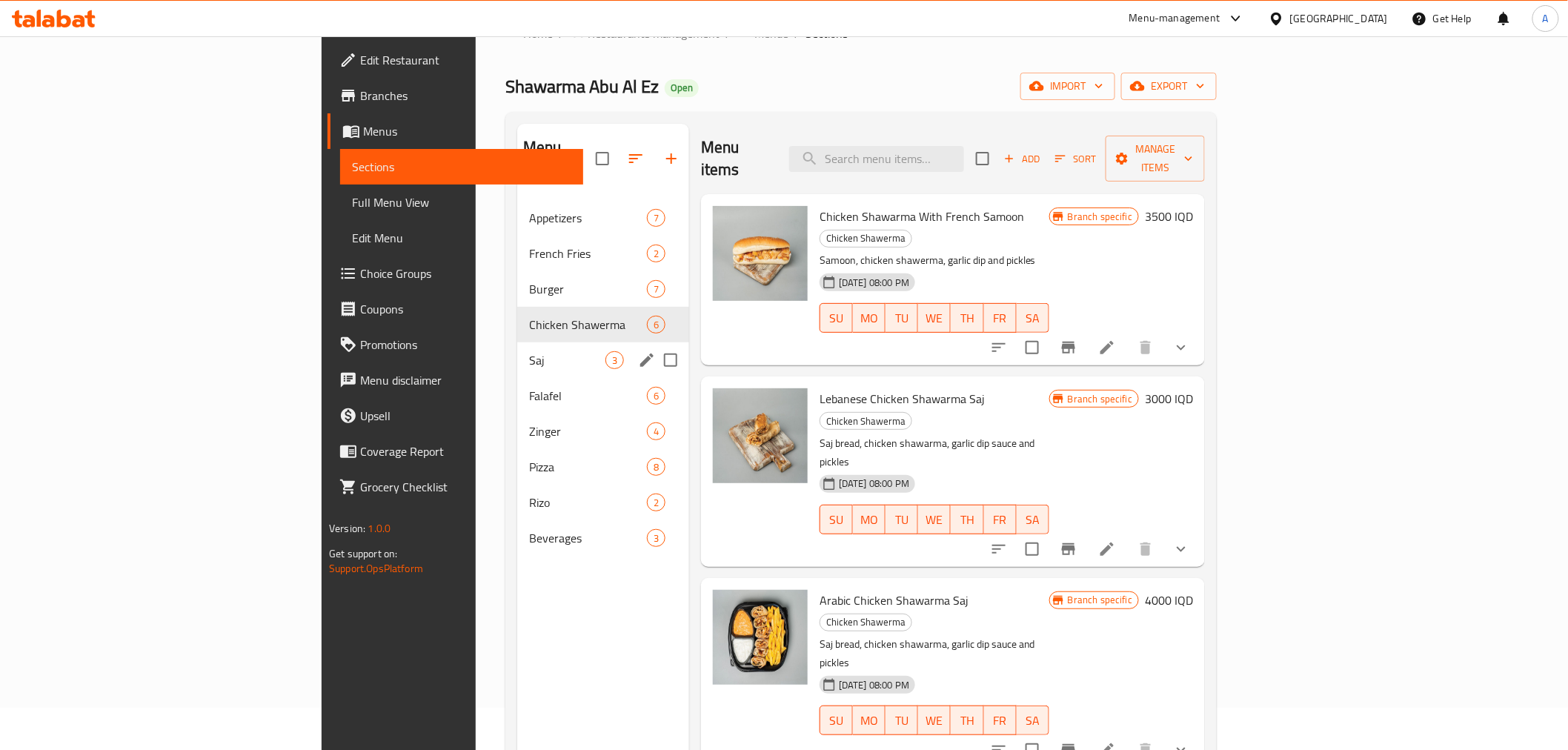
click at [517, 354] on div "Saj 3" at bounding box center [603, 359] width 172 height 35
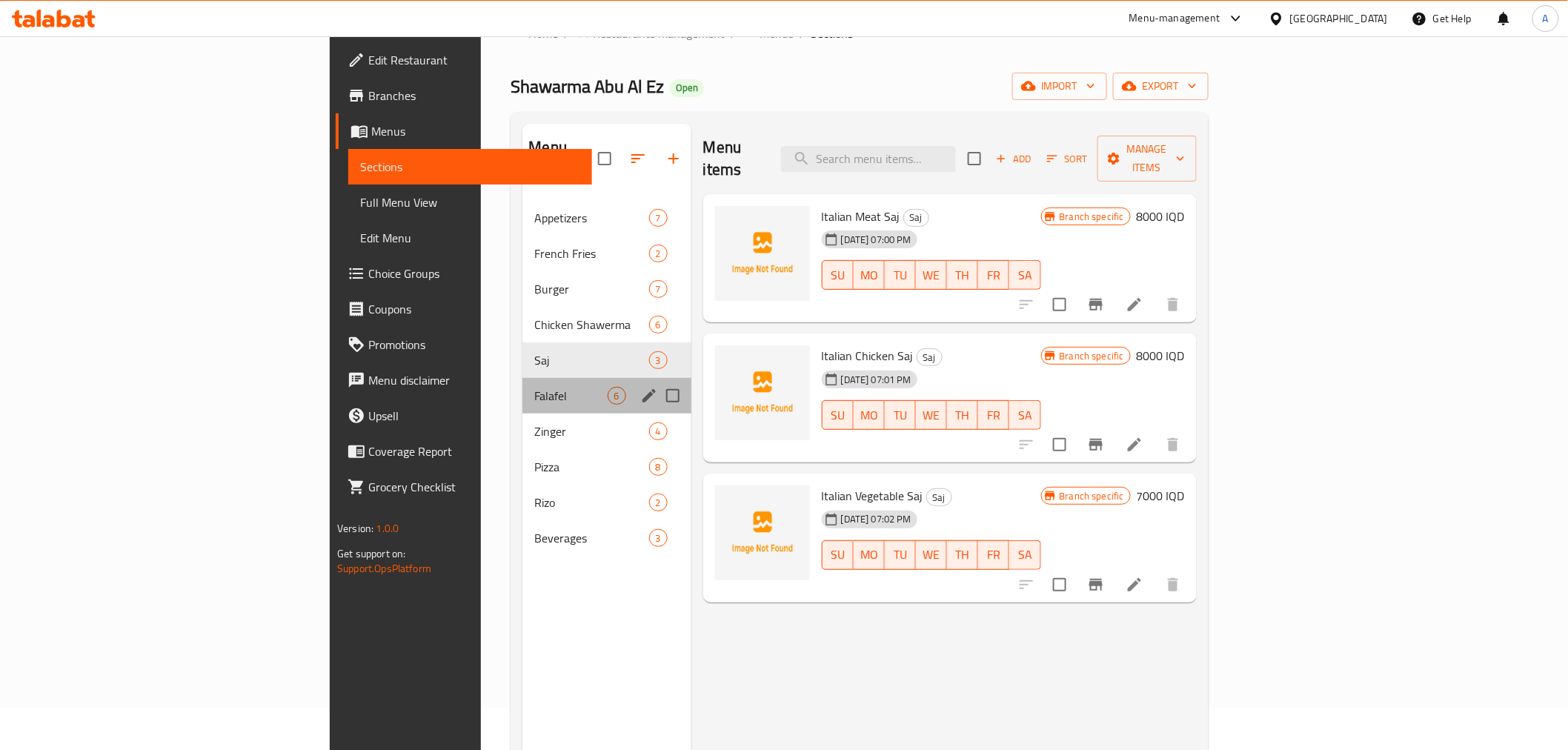
click at [523, 386] on div "Falafel 6" at bounding box center [607, 395] width 168 height 35
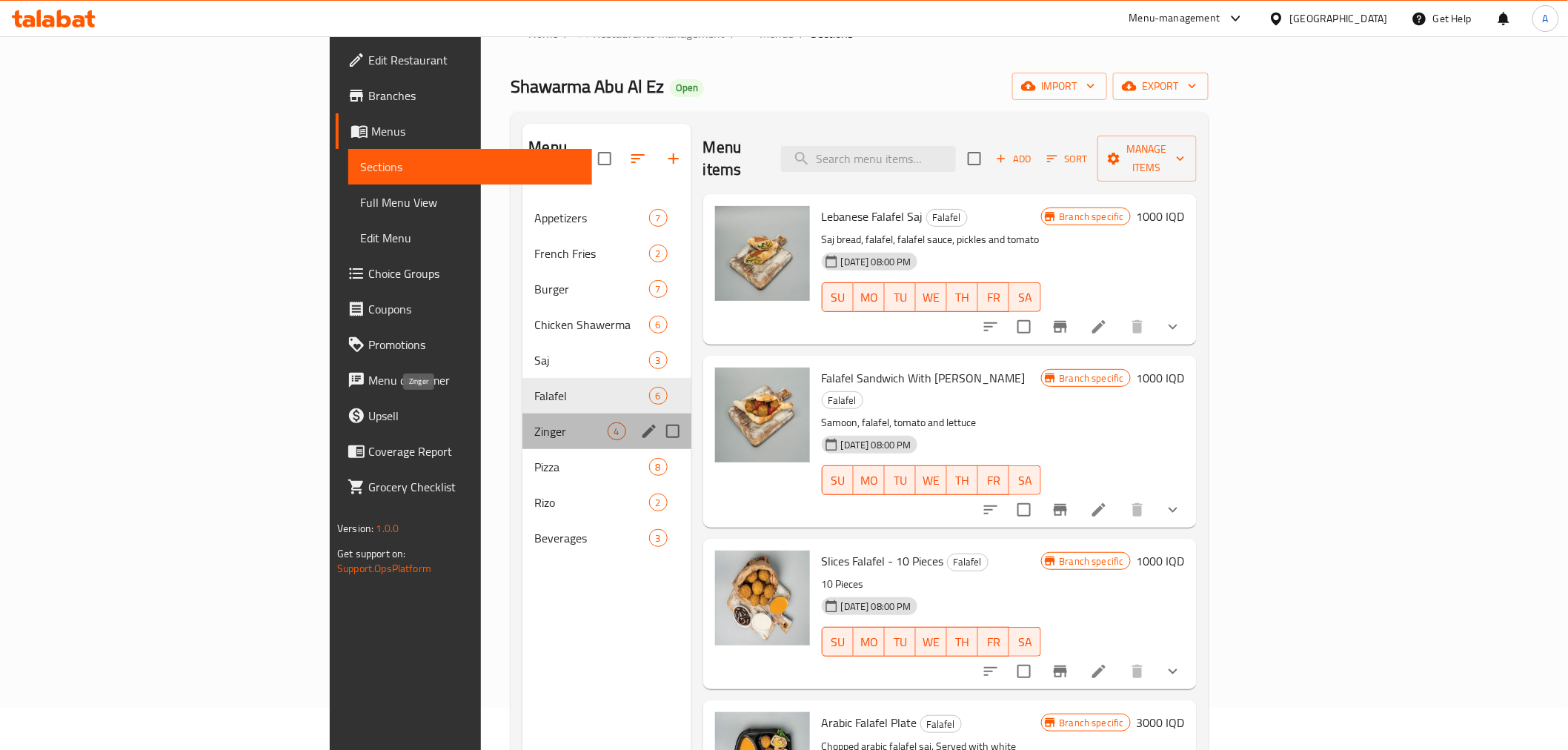
click at [534, 422] on span "Zinger" at bounding box center [571, 431] width 72 height 18
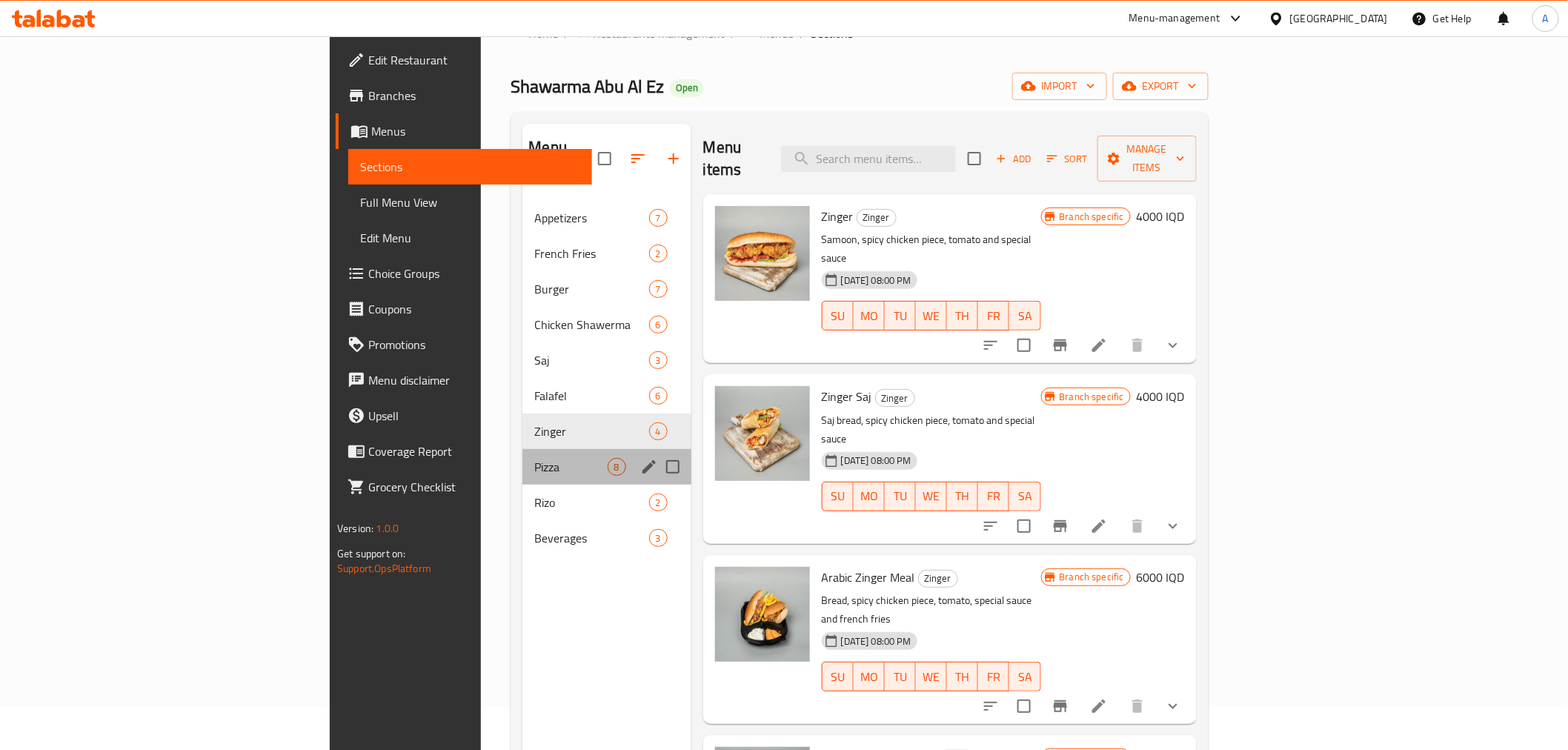
click at [523, 457] on div "Pizza 8" at bounding box center [607, 467] width 168 height 35
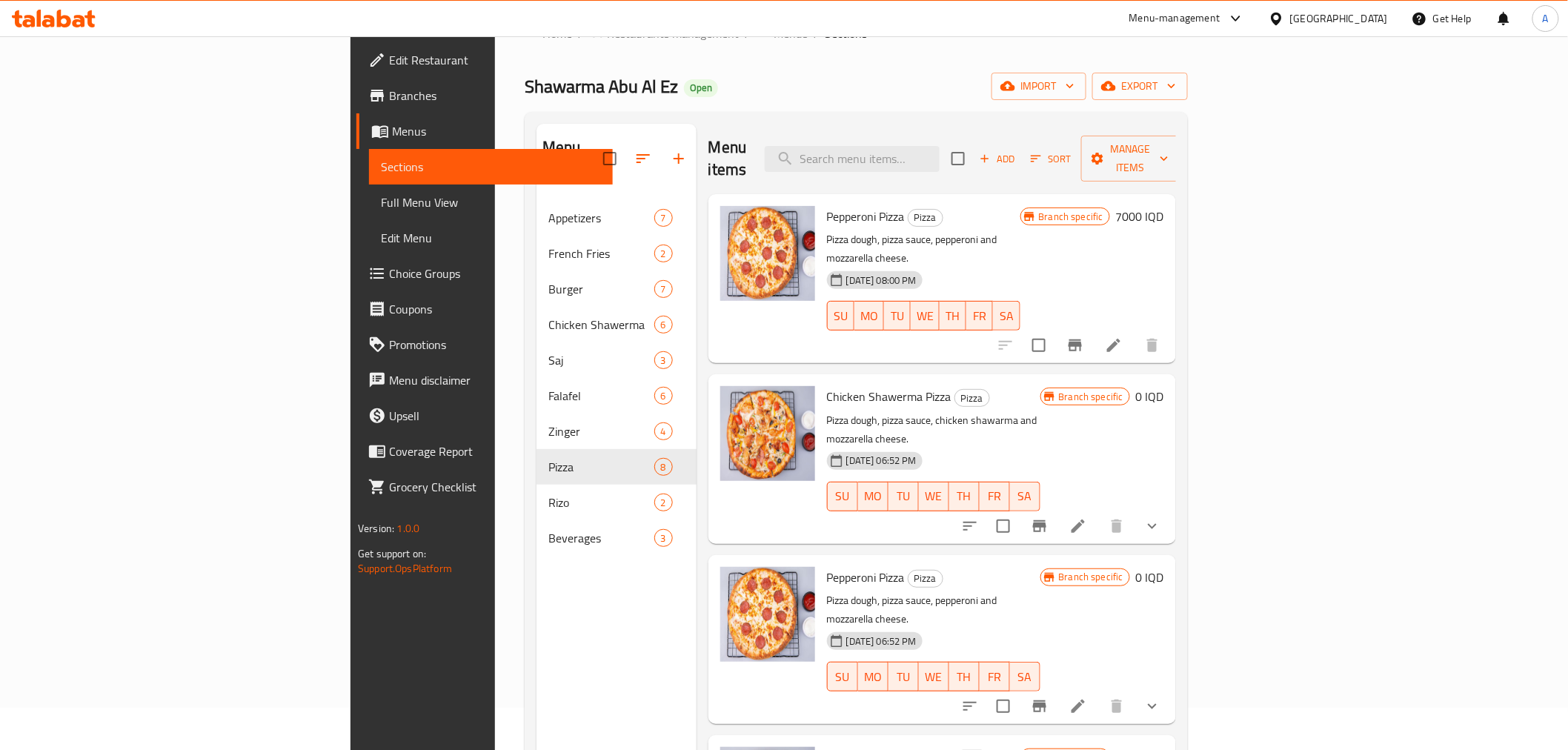
click at [536, 639] on div "Menu sections Appetizers 7 French Fries 2 Burger 7 Chicken Shawerma 6 Saj 3 Fal…" at bounding box center [616, 498] width 160 height 750
